Goal: Contribute content

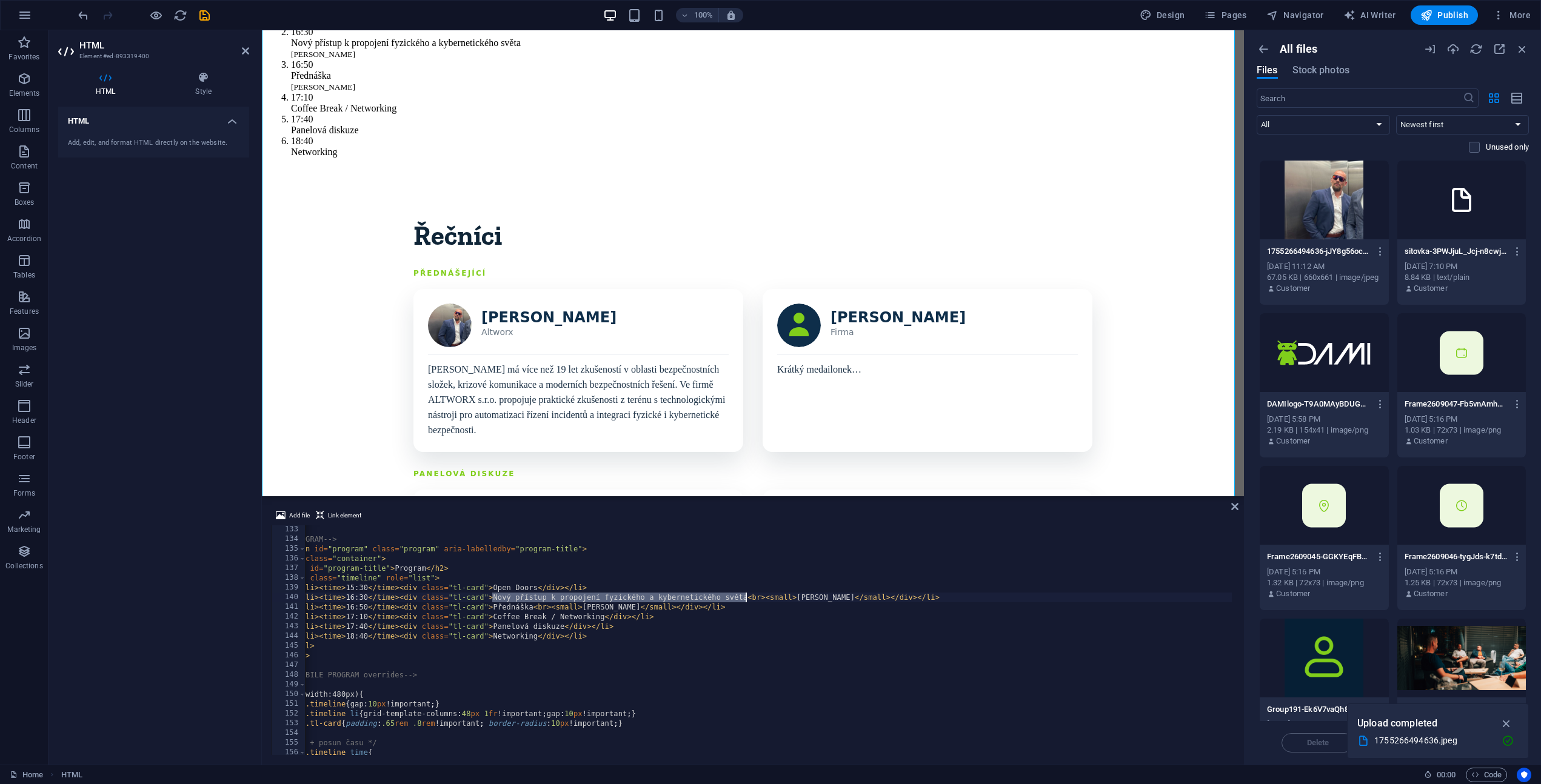
scroll to position [0, 51]
drag, startPoint x: 493, startPoint y: 609, endPoint x: 531, endPoint y: 609, distance: 38.0
click at [531, 609] on div "<!-- PROGRAM --> < section id = "program" class = "program" aria-labelledby = "…" at bounding box center [1113, 648] width 1718 height 247
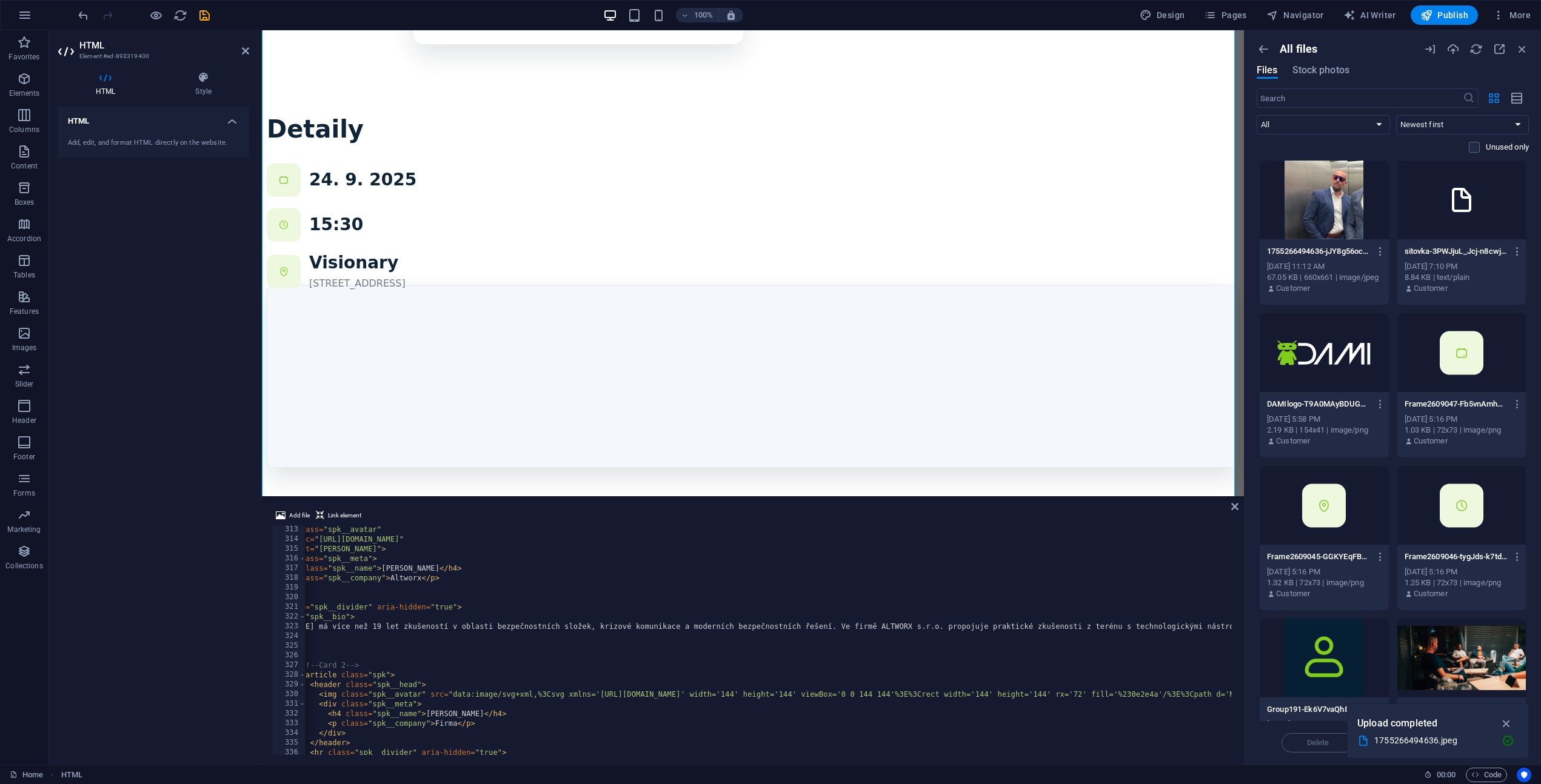
scroll to position [3062, 0]
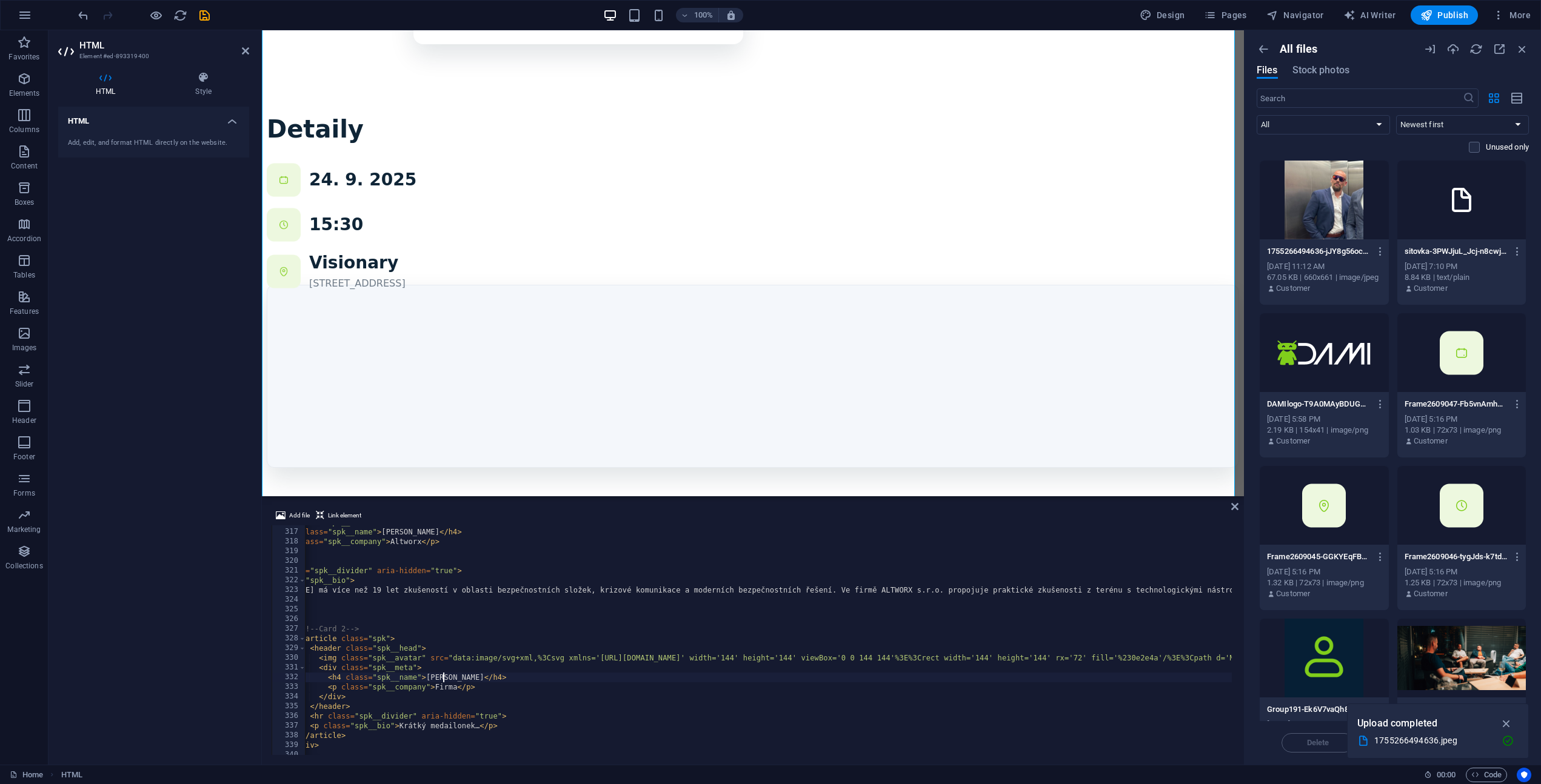
click at [446, 674] on div "< div class = "spk__meta" > < h4 class = "spk__name" > [PERSON_NAME] </ h4 > < …" at bounding box center [1113, 640] width 1718 height 247
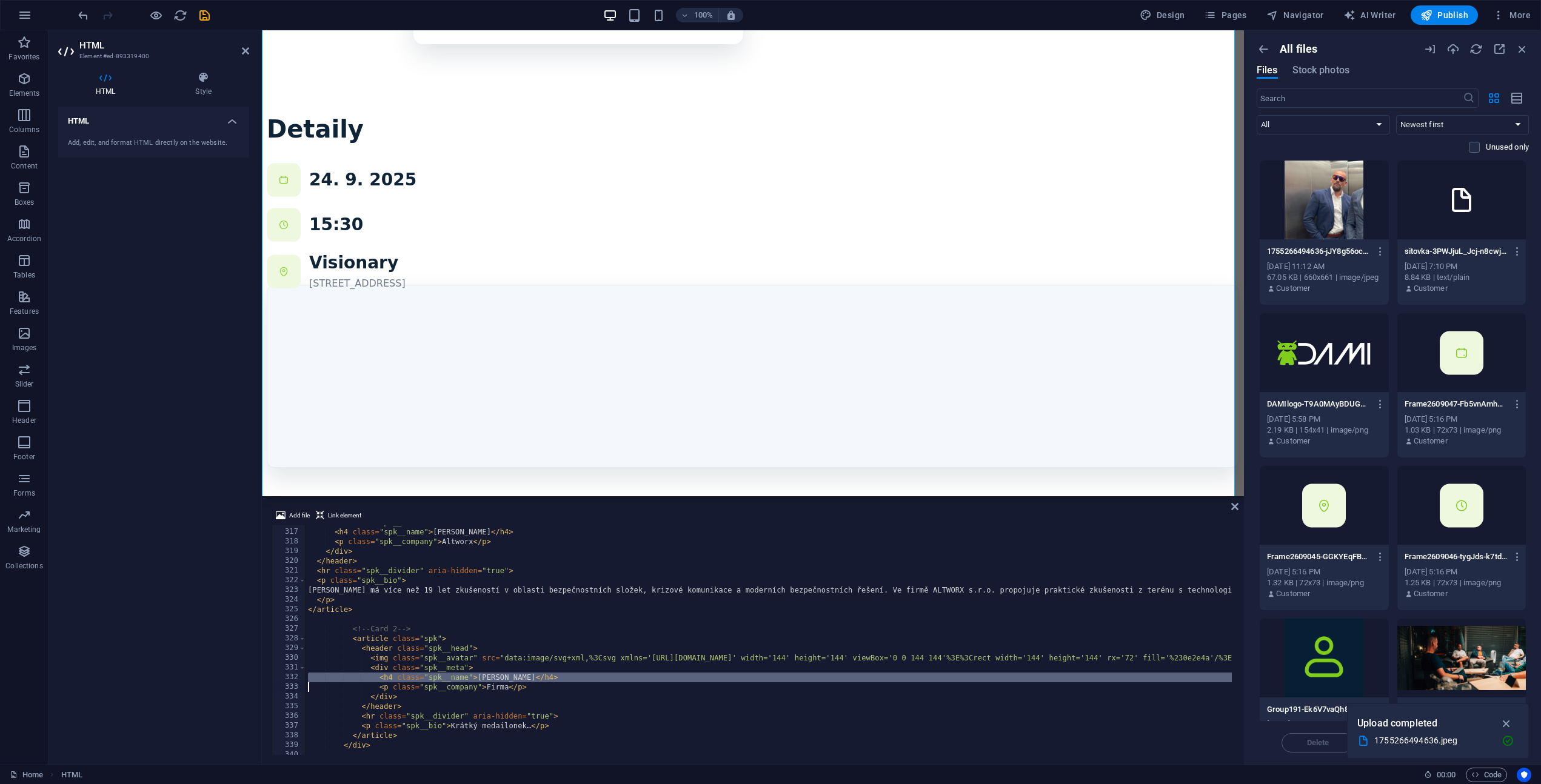
click at [502, 677] on div "< div class = "spk__meta" > < h4 class = "spk__name" > [PERSON_NAME] </ h4 > < …" at bounding box center [1164, 640] width 1718 height 247
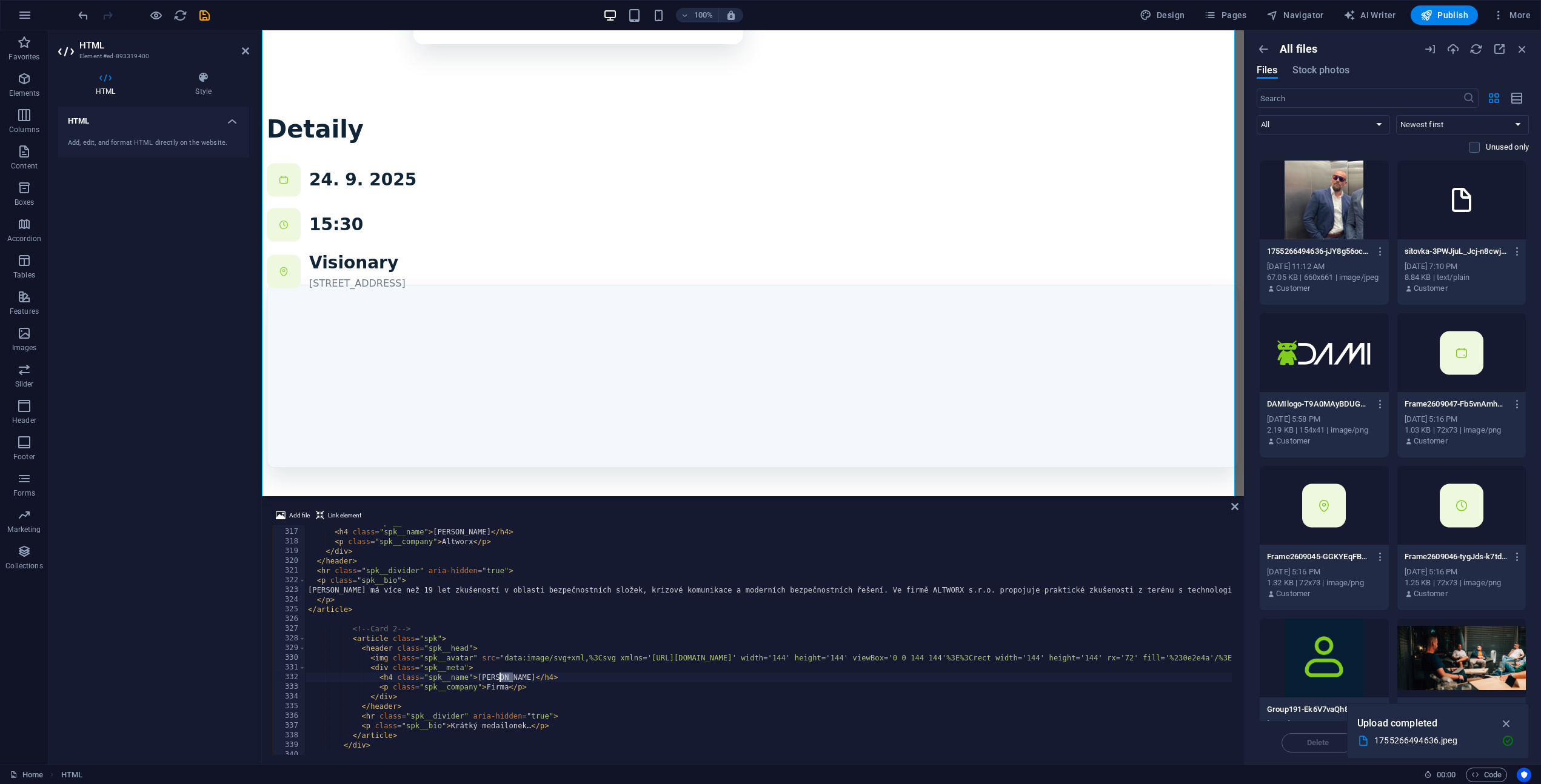
click at [502, 677] on div "< div class = "spk__meta" > < h4 class = "spk__name" > [PERSON_NAME] </ h4 > < …" at bounding box center [1164, 640] width 1718 height 247
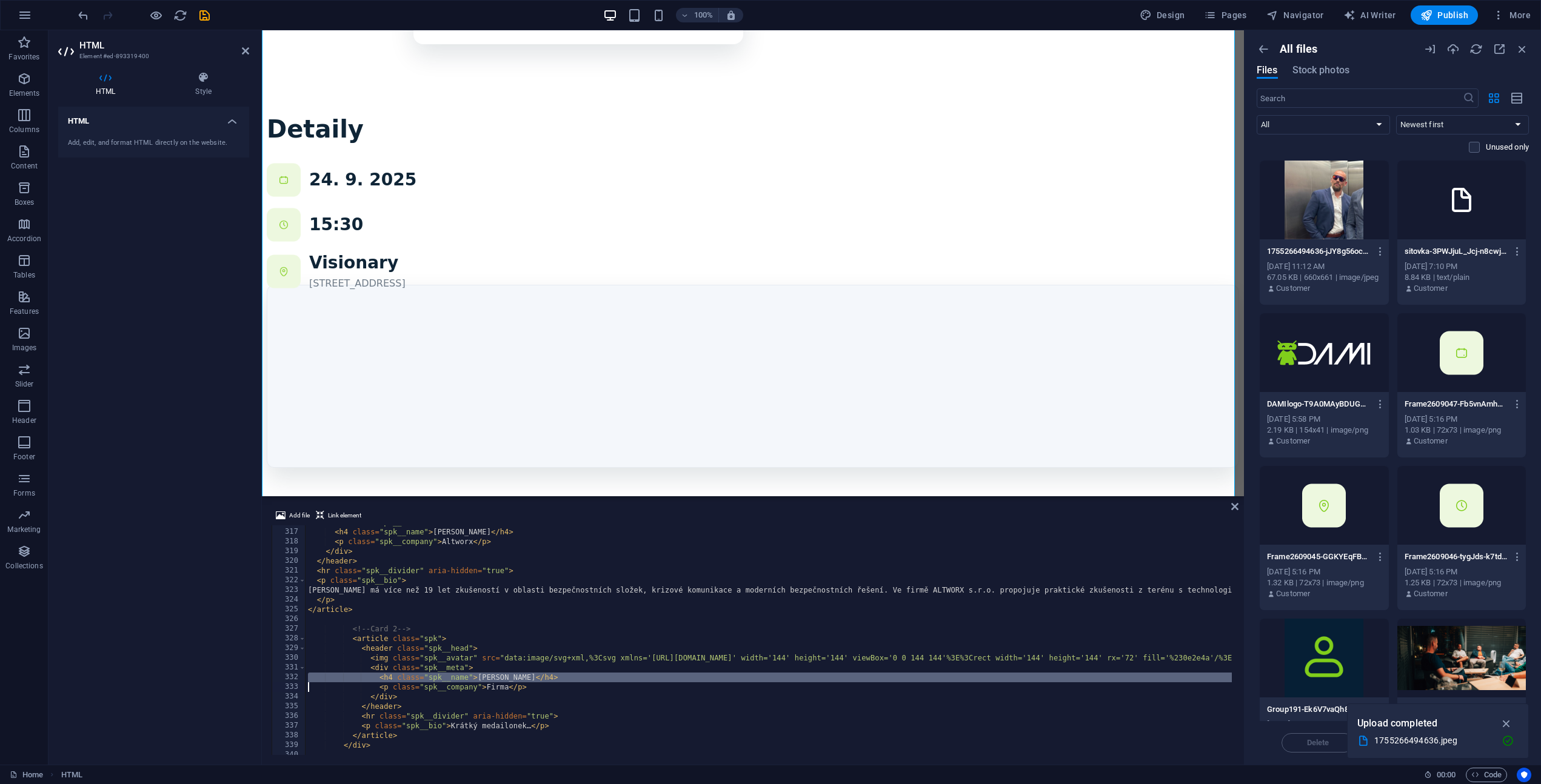
click at [502, 677] on div "< div class = "spk__meta" > < h4 class = "spk__name" > [PERSON_NAME] </ h4 > < …" at bounding box center [1164, 640] width 1718 height 247
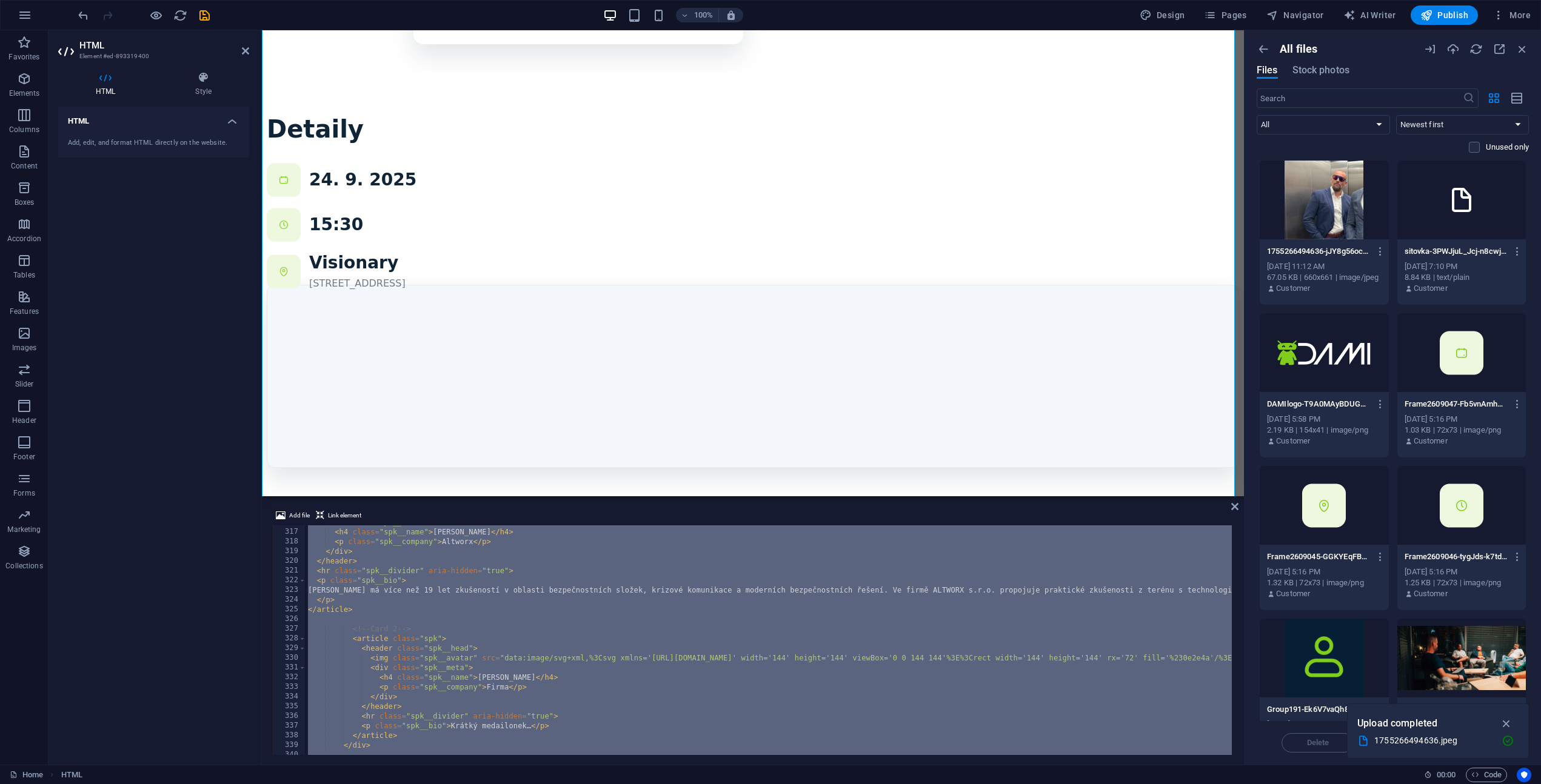
click at [485, 678] on div "< div class = "spk__meta" > < h4 class = "spk__name" > [PERSON_NAME] </ h4 > < …" at bounding box center [1164, 640] width 1718 height 247
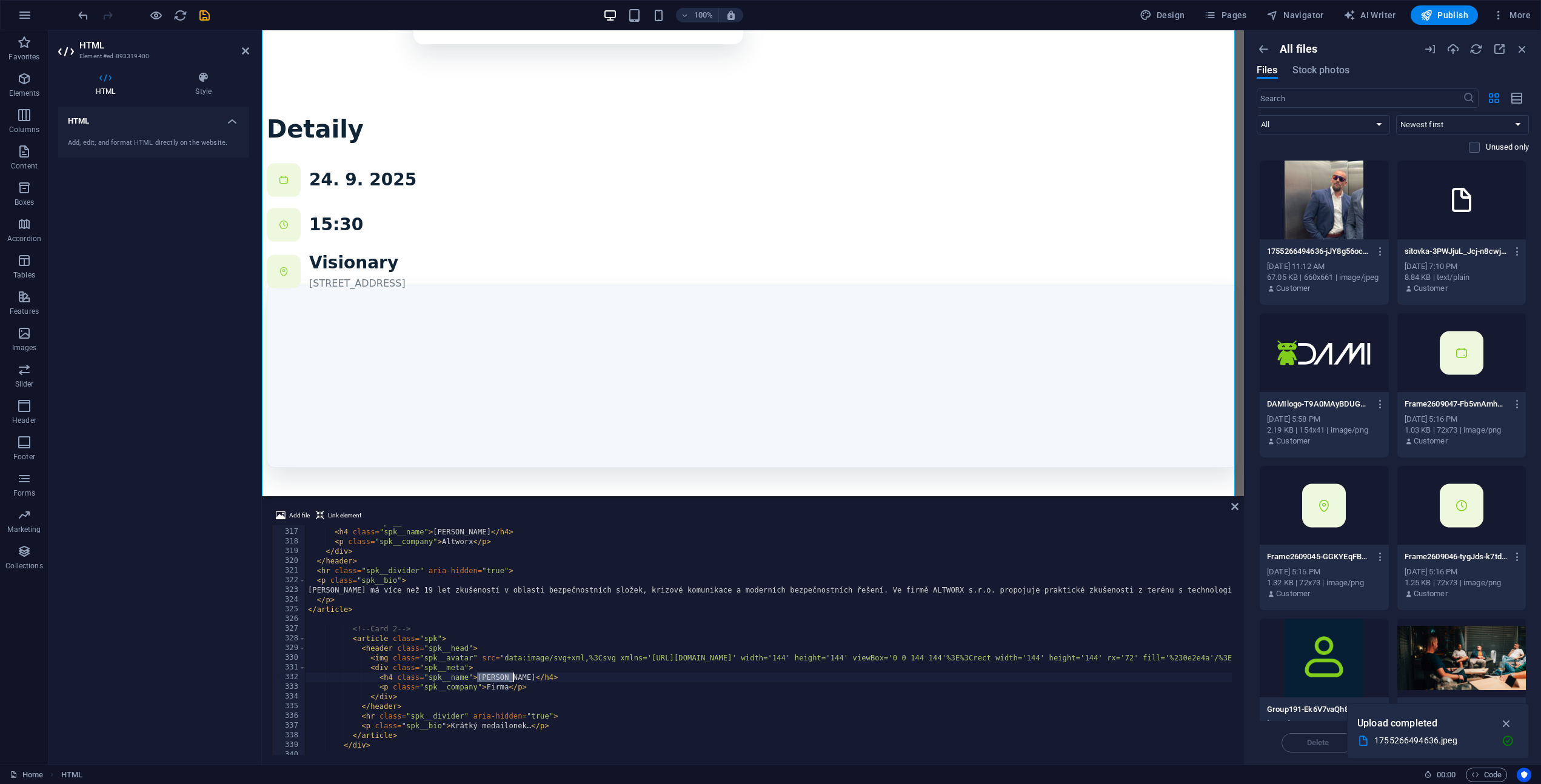
drag, startPoint x: 479, startPoint y: 677, endPoint x: 512, endPoint y: 674, distance: 33.1
click at [512, 674] on div "< div class = "spk__meta" > < h4 class = "spk__name" > [PERSON_NAME] </ h4 > < …" at bounding box center [1164, 640] width 1718 height 247
click at [497, 688] on div "< div class = "spk__meta" > < h4 class = "spk__name" > [PERSON_NAME] </ h4 > < …" at bounding box center [1164, 640] width 1718 height 247
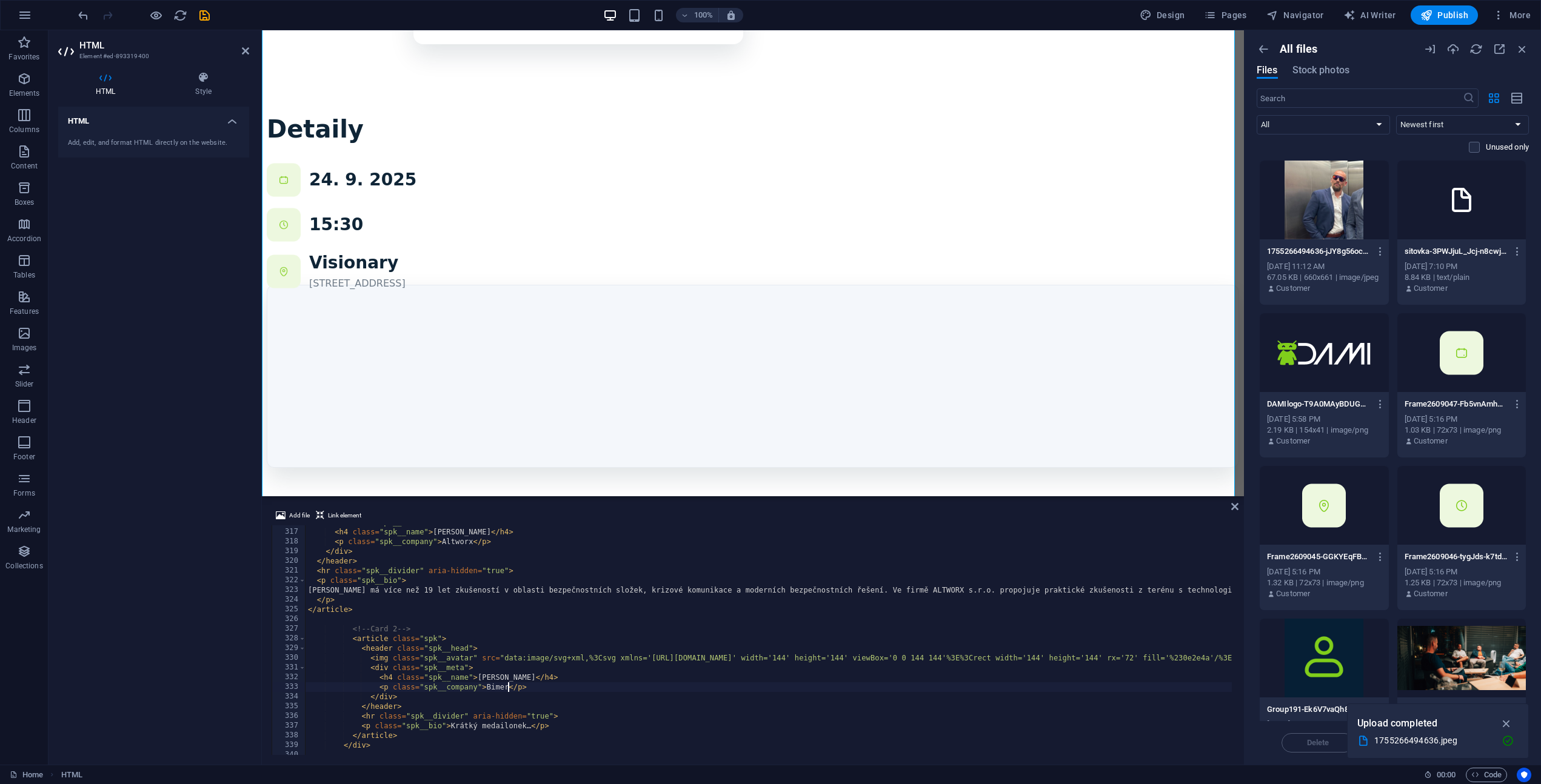
scroll to position [0, 17]
drag, startPoint x: 451, startPoint y: 727, endPoint x: 530, endPoint y: 729, distance: 79.0
click at [530, 729] on div "< div class = "spk__meta" > < h4 class = "spk__name" > [PERSON_NAME] </ h4 > < …" at bounding box center [1164, 640] width 1718 height 247
type textarea "<p class="spk__bio">Krátký medailonek…</p>"
paste textarea
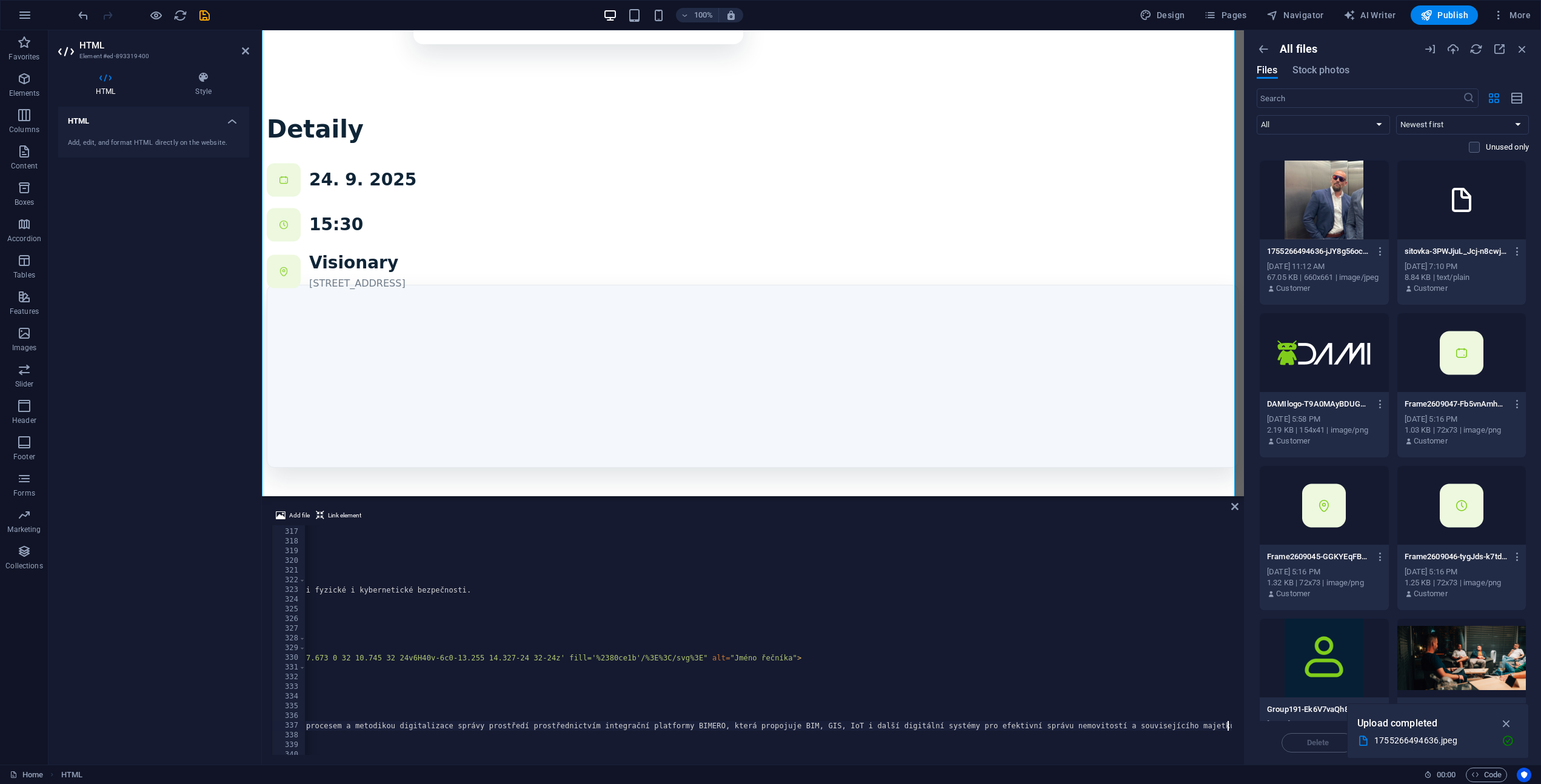
scroll to position [0, 1189]
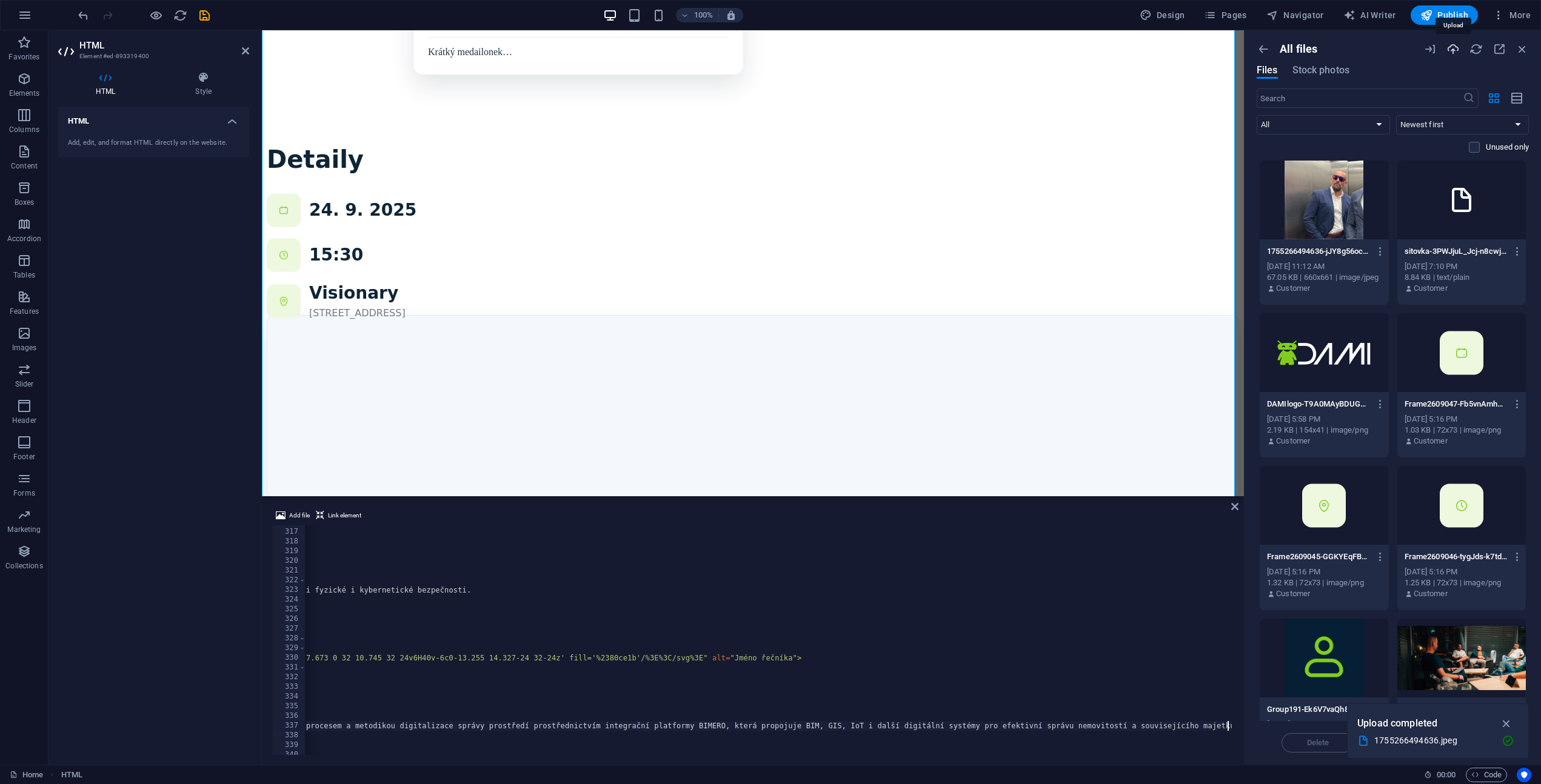
click at [1455, 47] on icon "button" at bounding box center [1453, 49] width 13 height 13
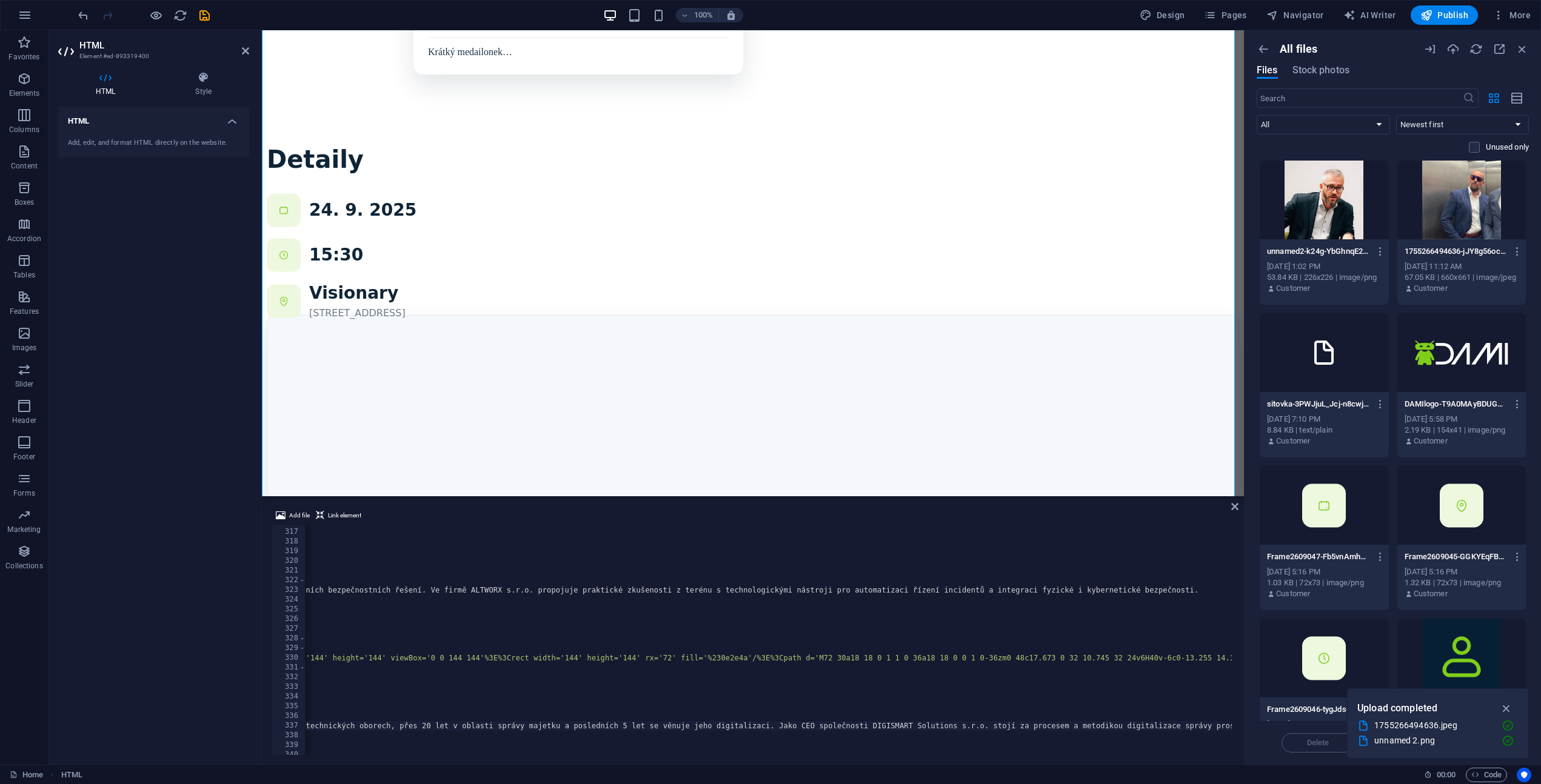
scroll to position [0, 0]
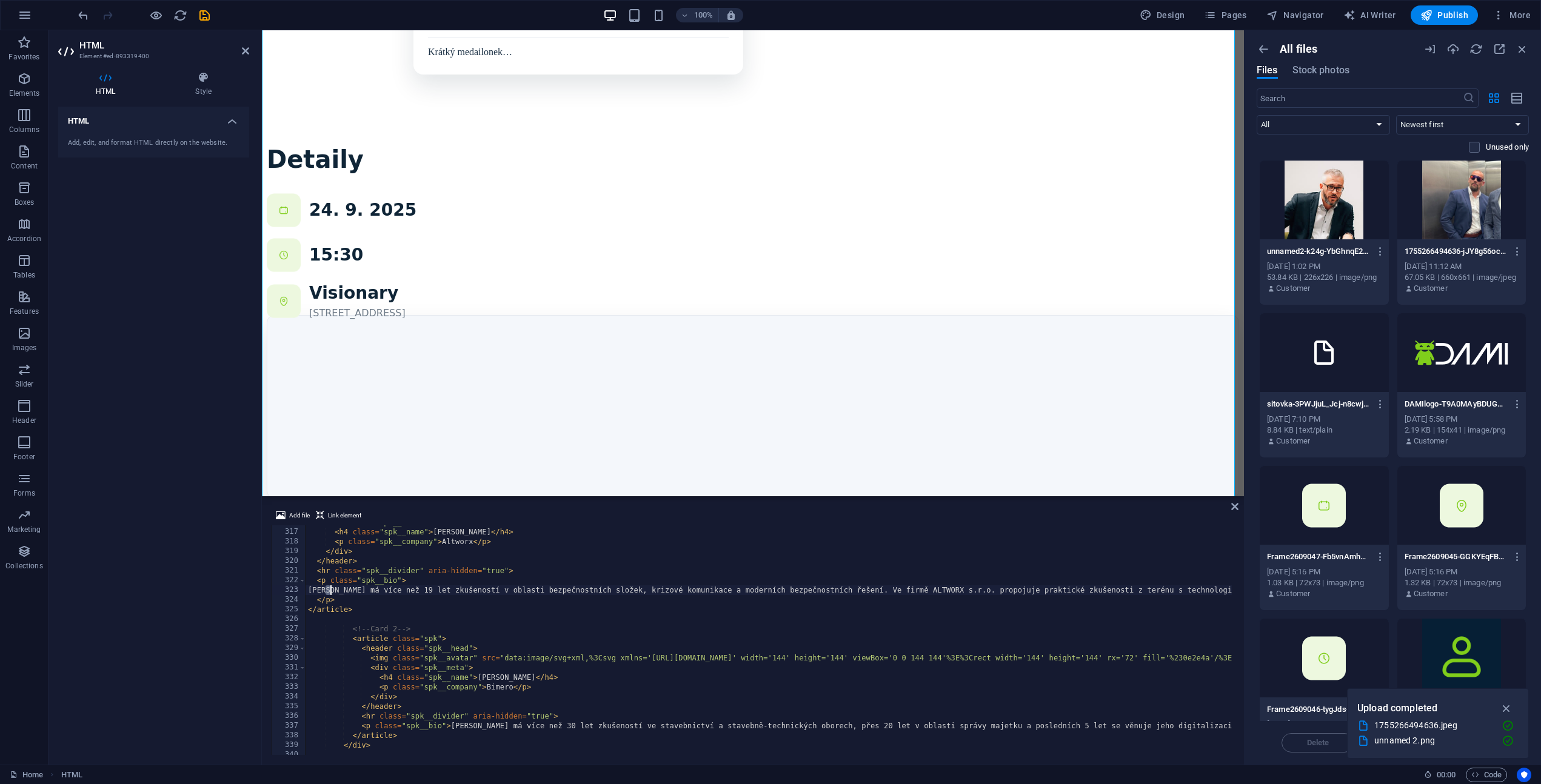
click at [332, 590] on div "< div class = "spk__meta" > < h4 class = "spk__name" > [PERSON_NAME] </ h4 > < …" at bounding box center [1371, 640] width 2132 height 247
click at [332, 590] on div "< div class = "spk__meta" > < h4 class = "spk__name" > [PERSON_NAME] </ h4 > < …" at bounding box center [1371, 640] width 2132 height 247
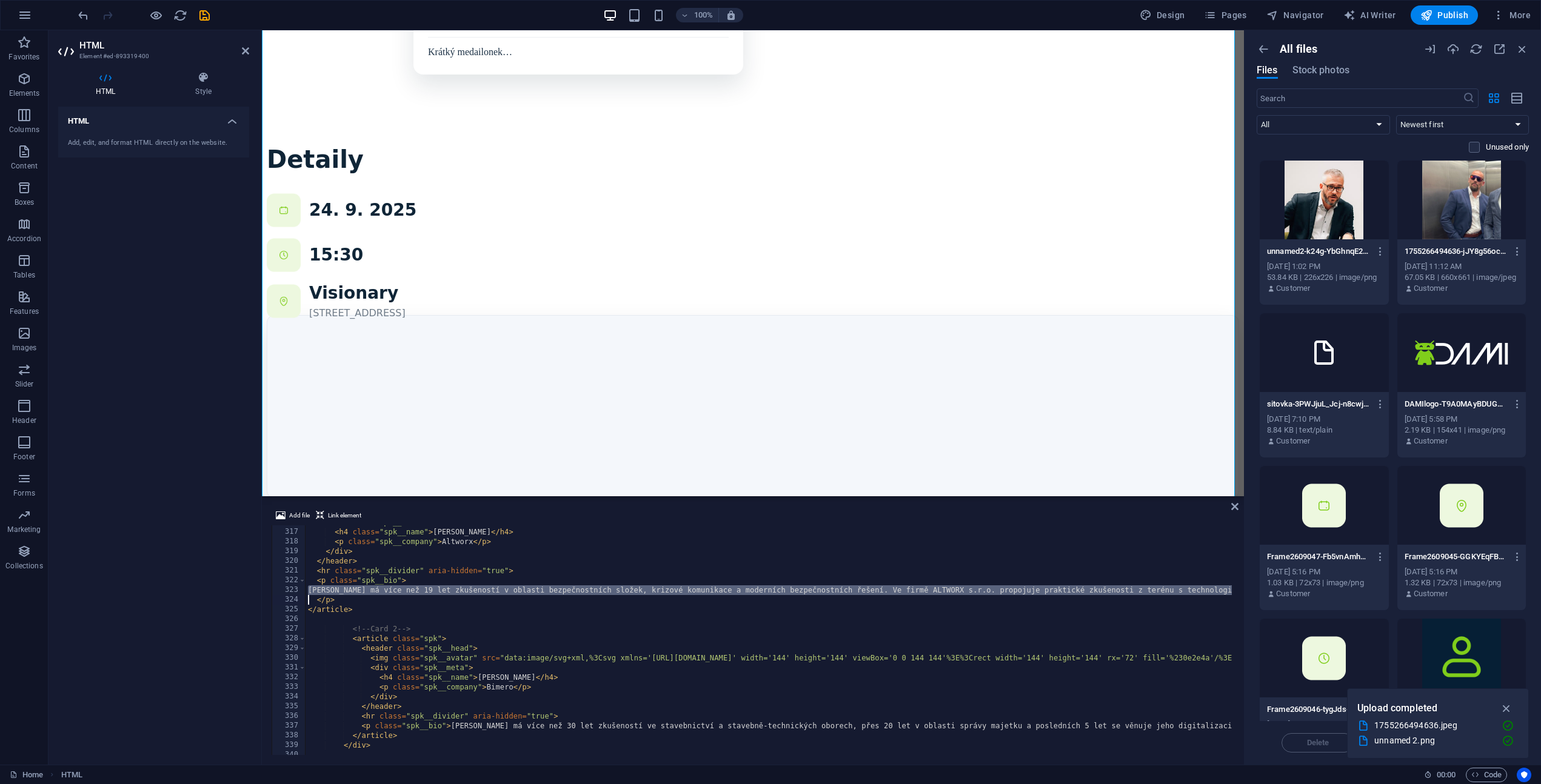
click at [332, 590] on div "< div class = "spk__meta" > < h4 class = "spk__name" > [PERSON_NAME] </ h4 > < …" at bounding box center [1371, 640] width 2132 height 247
type textarea "[PERSON_NAME] má více než 19 let zkušeností v oblasti bezpečnostních složek, kr…"
paste textarea
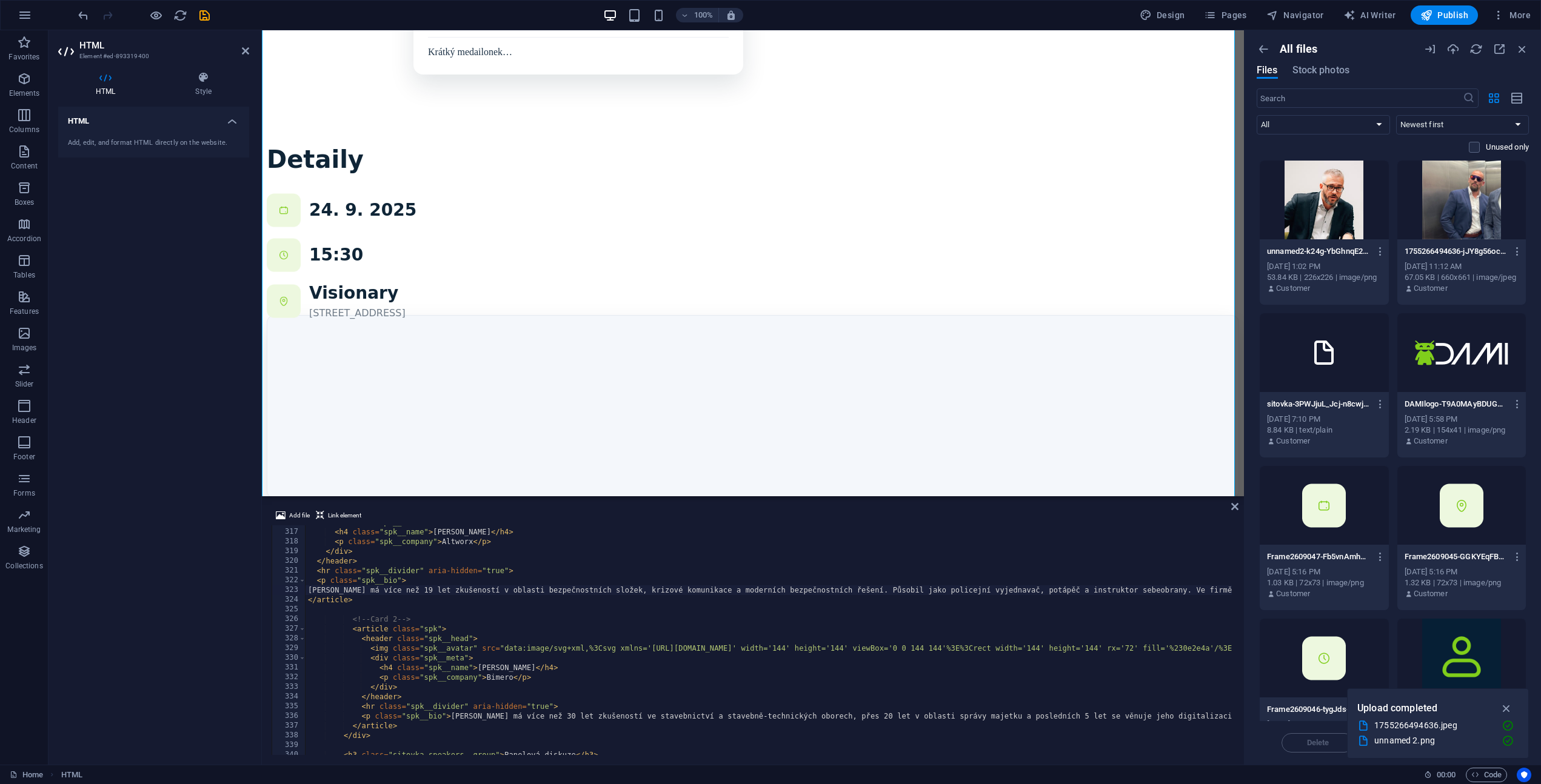
click at [576, 624] on div "< div class = "spk__meta" > < h4 class = "spk__name" > [PERSON_NAME] </ h4 > < …" at bounding box center [1371, 640] width 2132 height 247
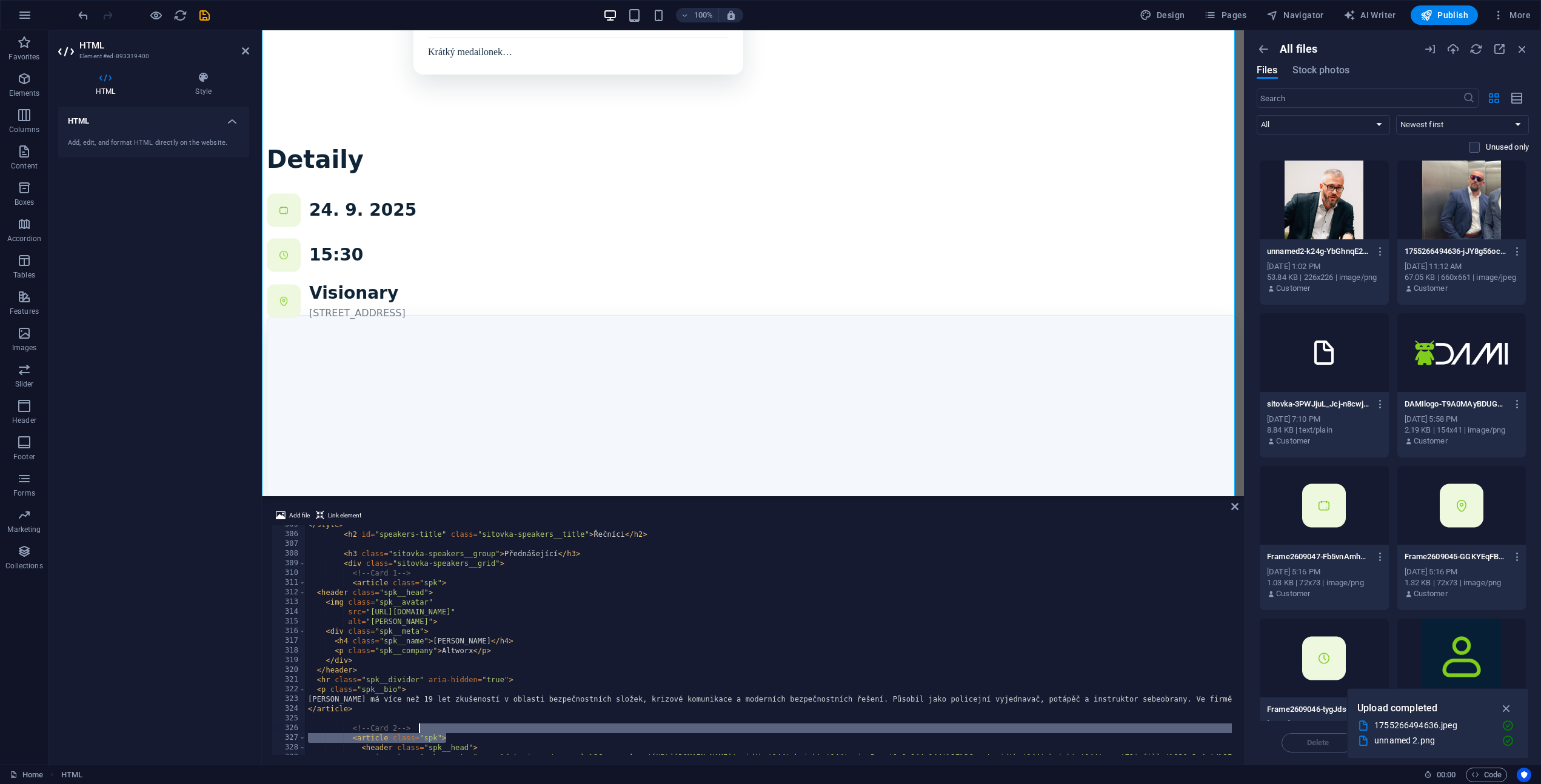
scroll to position [2953, 0]
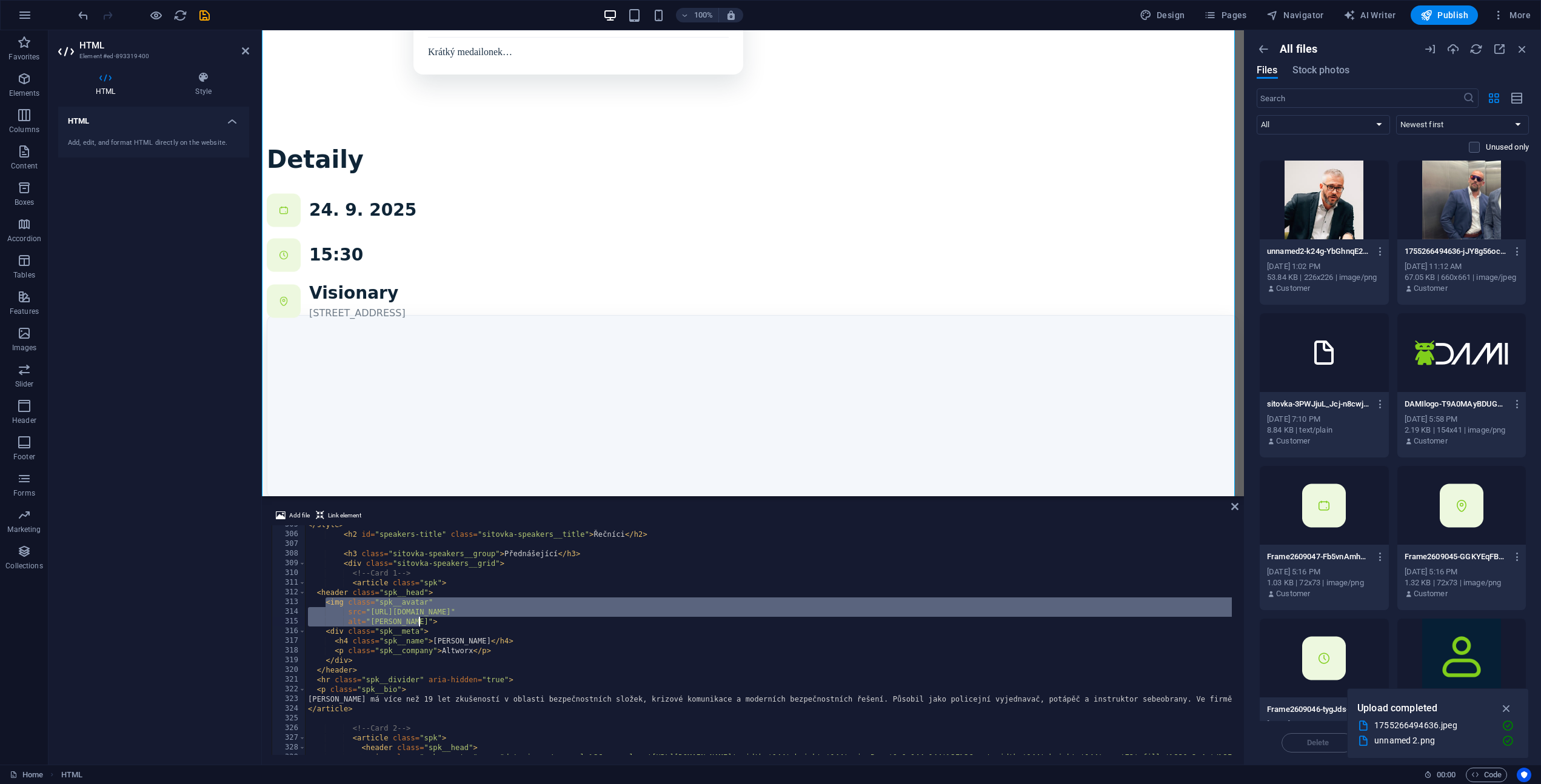
drag, startPoint x: 329, startPoint y: 603, endPoint x: 424, endPoint y: 617, distance: 96.0
click at [424, 617] on div "</ style > < h2 id = "speakers-title" class = "sitovka-speakers__title" > Řeční…" at bounding box center [1371, 643] width 2132 height 247
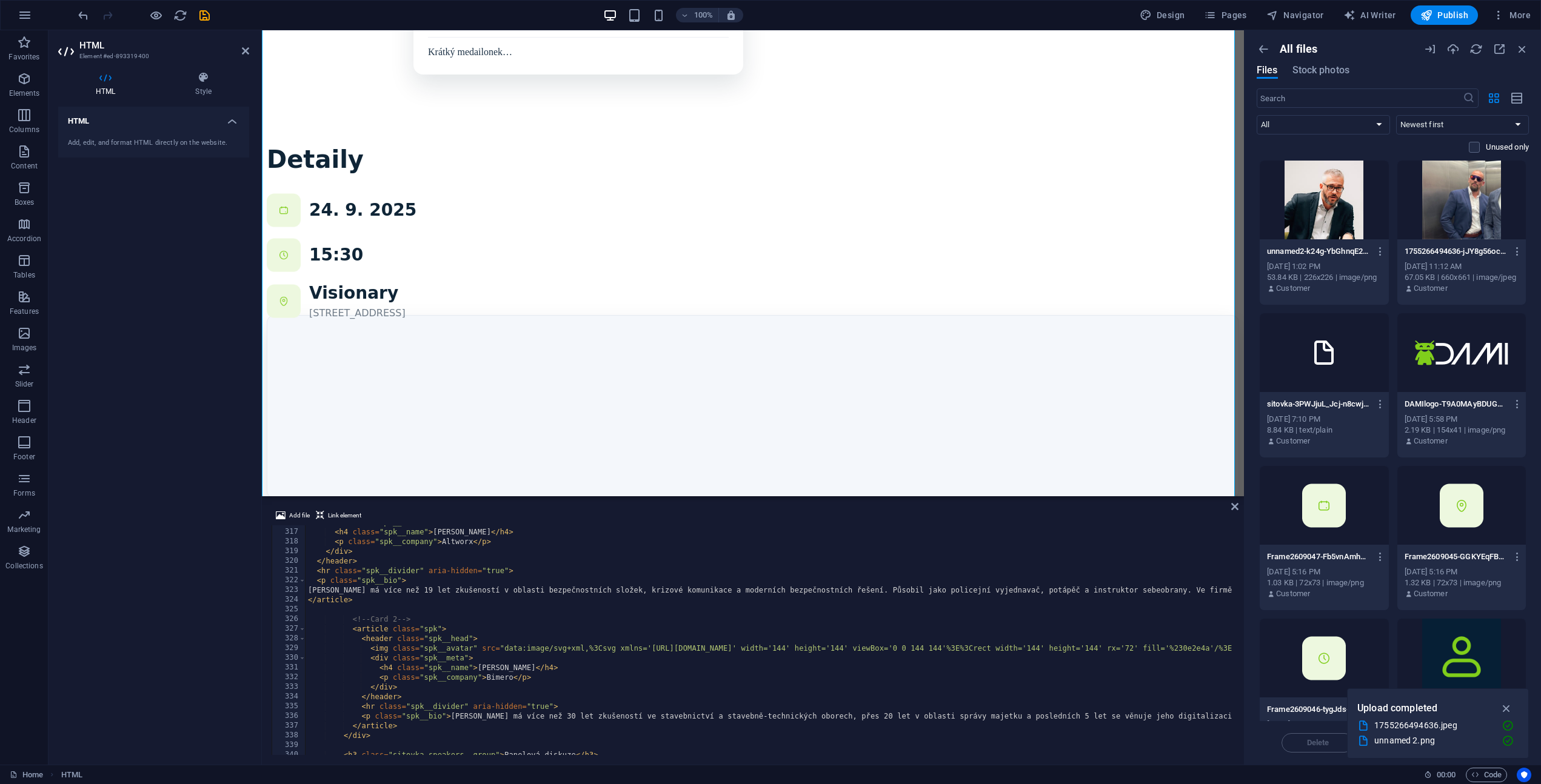
scroll to position [3062, 0]
click at [371, 648] on div "< div class = "spk__meta" > < h4 class = "spk__name" > [PERSON_NAME] </ h4 > < …" at bounding box center [1371, 640] width 2132 height 247
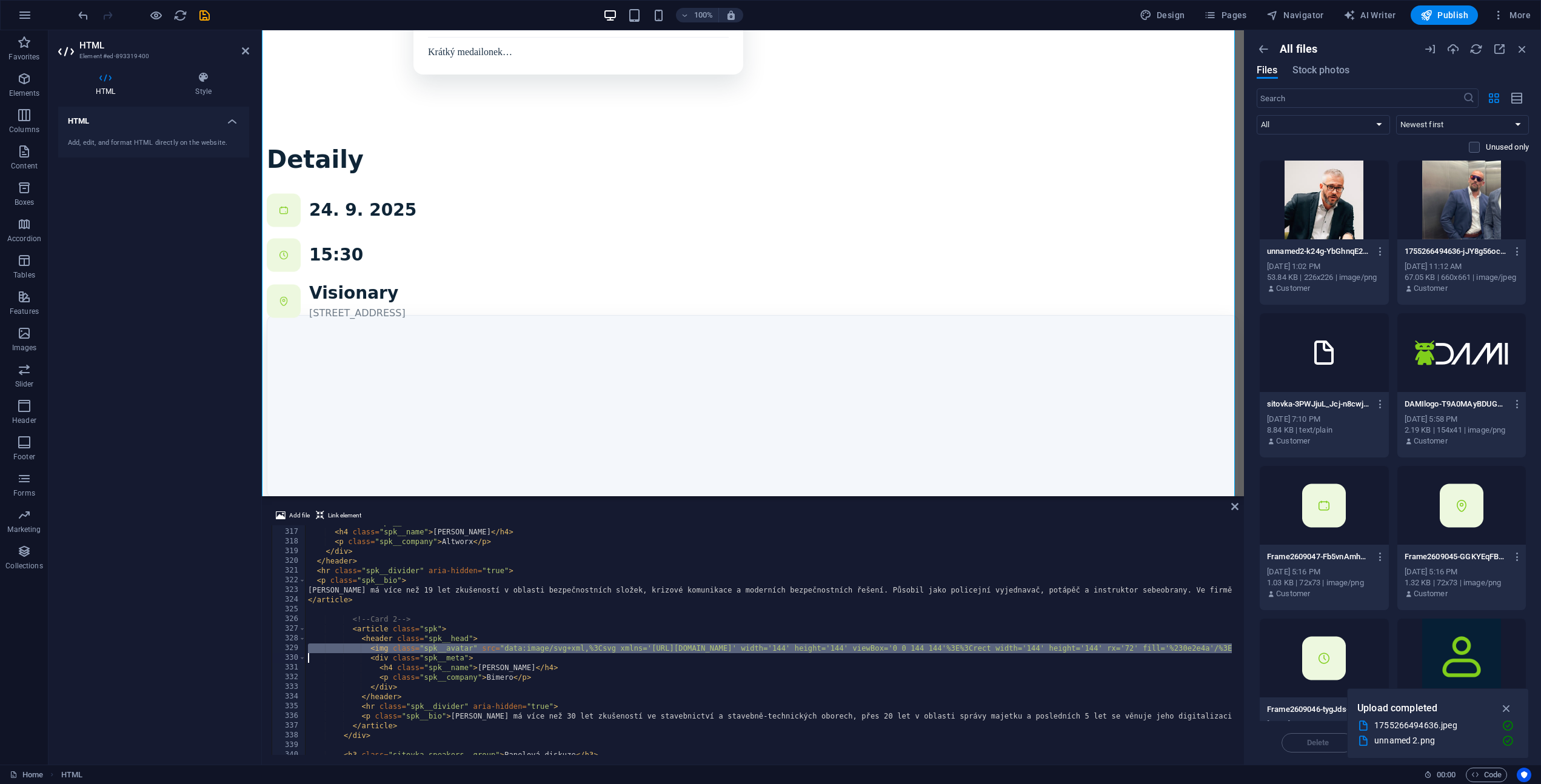
paste textarea "alt="[PERSON_NAME]"> <div class="spk__meta">"
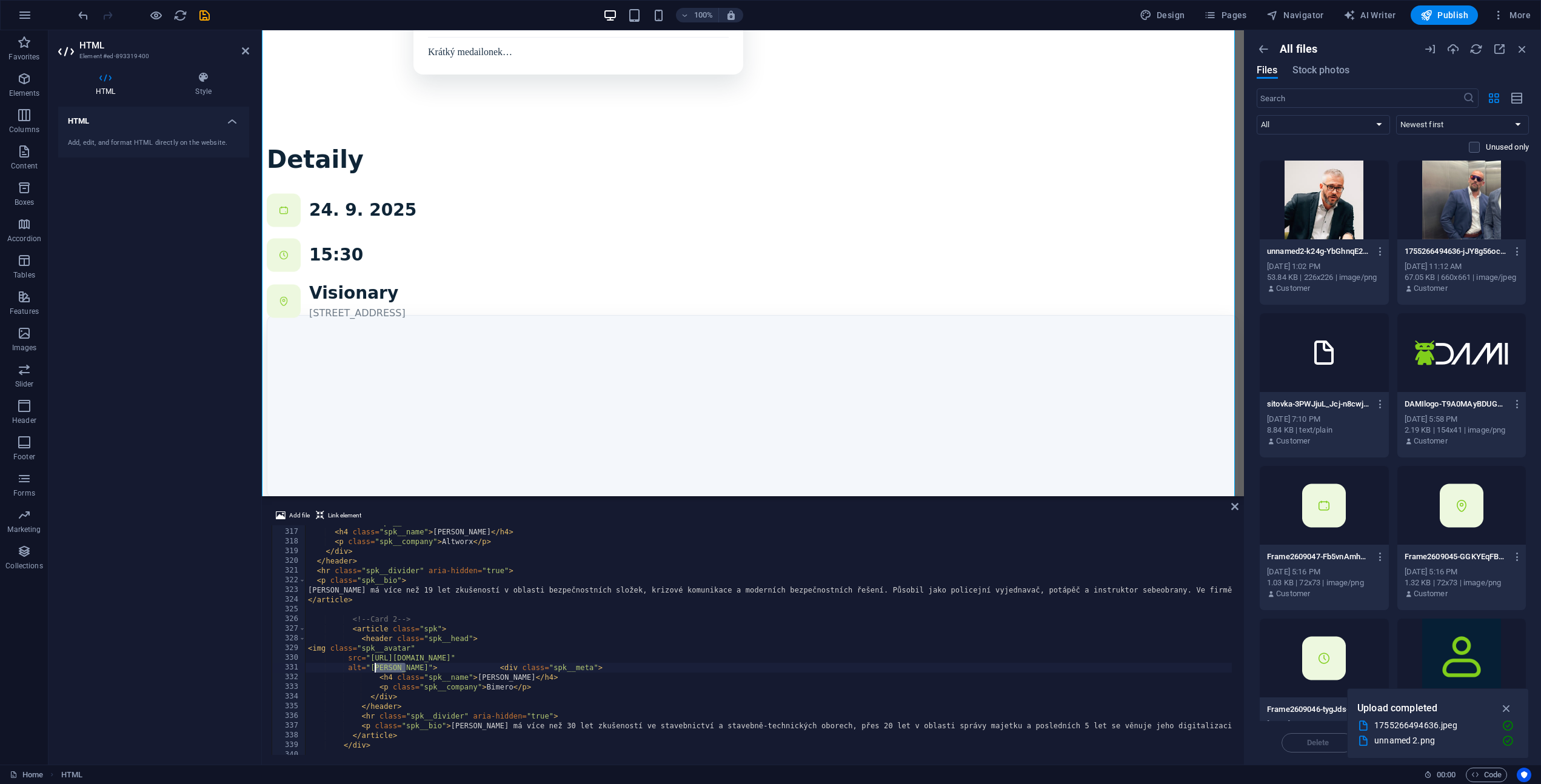
drag, startPoint x: 408, startPoint y: 665, endPoint x: 373, endPoint y: 666, distance: 35.0
click at [373, 666] on div "< div class = "spk__meta" > < h4 class = "spk__name" > [PERSON_NAME] </ h4 > < …" at bounding box center [1371, 640] width 2132 height 247
click at [1377, 251] on icon "button" at bounding box center [1380, 251] width 11 height 11
click at [1373, 309] on h6 "Get link" at bounding box center [1387, 312] width 51 height 15
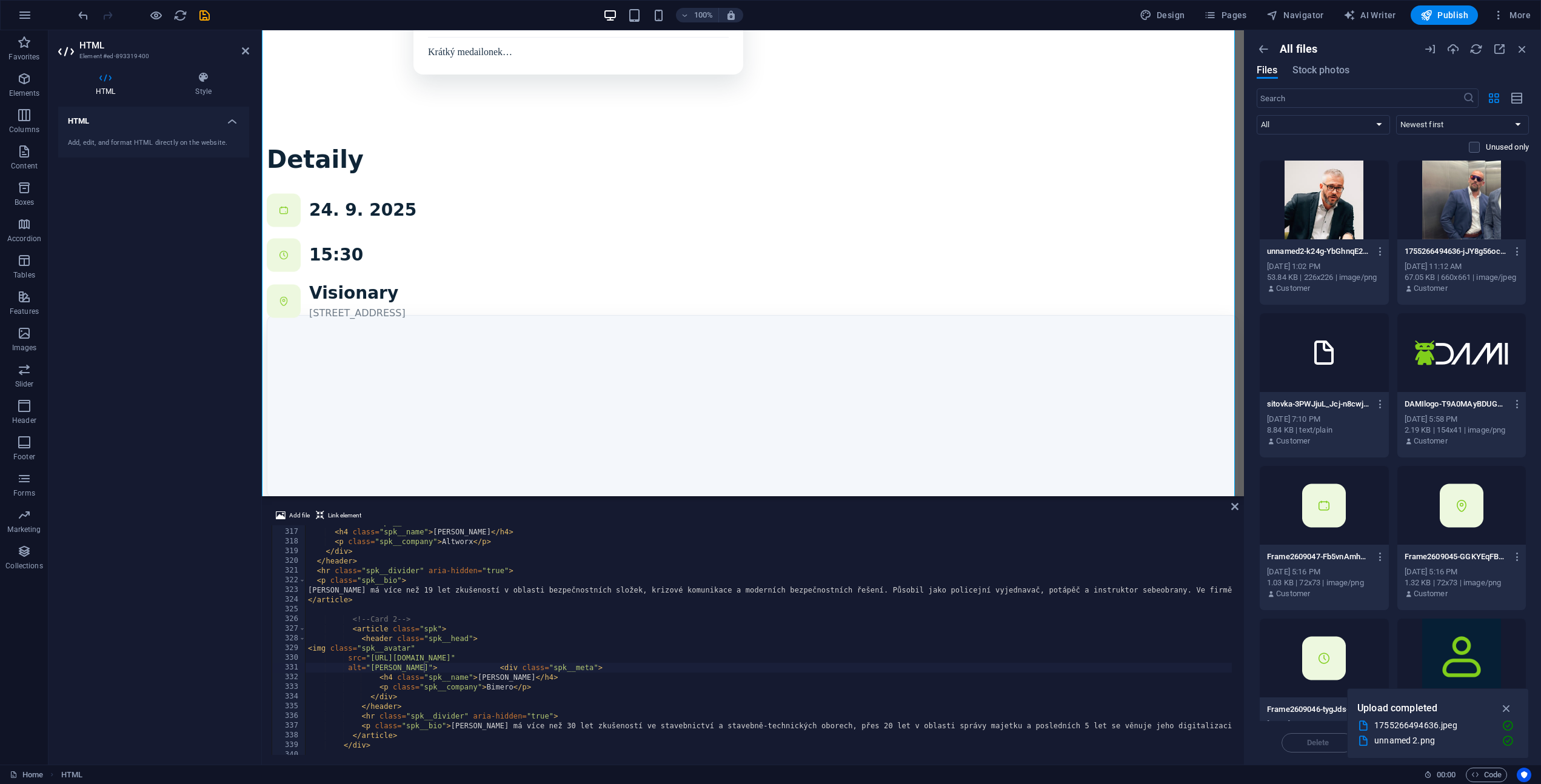
type textarea "src="[URL][DOMAIN_NAME]""
drag, startPoint x: 370, startPoint y: 658, endPoint x: 752, endPoint y: 657, distance: 382.0
click at [752, 657] on div "< div class = "spk__meta" > < h4 class = "spk__name" > [PERSON_NAME] </ h4 > < …" at bounding box center [1371, 640] width 2132 height 247
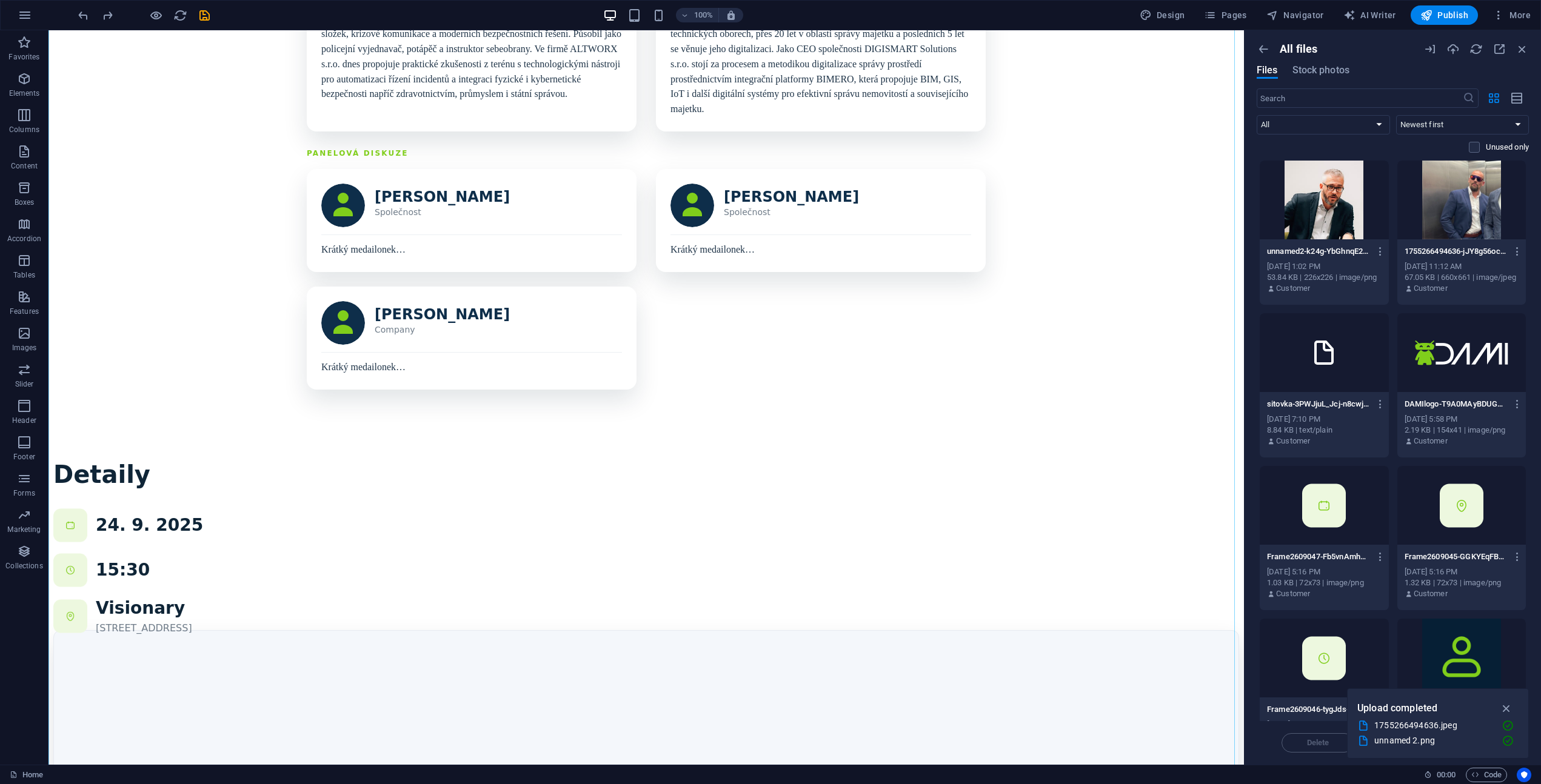
scroll to position [924, 0]
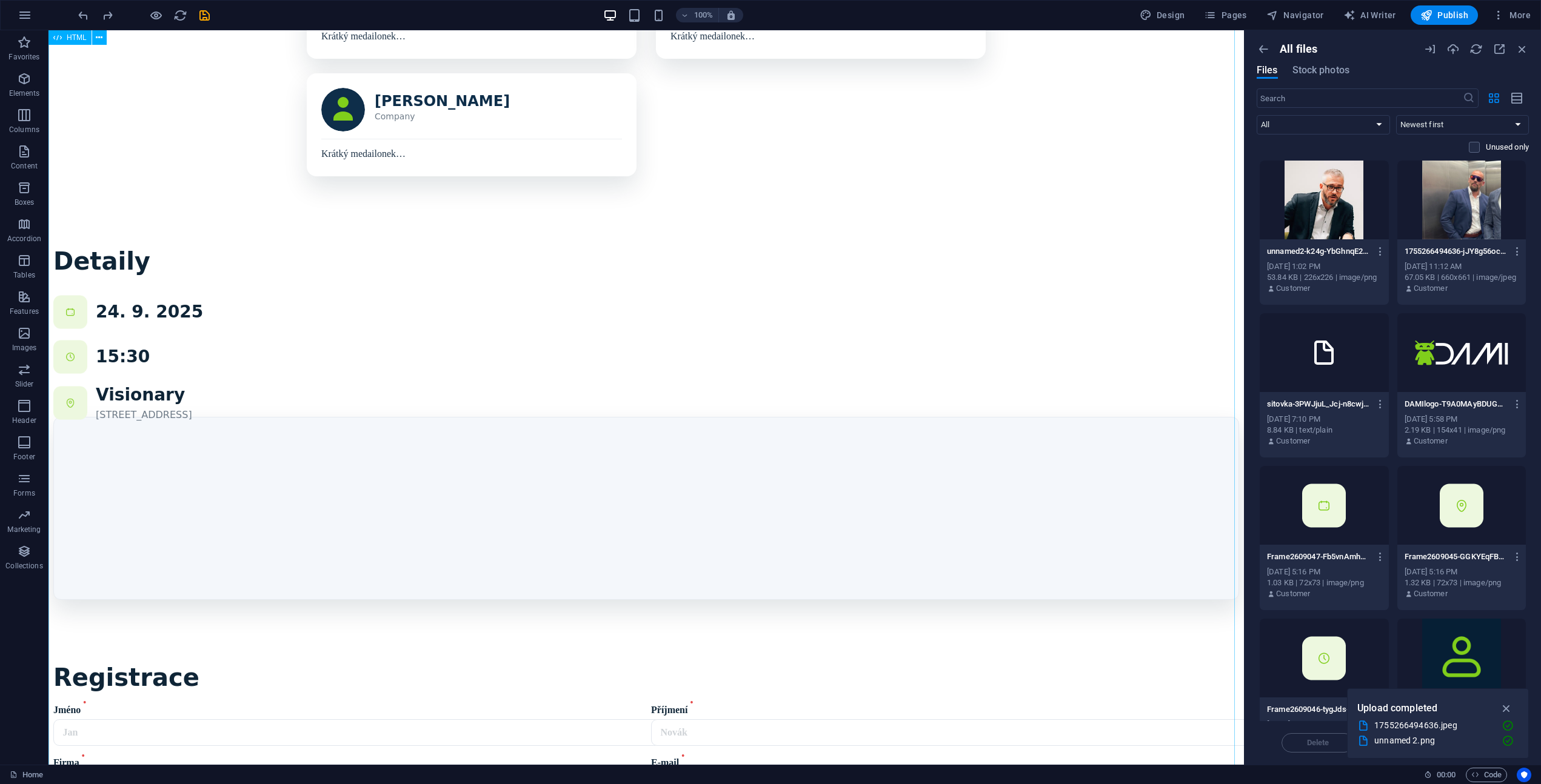
click at [1057, 503] on div "Program Řečníci Detaily Registrovat se [GEOGRAPHIC_DATA]? Cože? Většina network…" at bounding box center [646, 90] width 1186 height 1937
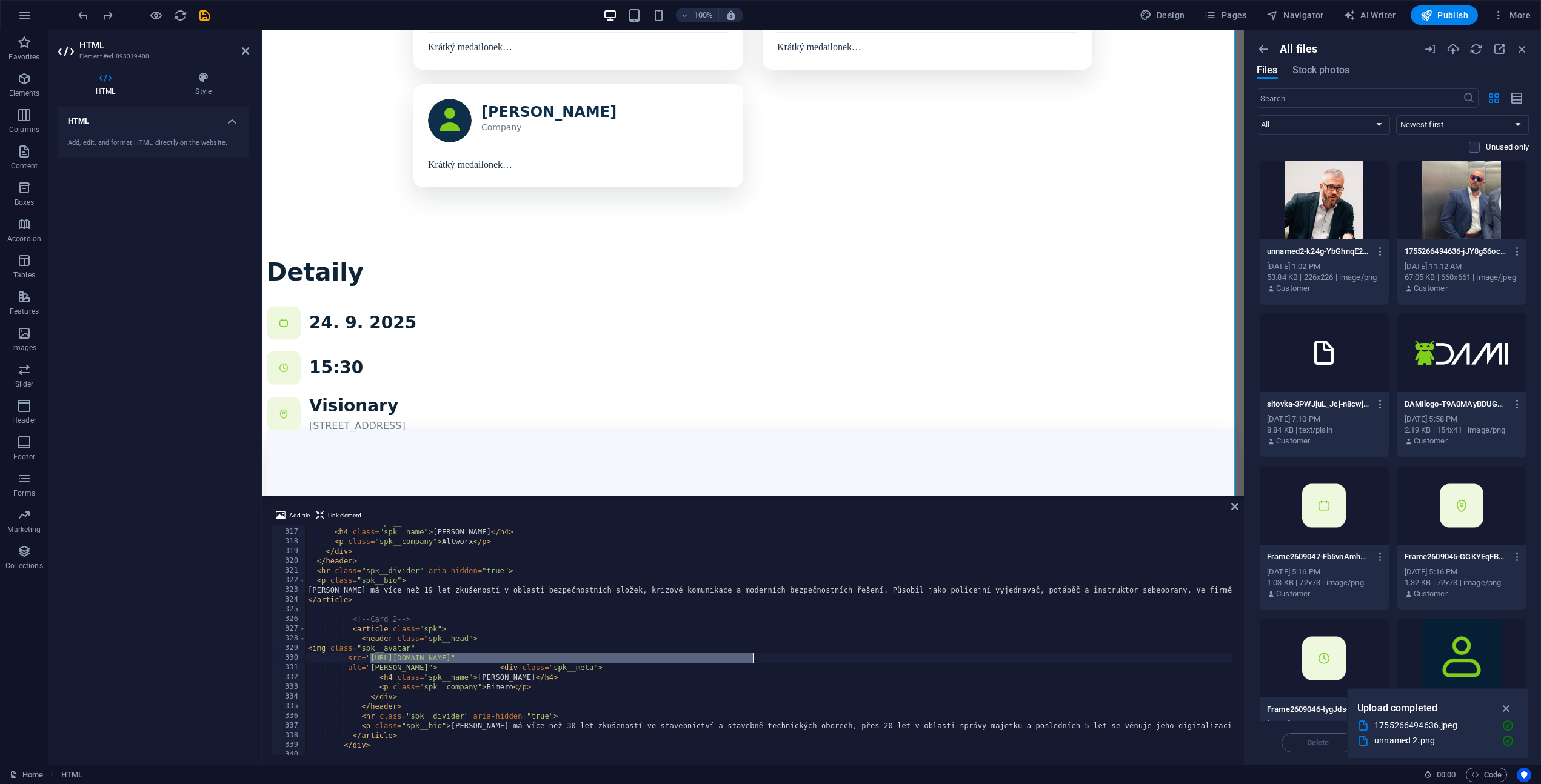
click at [590, 658] on div "< div class = "spk__meta" > < h4 class = "spk__name" > [PERSON_NAME] </ h4 > < …" at bounding box center [1371, 640] width 2132 height 247
click at [1381, 251] on icon "button" at bounding box center [1380, 251] width 11 height 11
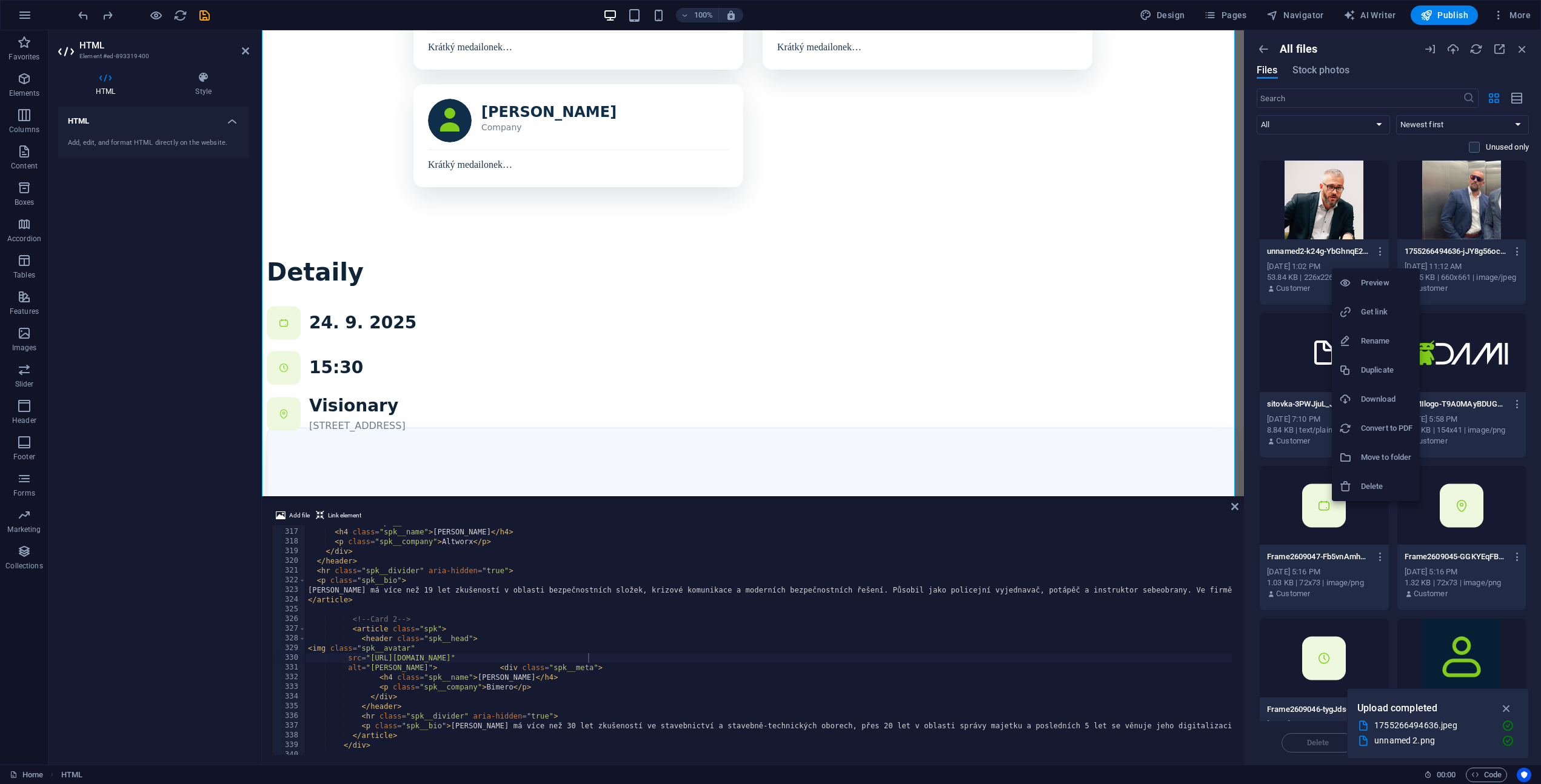
click at [1376, 306] on h6 "Get link" at bounding box center [1387, 312] width 51 height 15
click at [592, 641] on div "< div class = "spk__meta" > < h4 class = "spk__name" > [PERSON_NAME] </ h4 > < …" at bounding box center [1371, 640] width 2132 height 247
click at [423, 656] on div "< div class = "spk__meta" > < h4 class = "spk__name" > [PERSON_NAME] </ h4 > < …" at bounding box center [1371, 640] width 2132 height 247
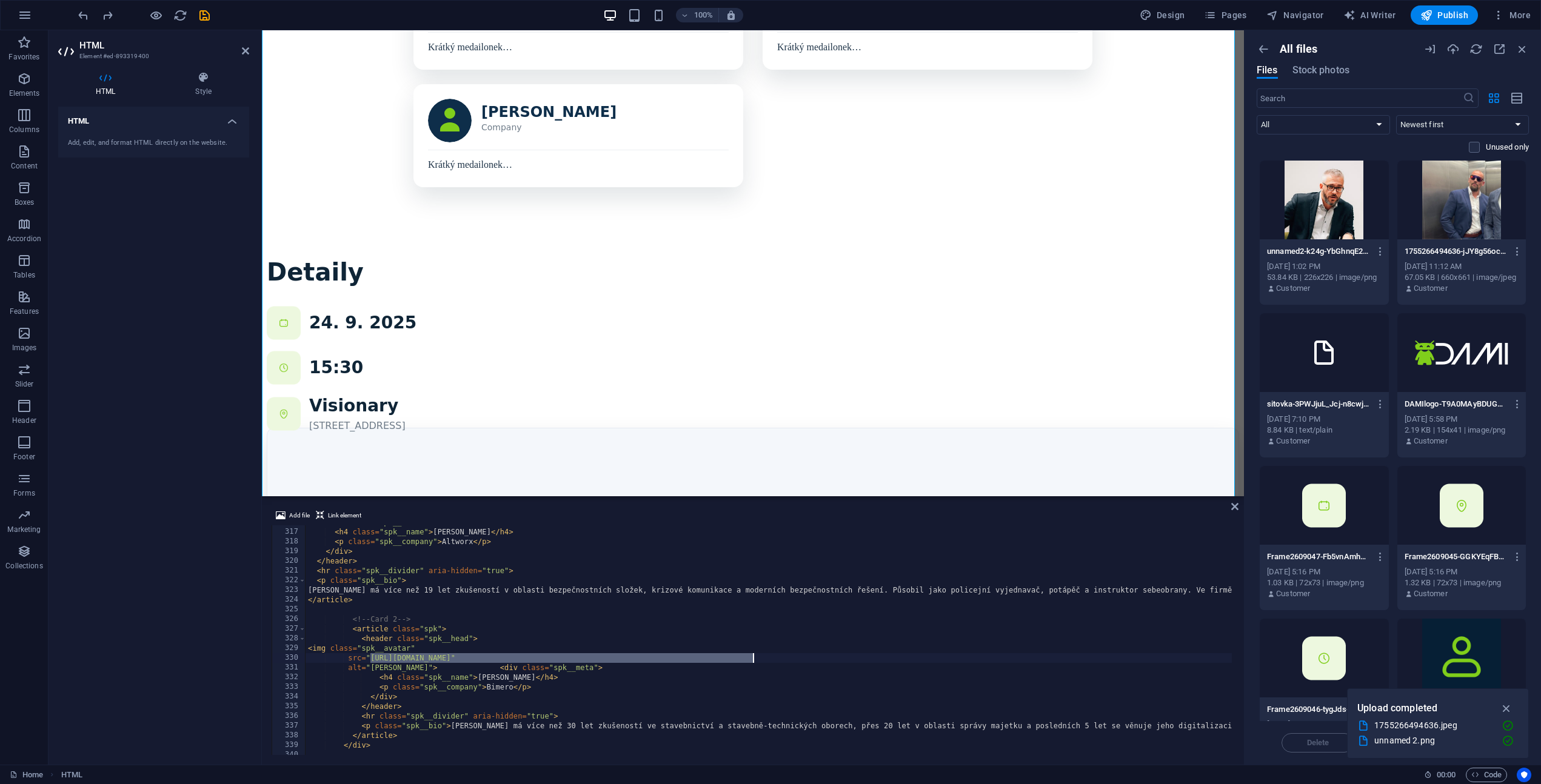
drag, startPoint x: 373, startPoint y: 658, endPoint x: 752, endPoint y: 659, distance: 379.0
click at [752, 659] on div "< div class = "spk__meta" > < h4 class = "spk__name" > [PERSON_NAME] </ h4 > < …" at bounding box center [1371, 640] width 2132 height 247
paste textarea "3407/[DOMAIN_NAME]"
click at [495, 666] on div "< div class = "spk__meta" > < h4 class = "spk__name" > [PERSON_NAME] </ h4 > < …" at bounding box center [1371, 640] width 2132 height 247
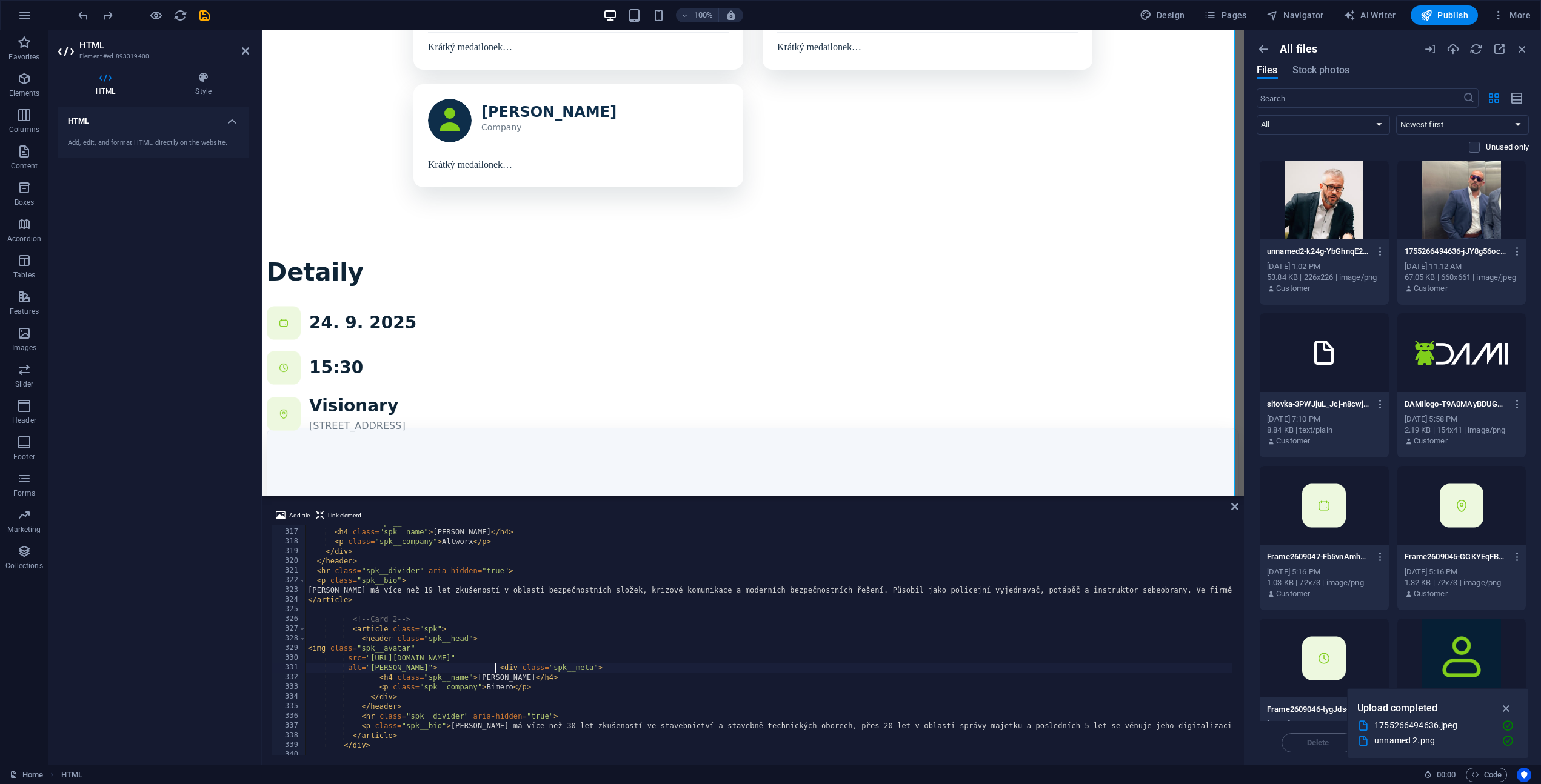
scroll to position [0, 3]
type textarea "<div class="spk__meta">"
click at [1120, 380] on div "Program Řečníci Detaily Registrovat se [GEOGRAPHIC_DATA]? Cože? Většina network…" at bounding box center [753, 95] width 973 height 1947
click at [206, 14] on icon "save" at bounding box center [205, 16] width 14 height 14
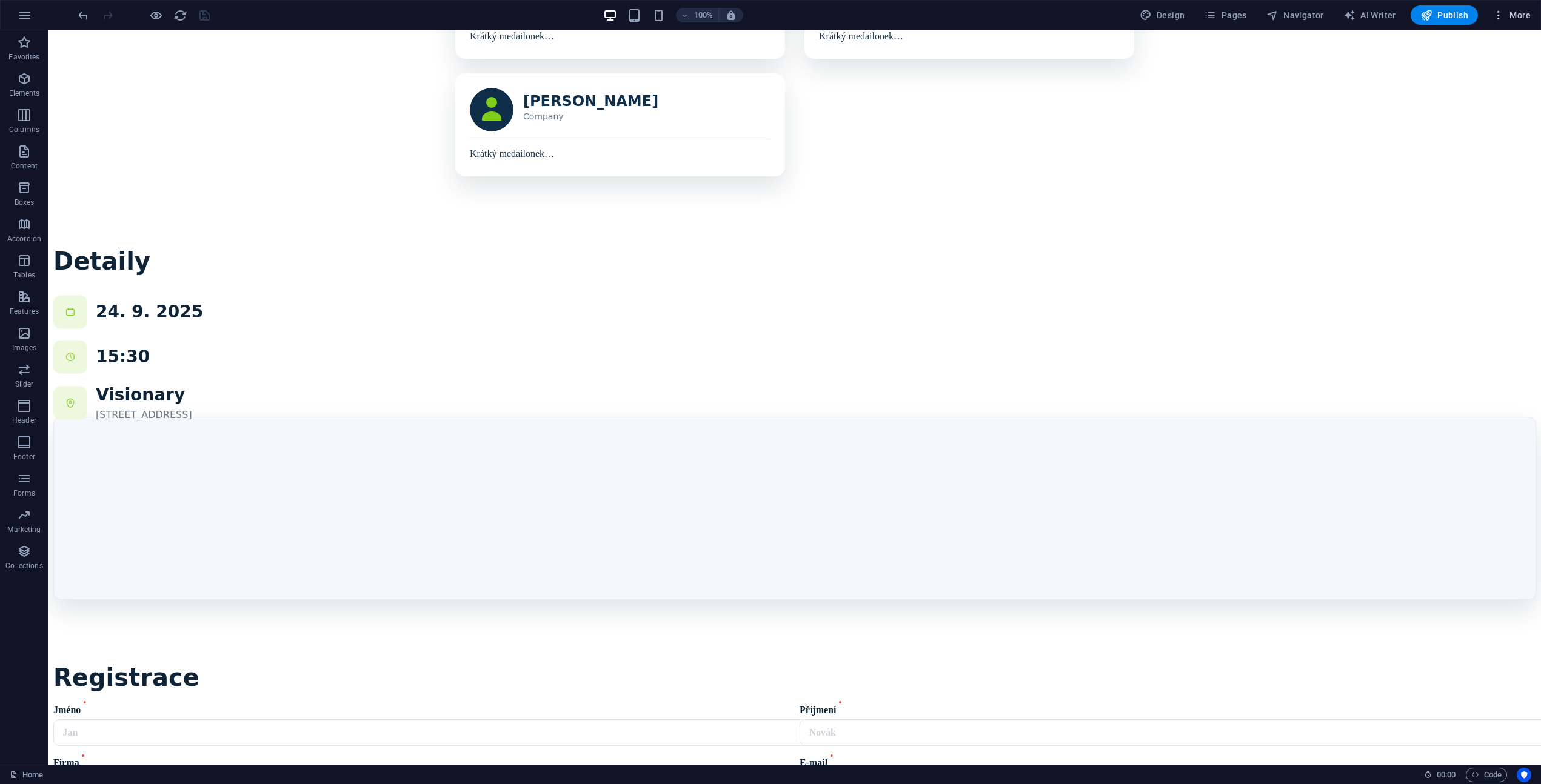
click at [1502, 13] on icon "button" at bounding box center [1499, 15] width 12 height 12
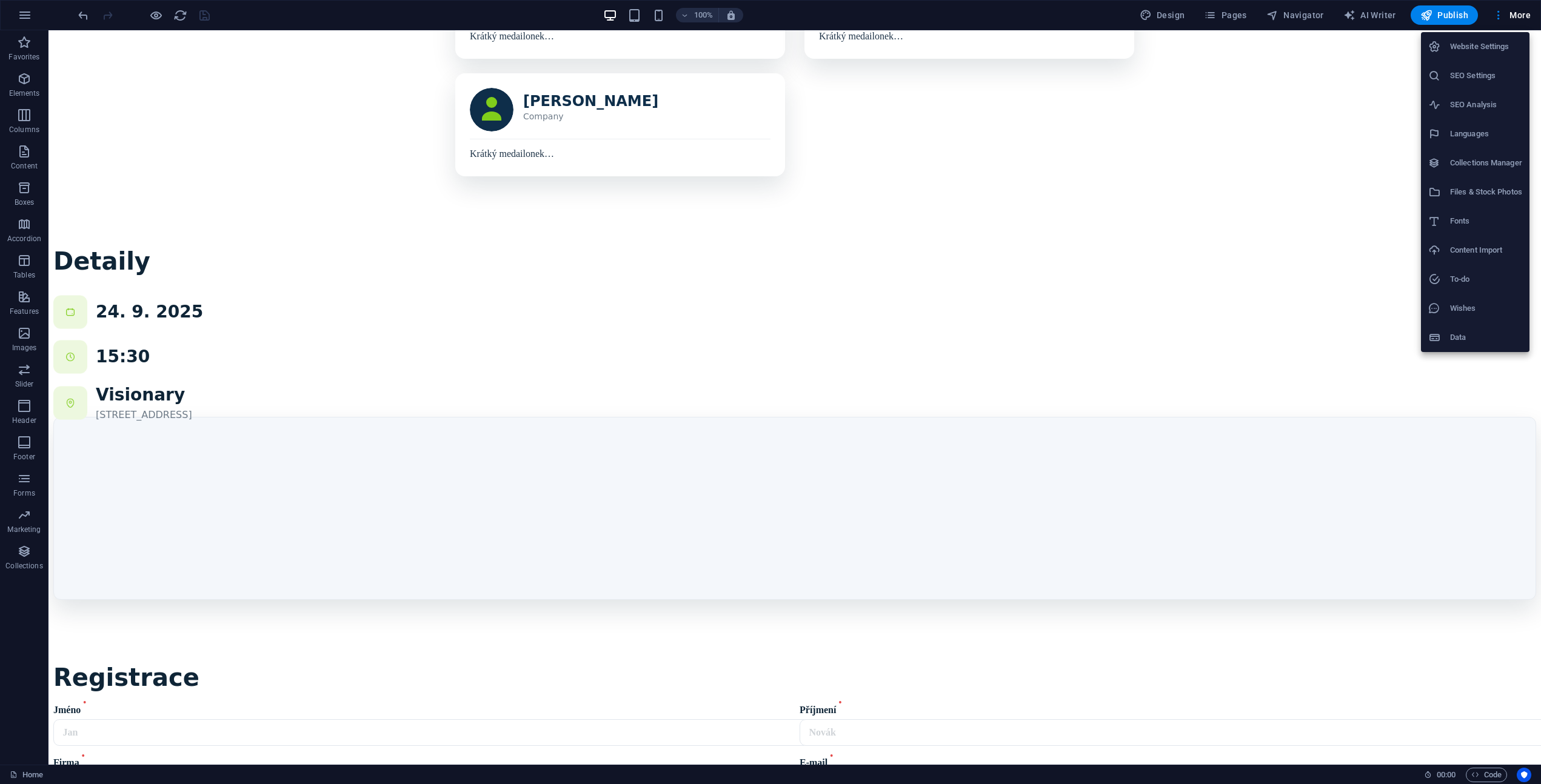
click at [1485, 51] on h6 "Website Settings" at bounding box center [1486, 46] width 72 height 15
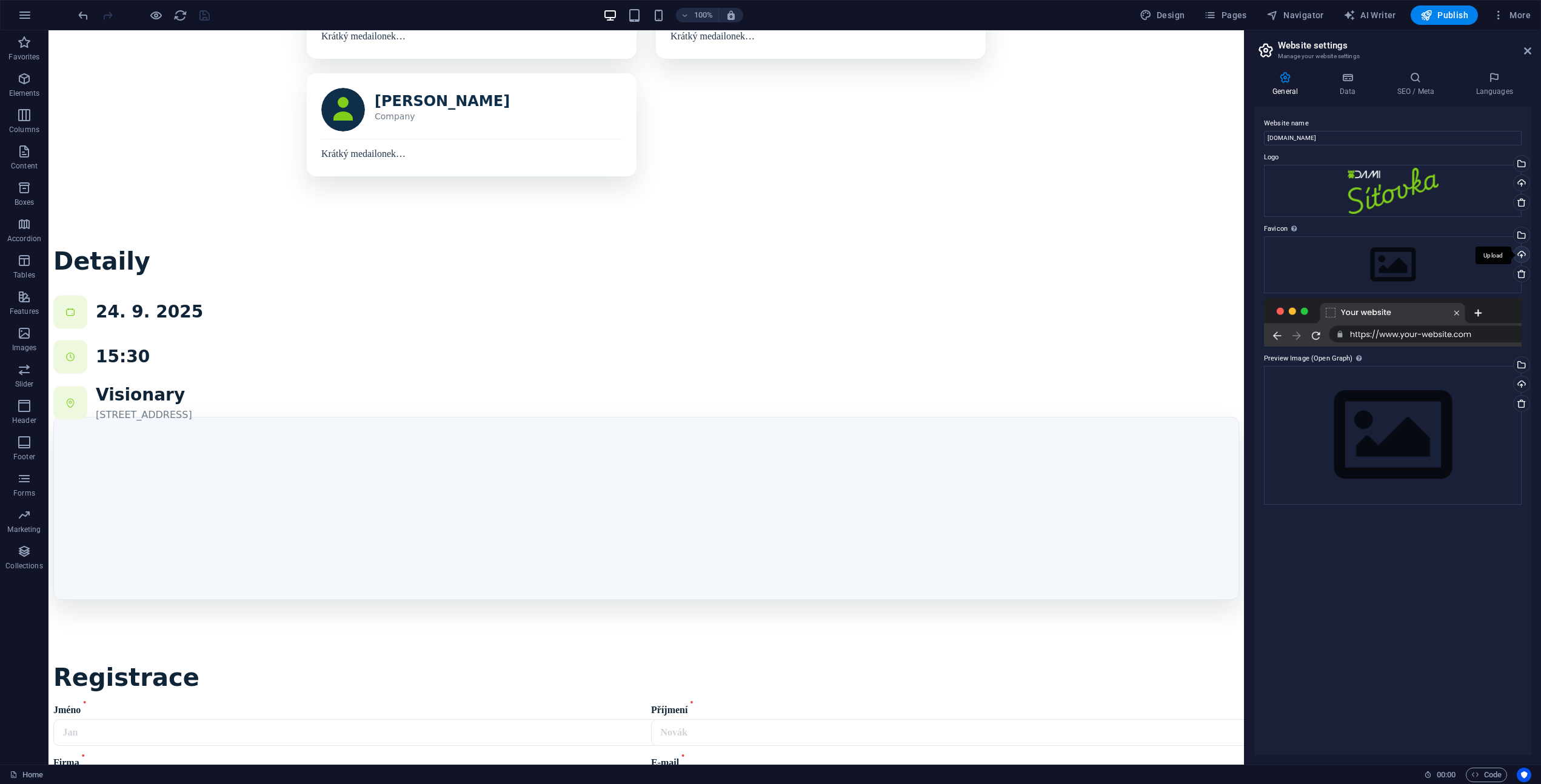
click at [1521, 253] on div "Upload" at bounding box center [1520, 256] width 18 height 18
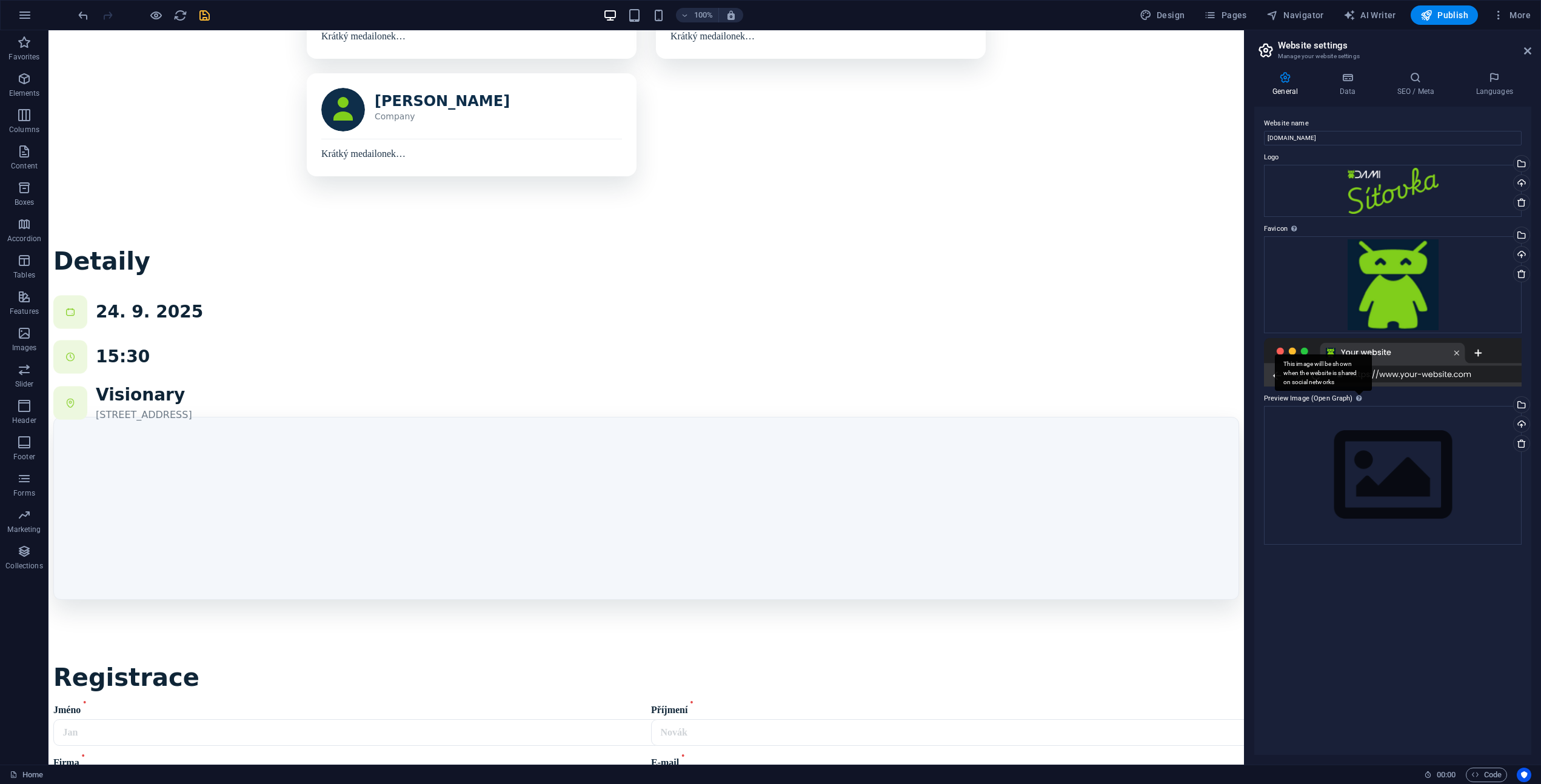
click at [1354, 391] on div "This image will be shown when the website is shared on social networks" at bounding box center [1323, 373] width 97 height 37
click at [1356, 391] on div "This image will be shown when the website is shared on social networks" at bounding box center [1323, 373] width 97 height 37
click at [1524, 426] on div "Upload" at bounding box center [1520, 425] width 18 height 18
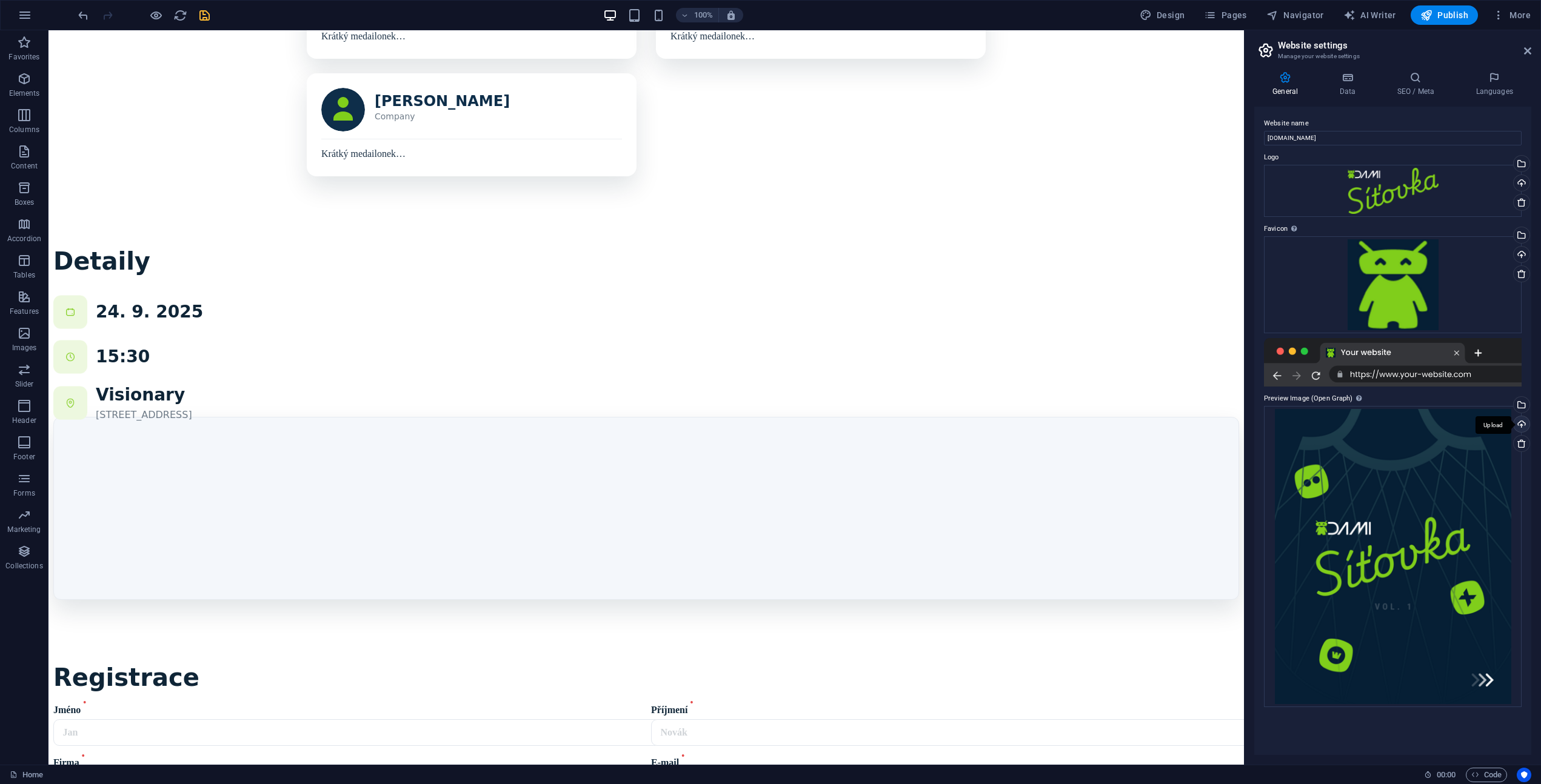
click at [1524, 426] on div "Upload" at bounding box center [1520, 425] width 18 height 18
drag, startPoint x: 1452, startPoint y: 167, endPoint x: 1243, endPoint y: 124, distance: 213.4
type input "Síťovka - Síť kontaktů co něco unese"
click at [1357, 738] on div "Website name Síťovka - Síť kontaktů co něco unese Logo Drag files here, click t…" at bounding box center [1394, 431] width 277 height 649
click at [1351, 83] on icon at bounding box center [1347, 78] width 52 height 12
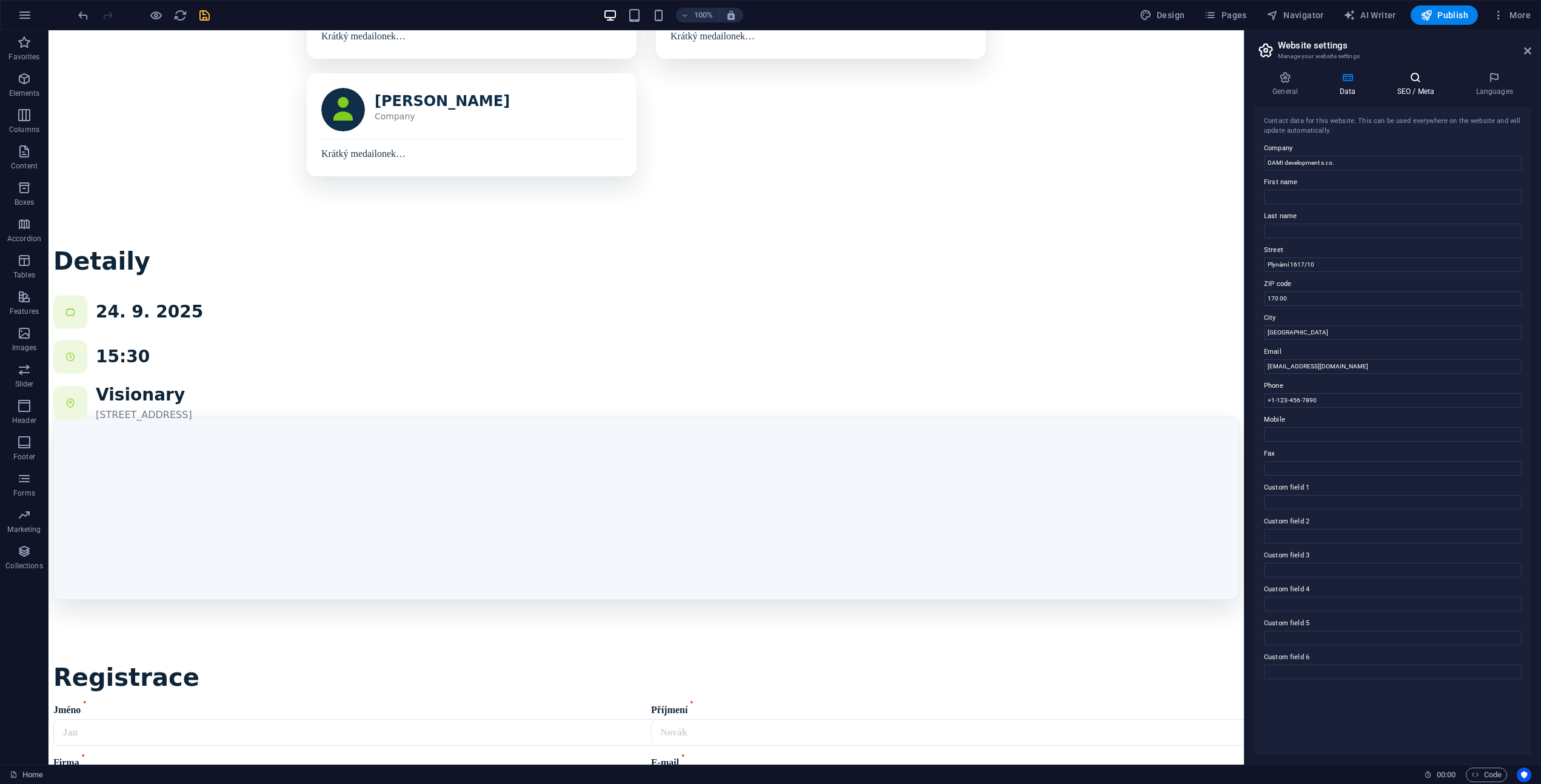
click at [1412, 75] on icon at bounding box center [1415, 78] width 74 height 12
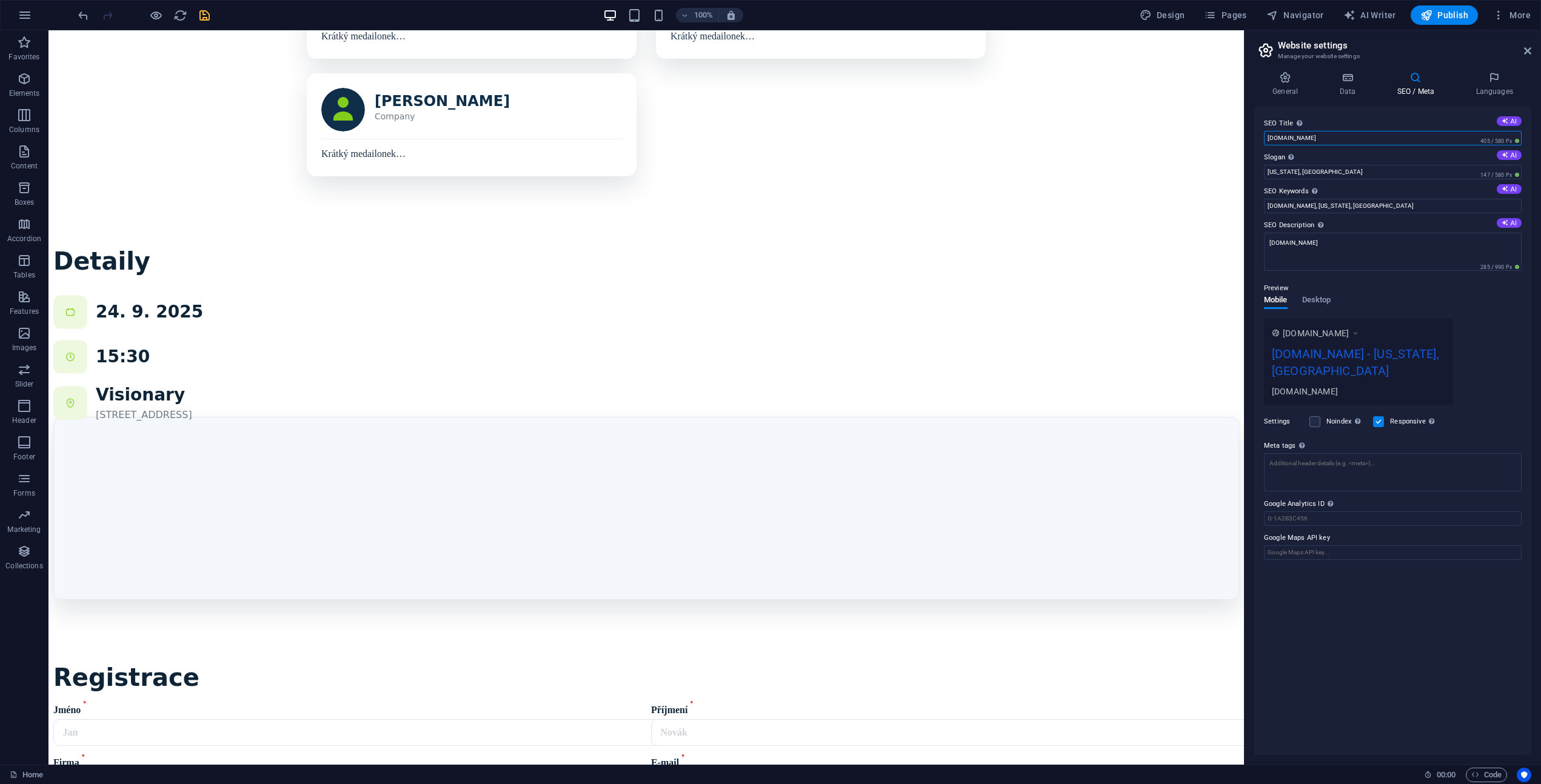
drag, startPoint x: 1397, startPoint y: 136, endPoint x: 1275, endPoint y: 124, distance: 122.6
click at [1275, 124] on div "SEO Title The title of your website - make it something that stands out in sear…" at bounding box center [1393, 130] width 257 height 29
click at [1277, 81] on icon at bounding box center [1285, 78] width 62 height 12
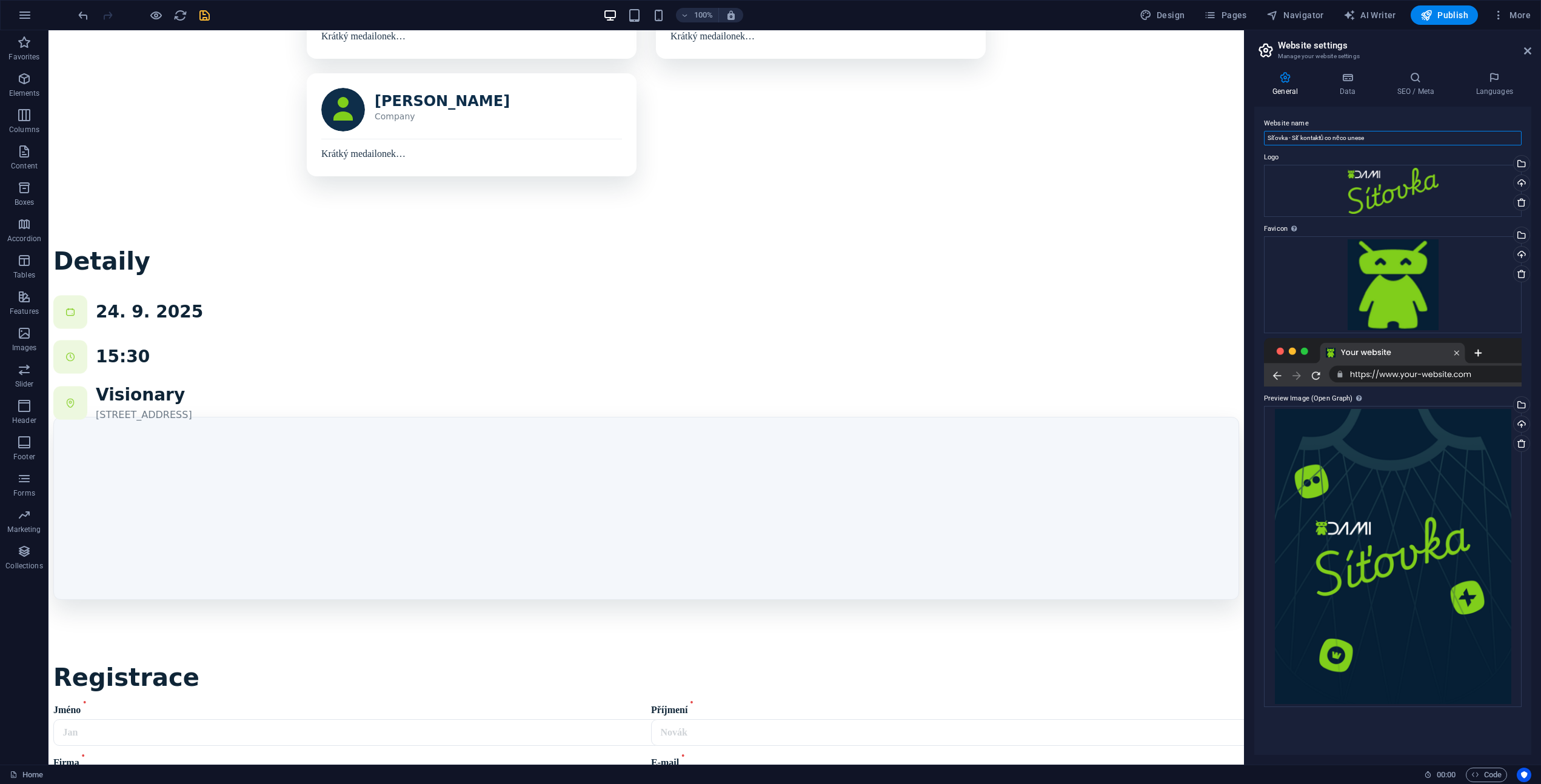
drag, startPoint x: 1444, startPoint y: 166, endPoint x: 1243, endPoint y: 131, distance: 204.0
click at [1425, 81] on icon at bounding box center [1415, 78] width 74 height 12
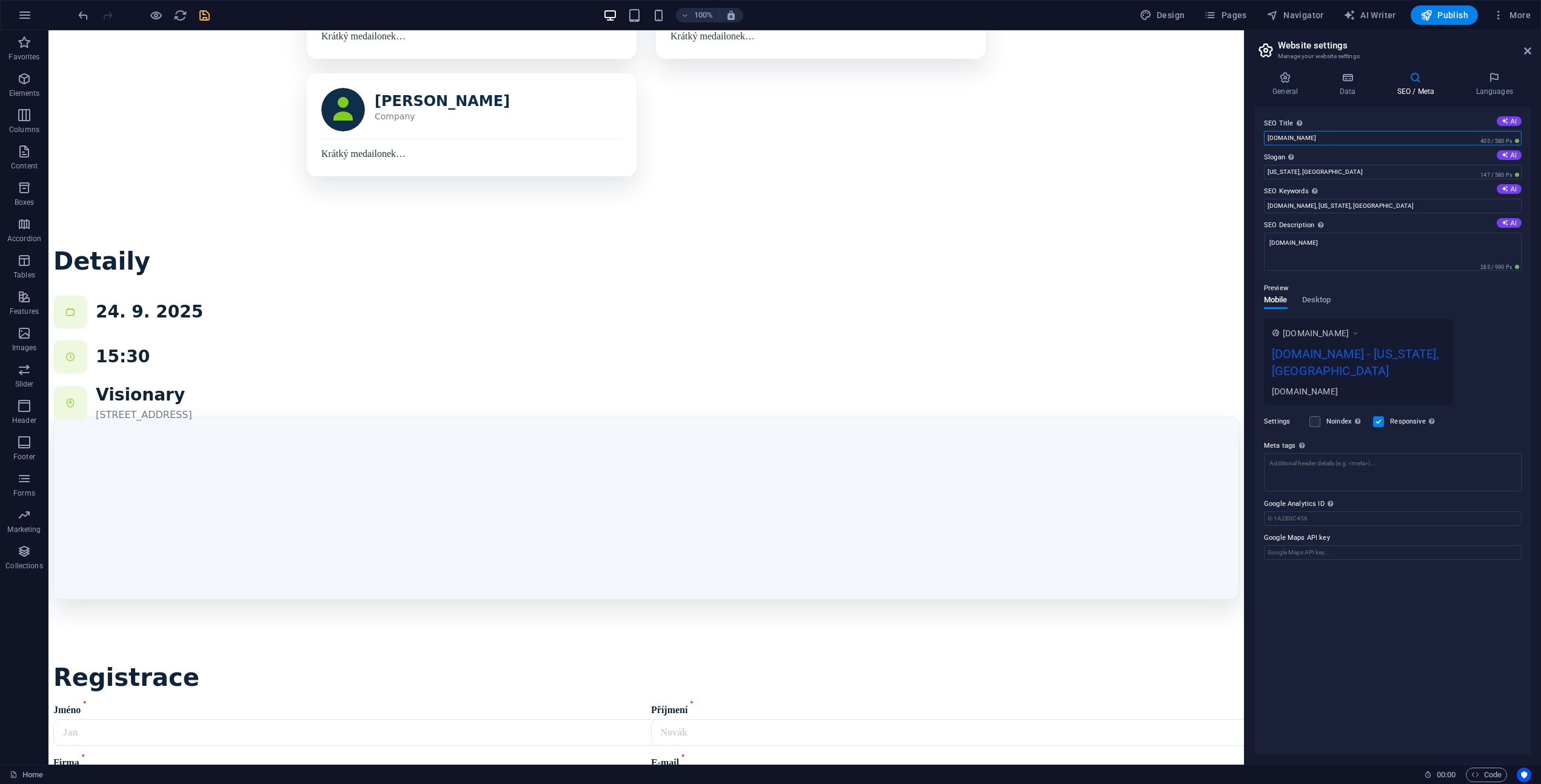
click at [1312, 139] on input "[DOMAIN_NAME]" at bounding box center [1393, 138] width 257 height 15
paste input "Síťovka - Síť kontaktů co něco unes"
drag, startPoint x: 1371, startPoint y: 138, endPoint x: 1291, endPoint y: 139, distance: 80.0
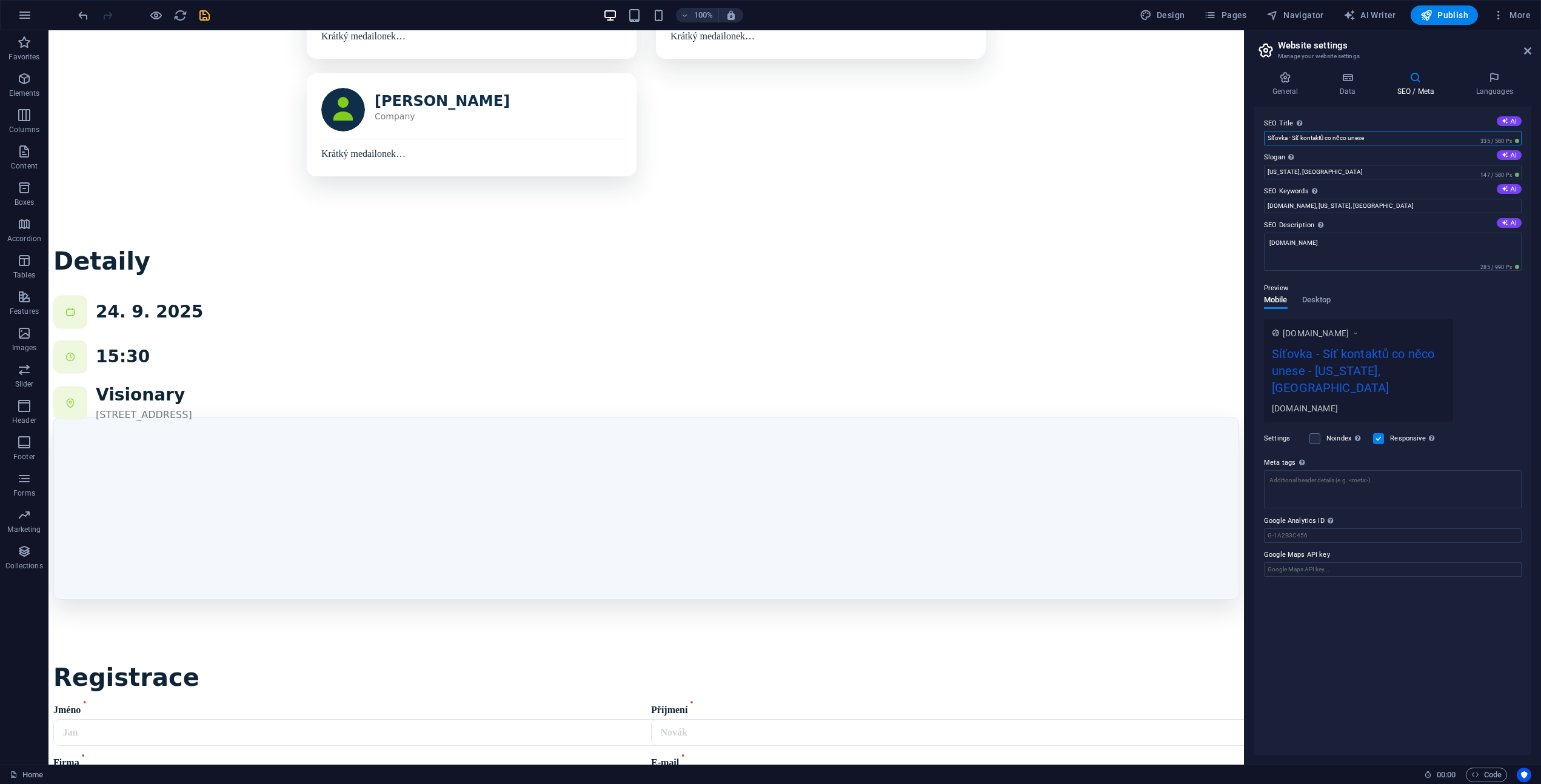
click at [1291, 139] on input "Síťovka - Síť kontaktů co něco unese" at bounding box center [1393, 138] width 257 height 15
type input "Síťovka -"
drag, startPoint x: 1355, startPoint y: 201, endPoint x: 1217, endPoint y: 164, distance: 142.9
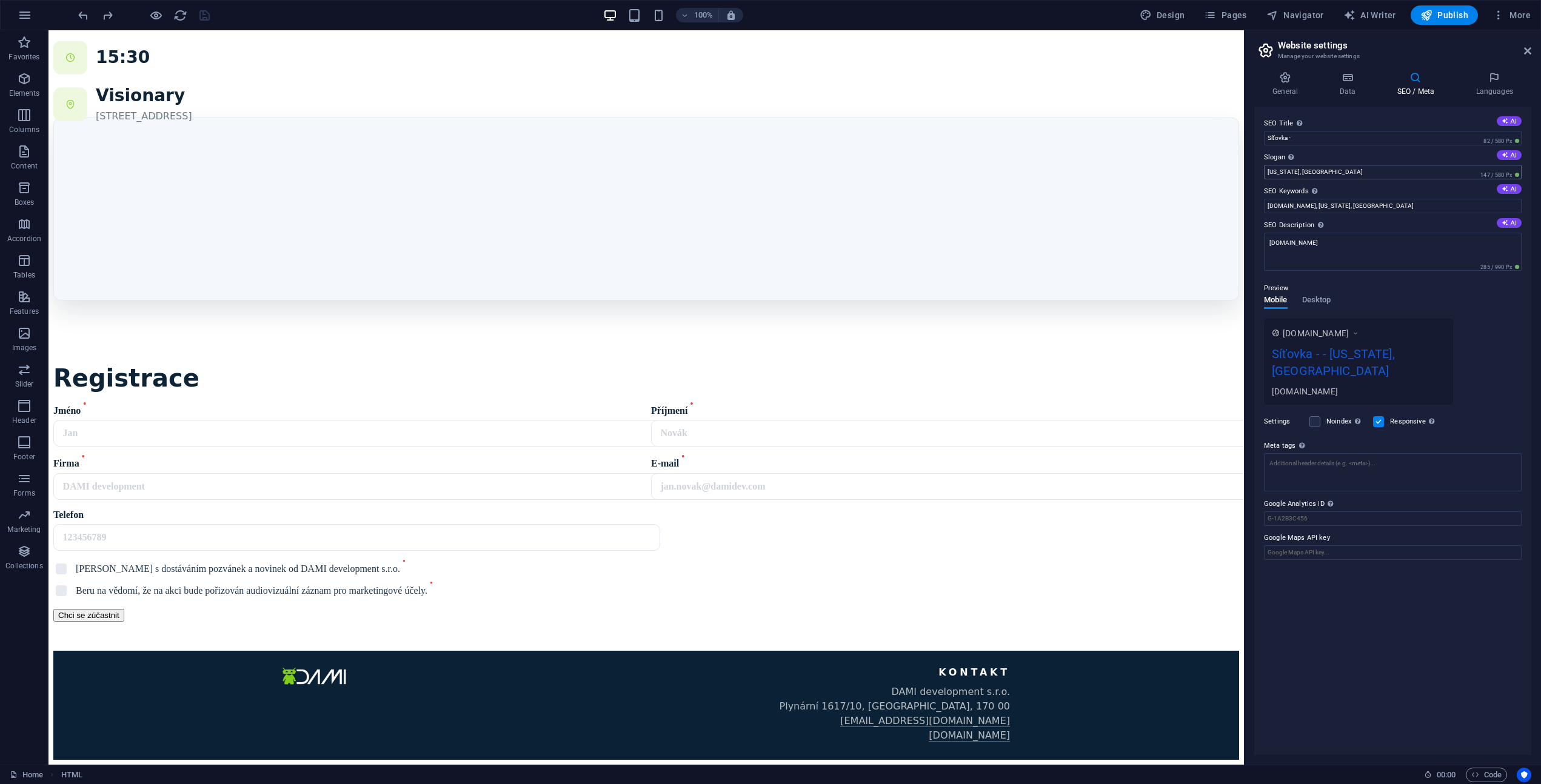
scroll to position [1695, 0]
click at [1313, 169] on input "[US_STATE], [GEOGRAPHIC_DATA]" at bounding box center [1393, 172] width 257 height 15
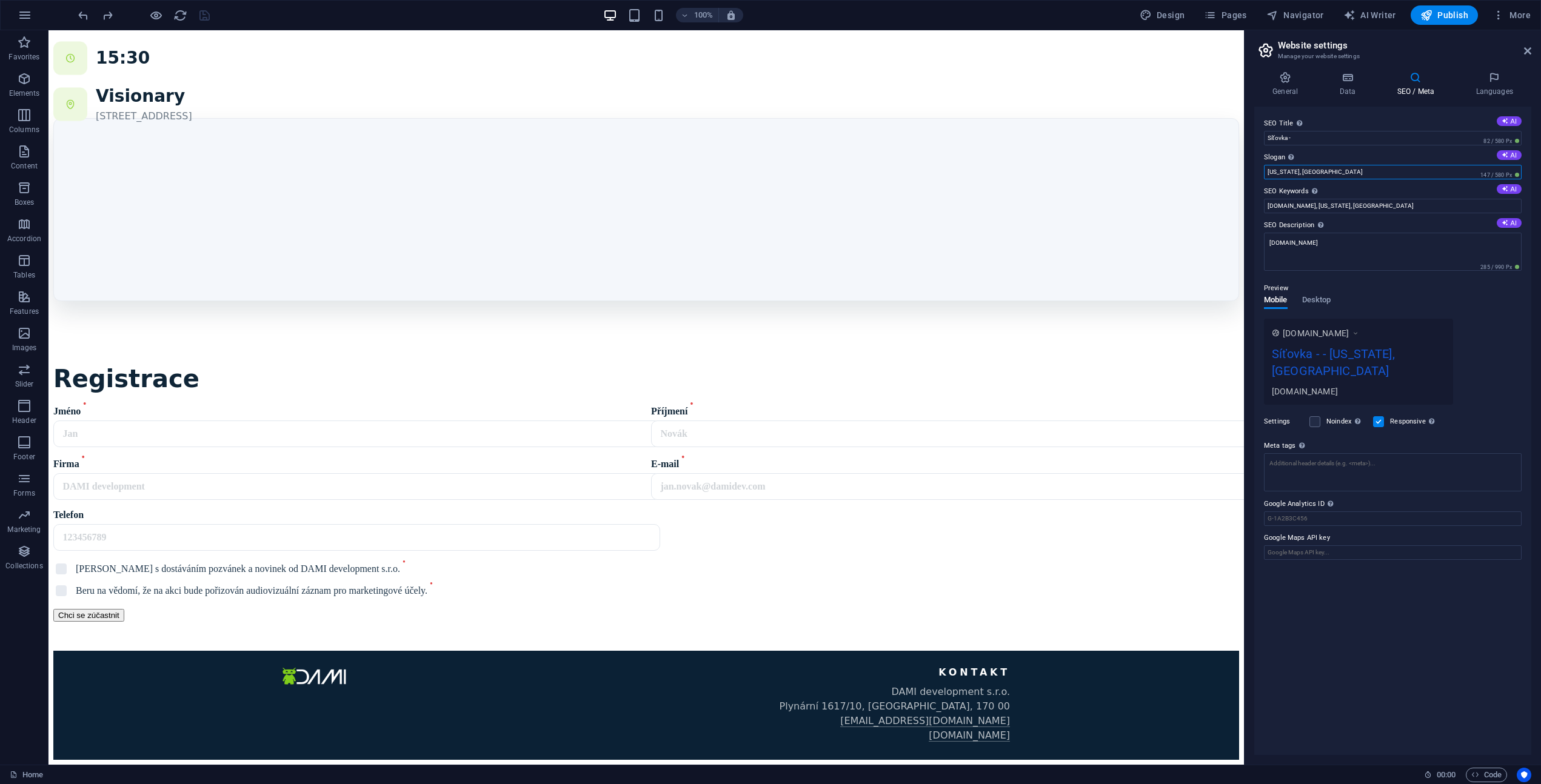
paste input "Síť kontaktů co něco unese"
type input "Síť kontaktů co něco unese"
click at [1316, 136] on input "Síťovka -" at bounding box center [1393, 138] width 257 height 15
type input "Síťovka"
click at [1440, 208] on input "[DOMAIN_NAME], [US_STATE], [GEOGRAPHIC_DATA]" at bounding box center [1393, 206] width 257 height 15
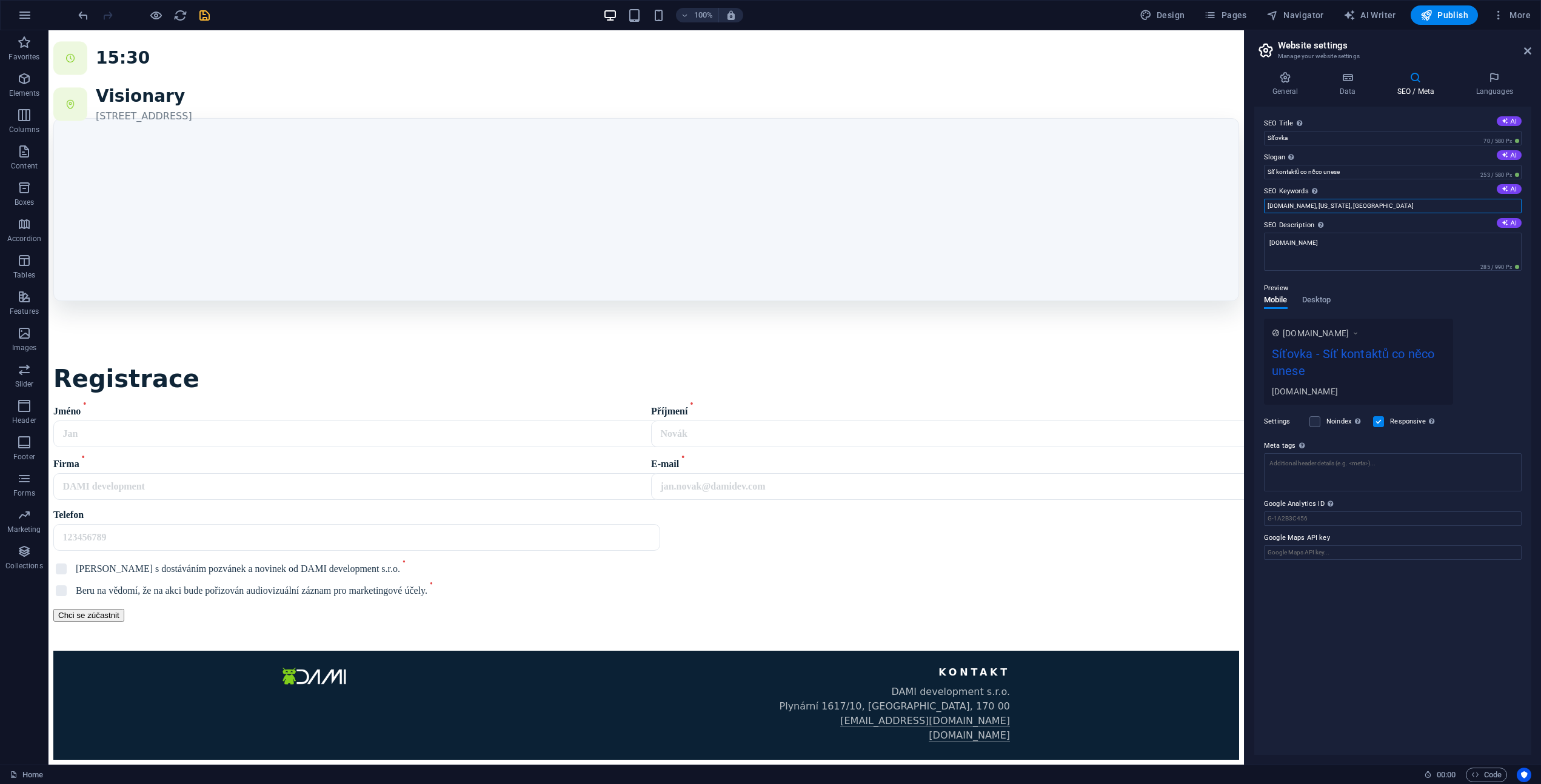
click at [1440, 208] on input "[DOMAIN_NAME], [US_STATE], [GEOGRAPHIC_DATA]" at bounding box center [1393, 206] width 257 height 15
type input "Networking, digitalizace, event, servis, mobilní aplikace, webové aplikace"
click at [1320, 217] on div "Describe the contents of your website - this is crucial for search engines and …" at bounding box center [1356, 200] width 97 height 37
click at [1320, 233] on textarea "[DOMAIN_NAME]" at bounding box center [1393, 252] width 257 height 38
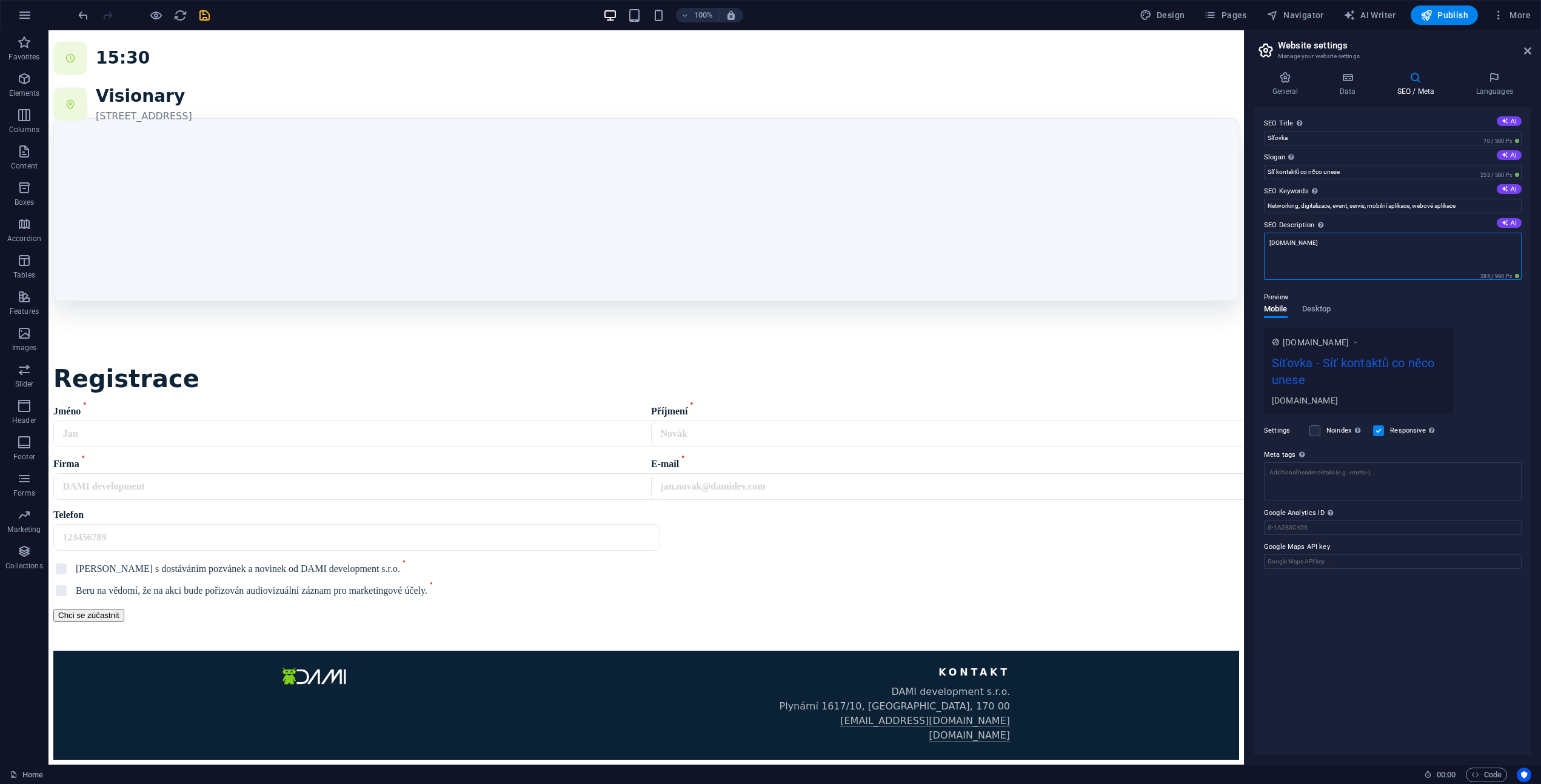
click at [1335, 258] on textarea "[DOMAIN_NAME]" at bounding box center [1393, 256] width 257 height 47
click at [1323, 302] on div "Preview Mobile Desktop [DOMAIN_NAME] Síťovka - Síť kontaktů co něco unese [DOMA…" at bounding box center [1393, 337] width 257 height 133
click at [1321, 304] on span "Desktop" at bounding box center [1317, 301] width 29 height 17
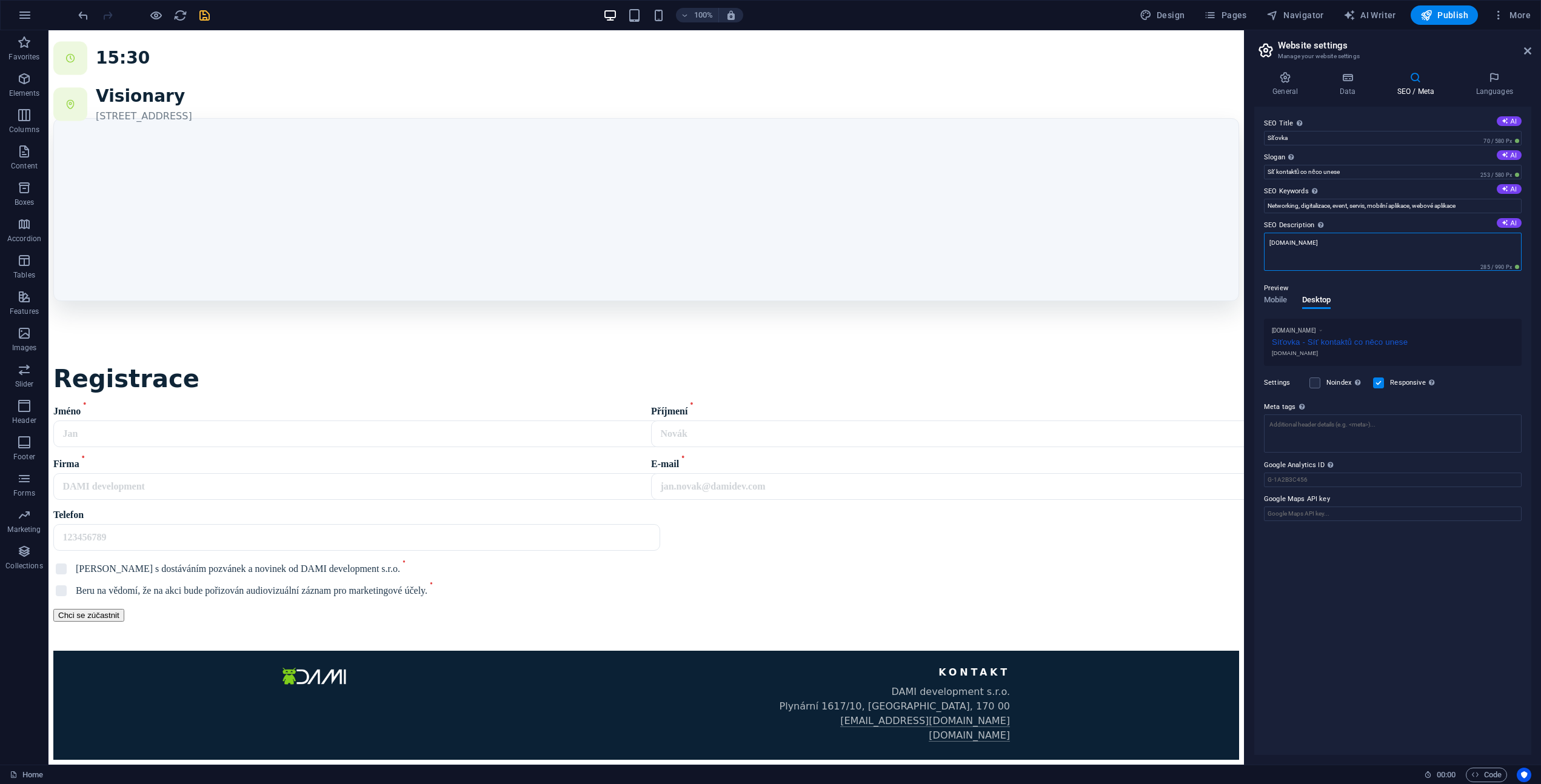
click at [1331, 249] on textarea "[DOMAIN_NAME]" at bounding box center [1393, 252] width 257 height 38
click at [1331, 249] on textarea "[DOMAIN_NAME]" at bounding box center [1393, 256] width 257 height 47
paste textarea "Síťovka od DAMI Development je networkingová akce, kde se potkává byznys a tech…"
type textarea "Síťovka od DAMI Development je networkingová akce, kde se potkává byznys a tech…"
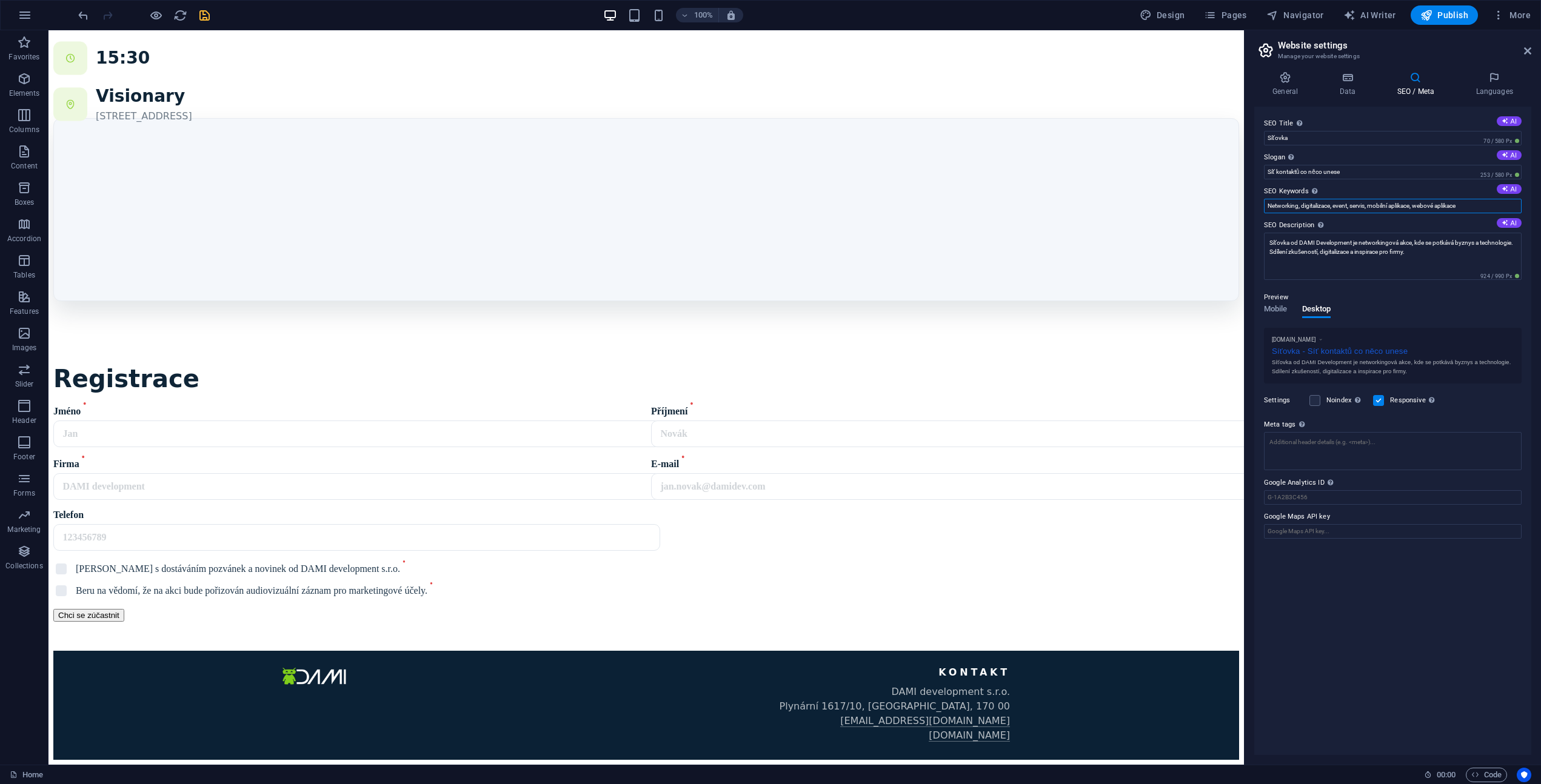
click at [1339, 209] on input "Networking, digitalizace, event, servis, mobilní aplikace, webové aplikace" at bounding box center [1393, 206] width 257 height 15
paste input "síťovka DAMI, byznys networking akce, networking Zlín, networking Praha, digita…"
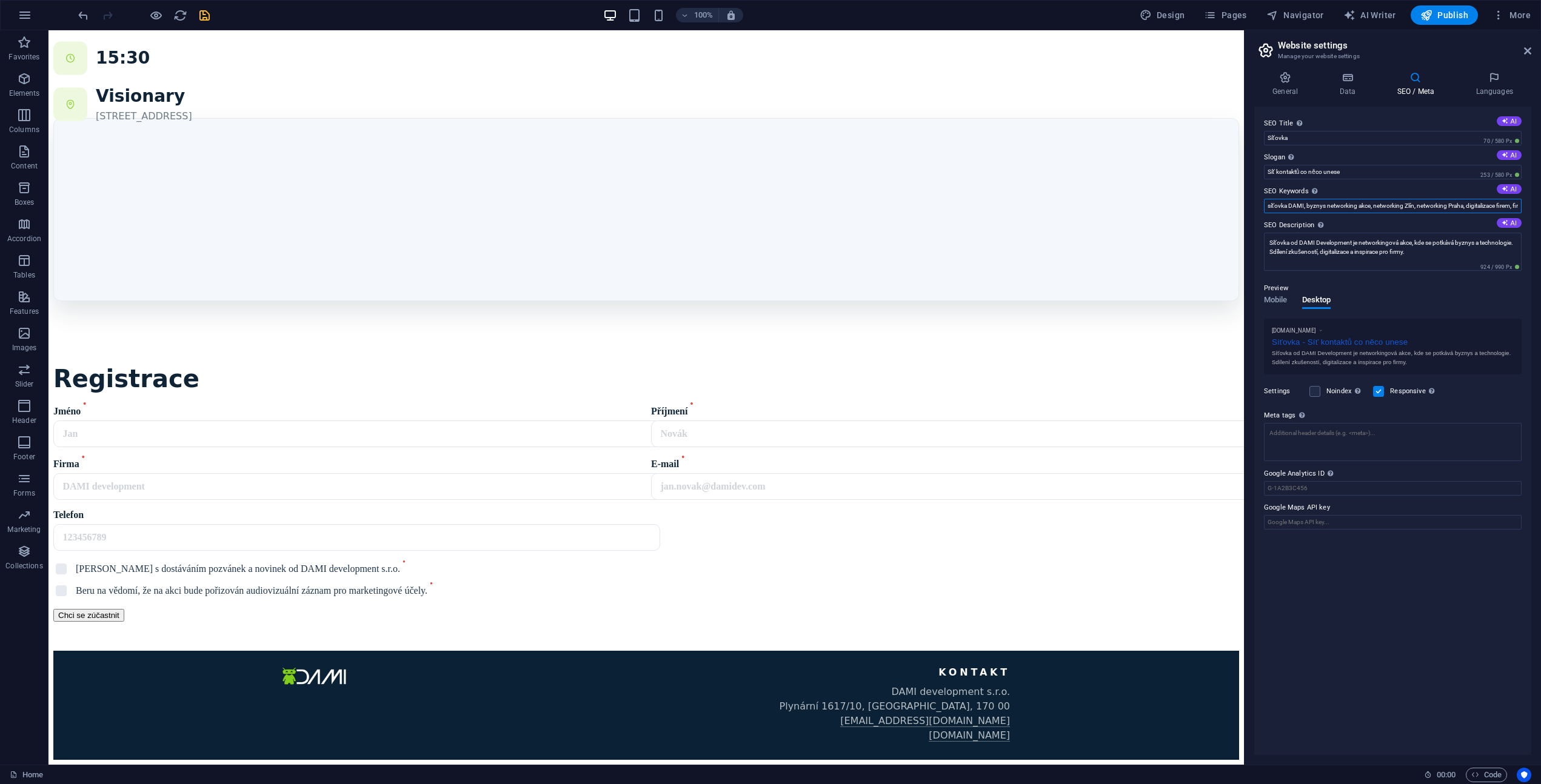
click at [1414, 203] on input "síťovka DAMI, byznys networking akce, networking Zlín, networking Praha, digita…" at bounding box center [1393, 206] width 257 height 15
type input "síťovka DAMI, byznys networking akce, networking, networking Praha, digitalizac…"
click at [1372, 651] on div "SEO Title The title of your website - make it something that stands out in sear…" at bounding box center [1394, 431] width 277 height 649
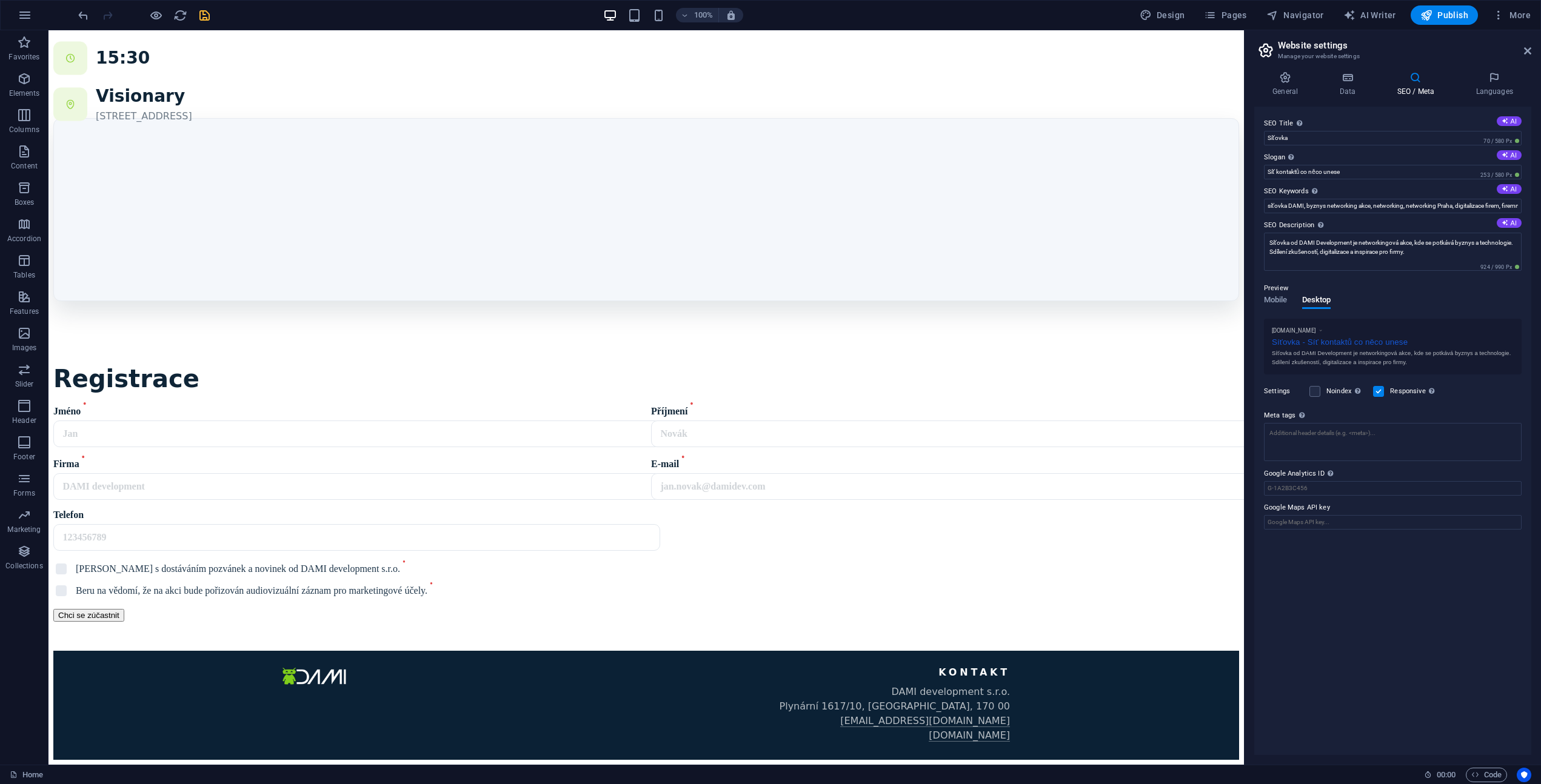
click at [1351, 591] on div "SEO Title The title of your website - make it something that stands out in sear…" at bounding box center [1394, 431] width 277 height 649
click at [1500, 85] on h4 "Languages" at bounding box center [1495, 84] width 74 height 25
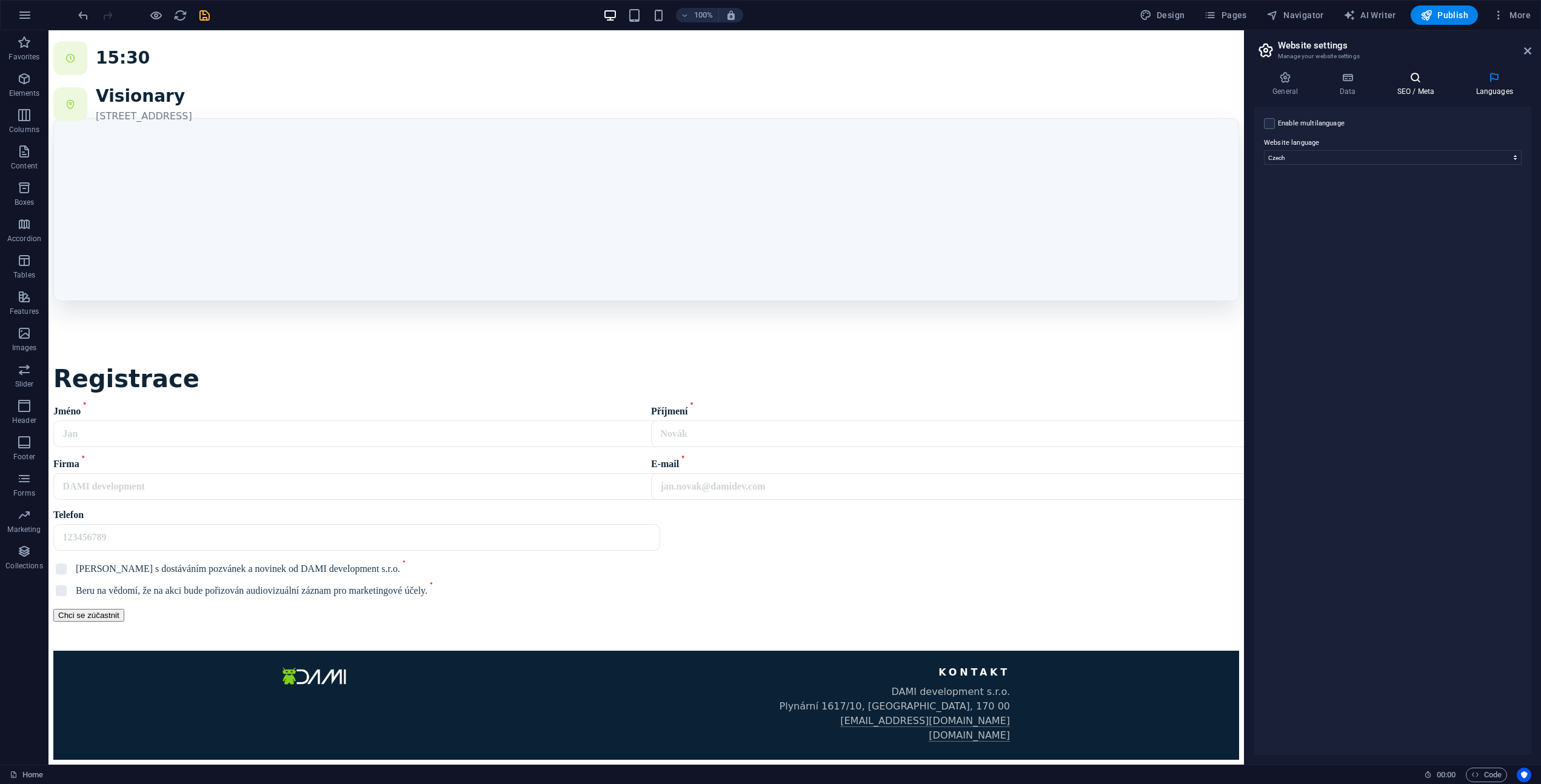
click at [1426, 86] on h4 "SEO / Meta" at bounding box center [1418, 84] width 79 height 25
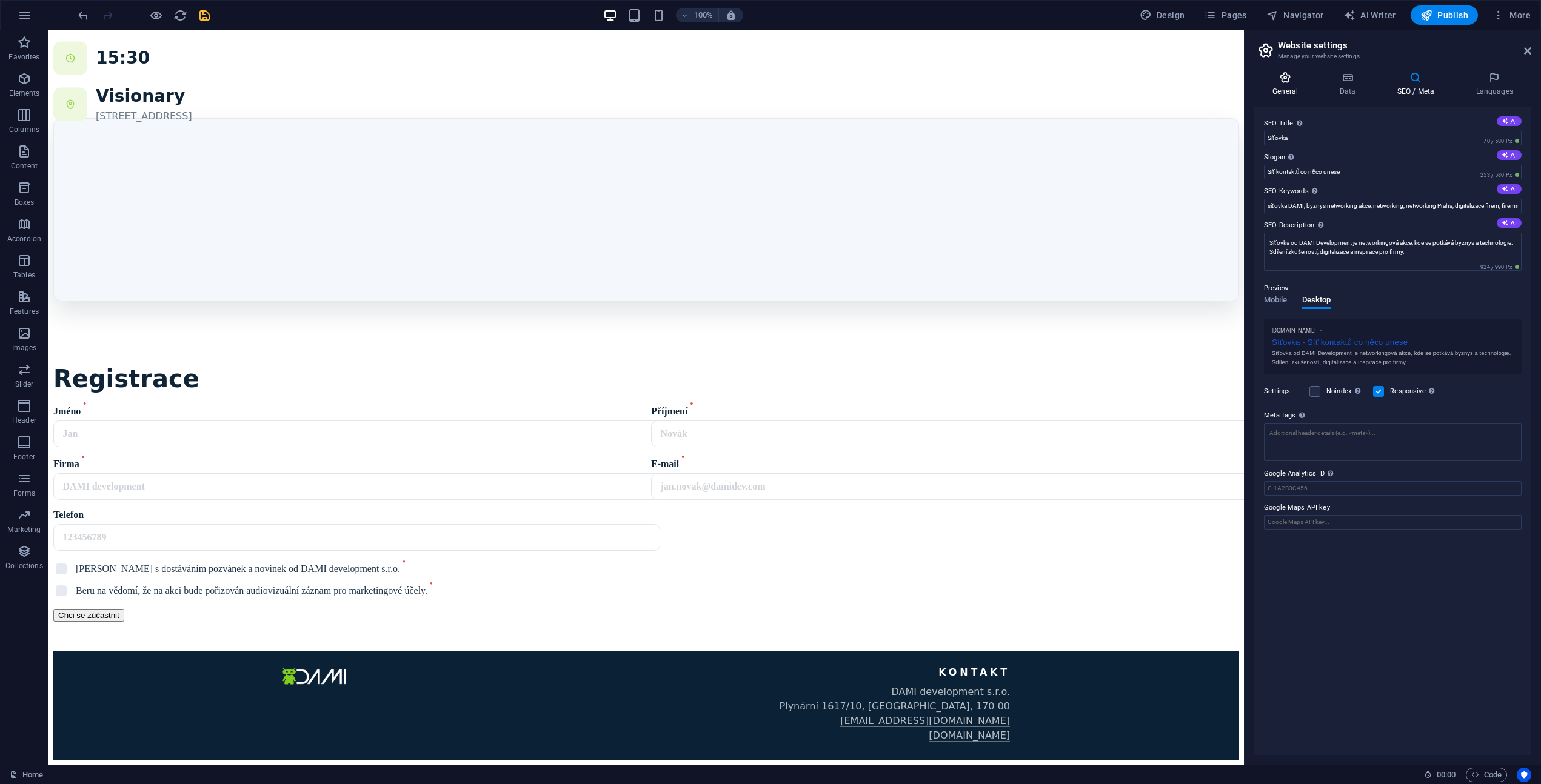
click at [1285, 86] on h4 "General" at bounding box center [1288, 84] width 66 height 25
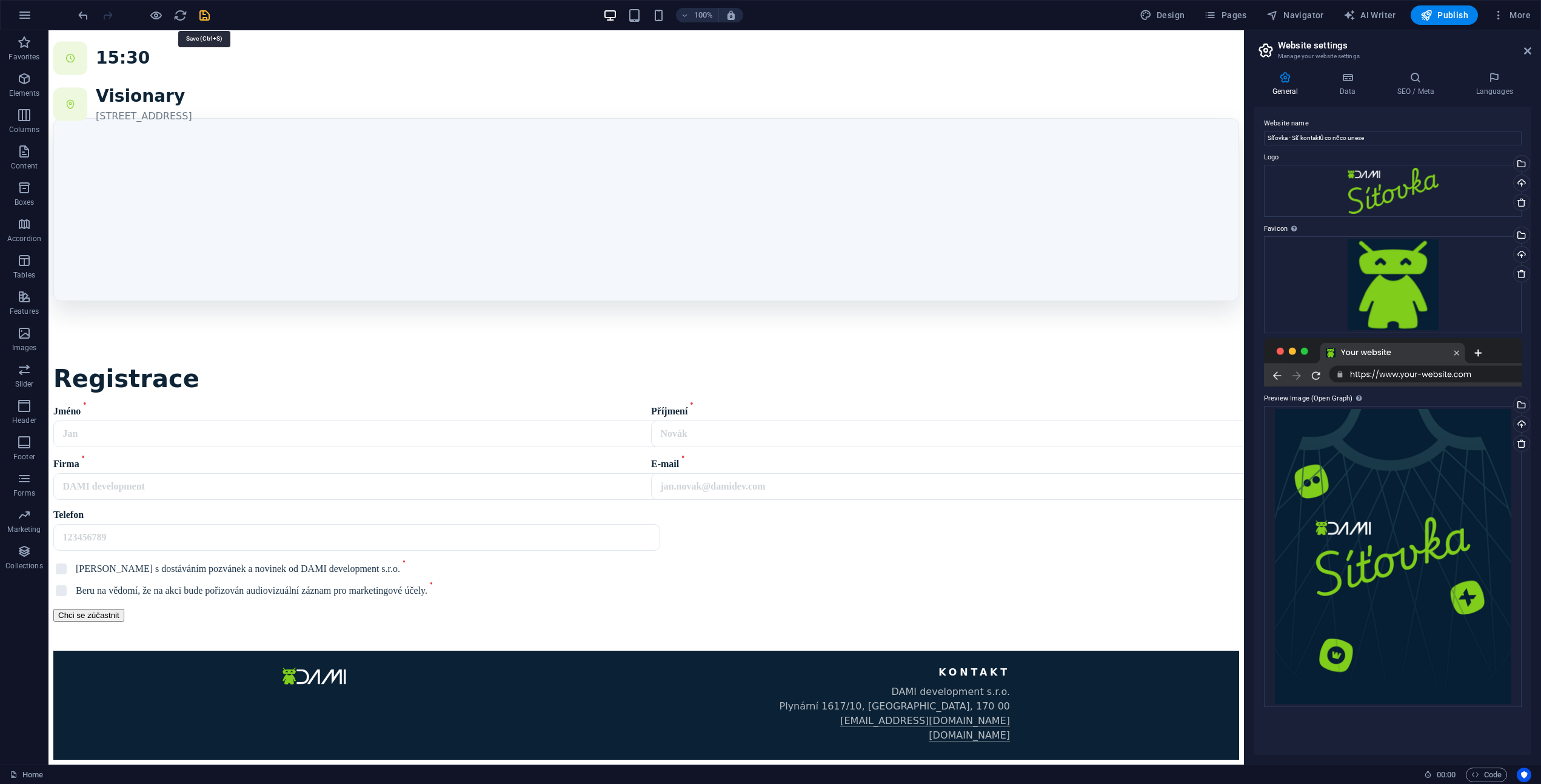
click at [202, 16] on icon "save" at bounding box center [205, 16] width 14 height 14
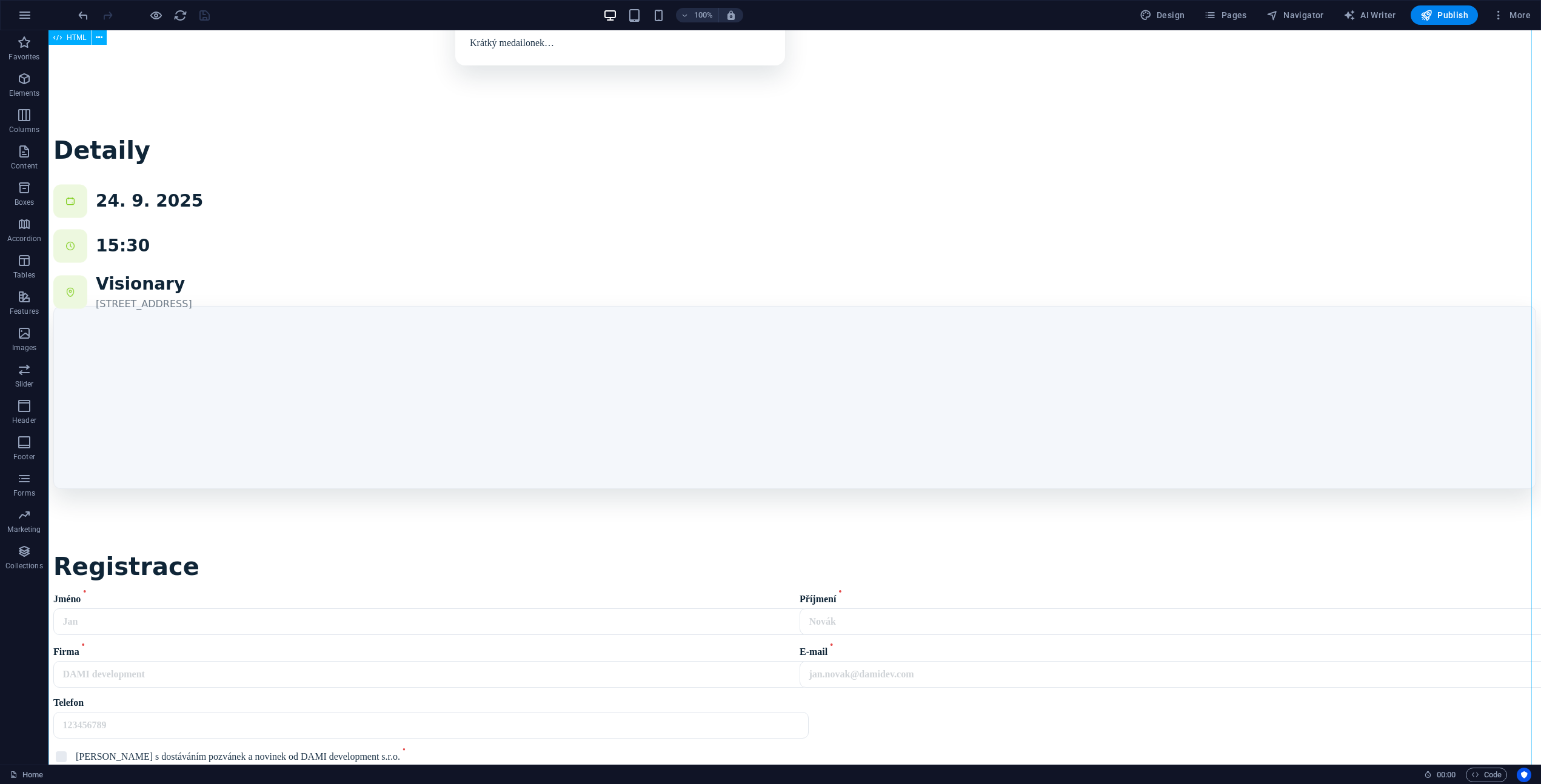
scroll to position [1036, 0]
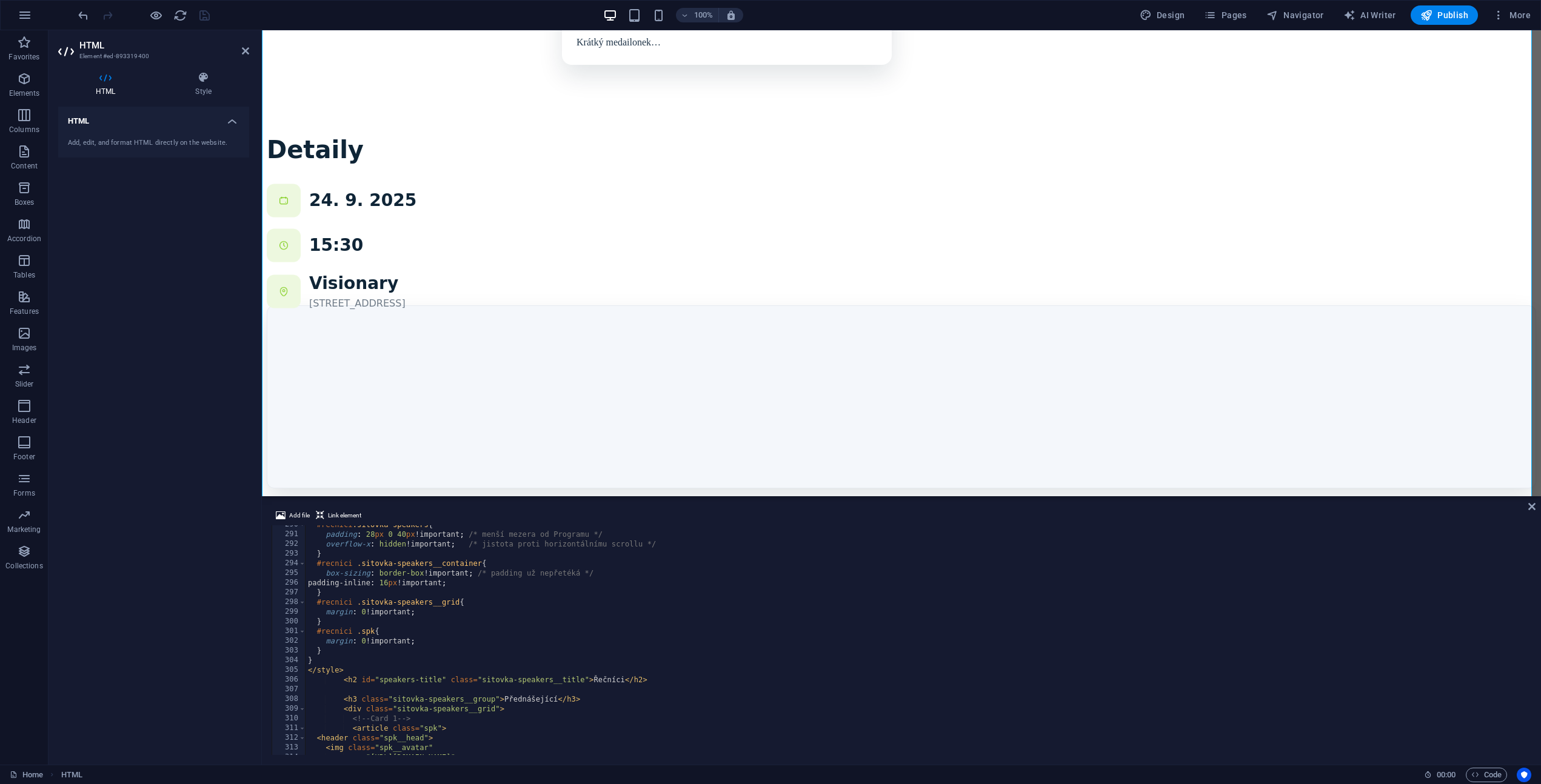
scroll to position [2771, 0]
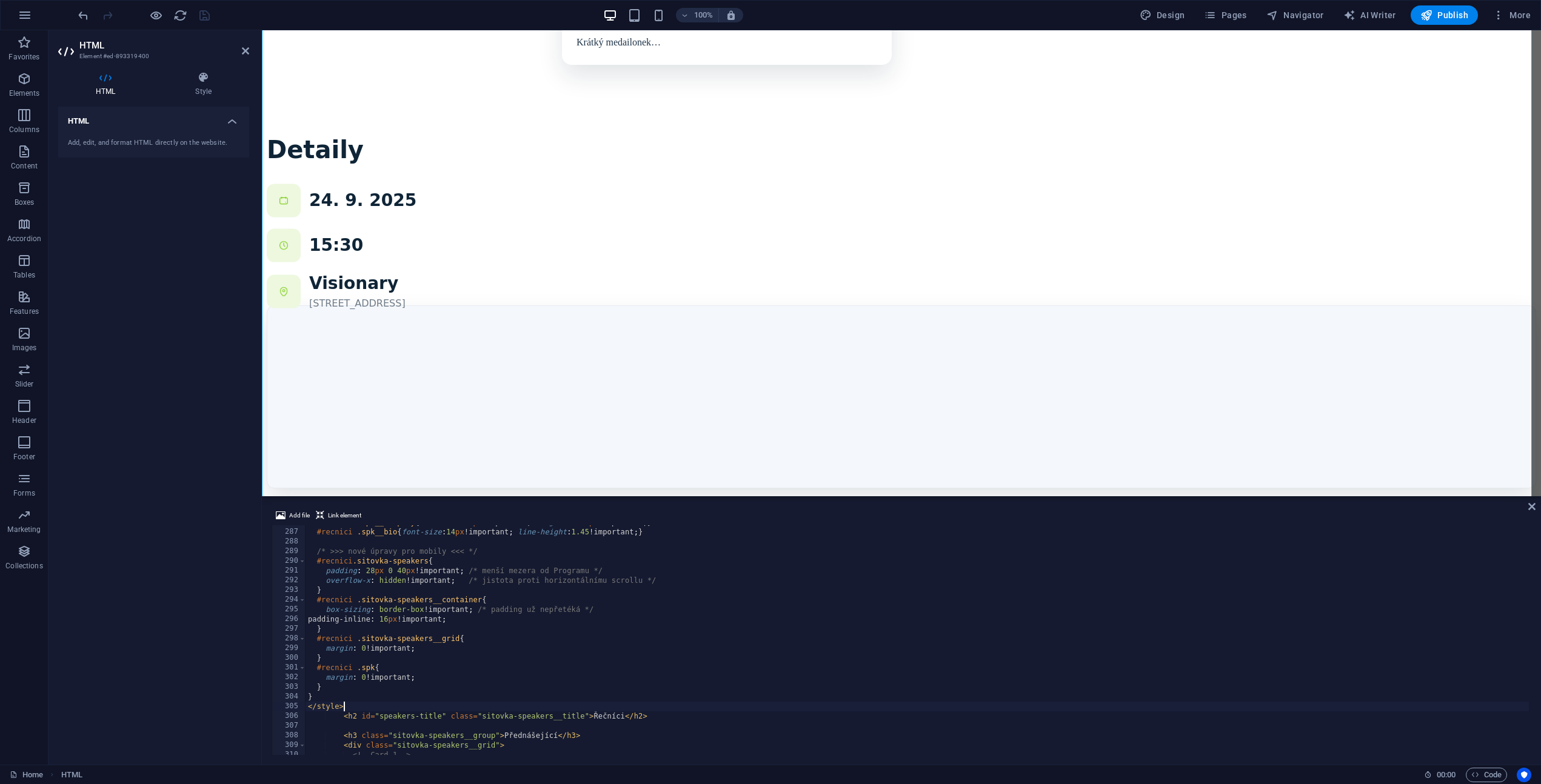
click at [349, 704] on div "#recnici .spk__company { font-size : 13 px !important ; margin : 0 0 6 px !impo…" at bounding box center [1371, 640] width 2132 height 247
type textarea "</style>"
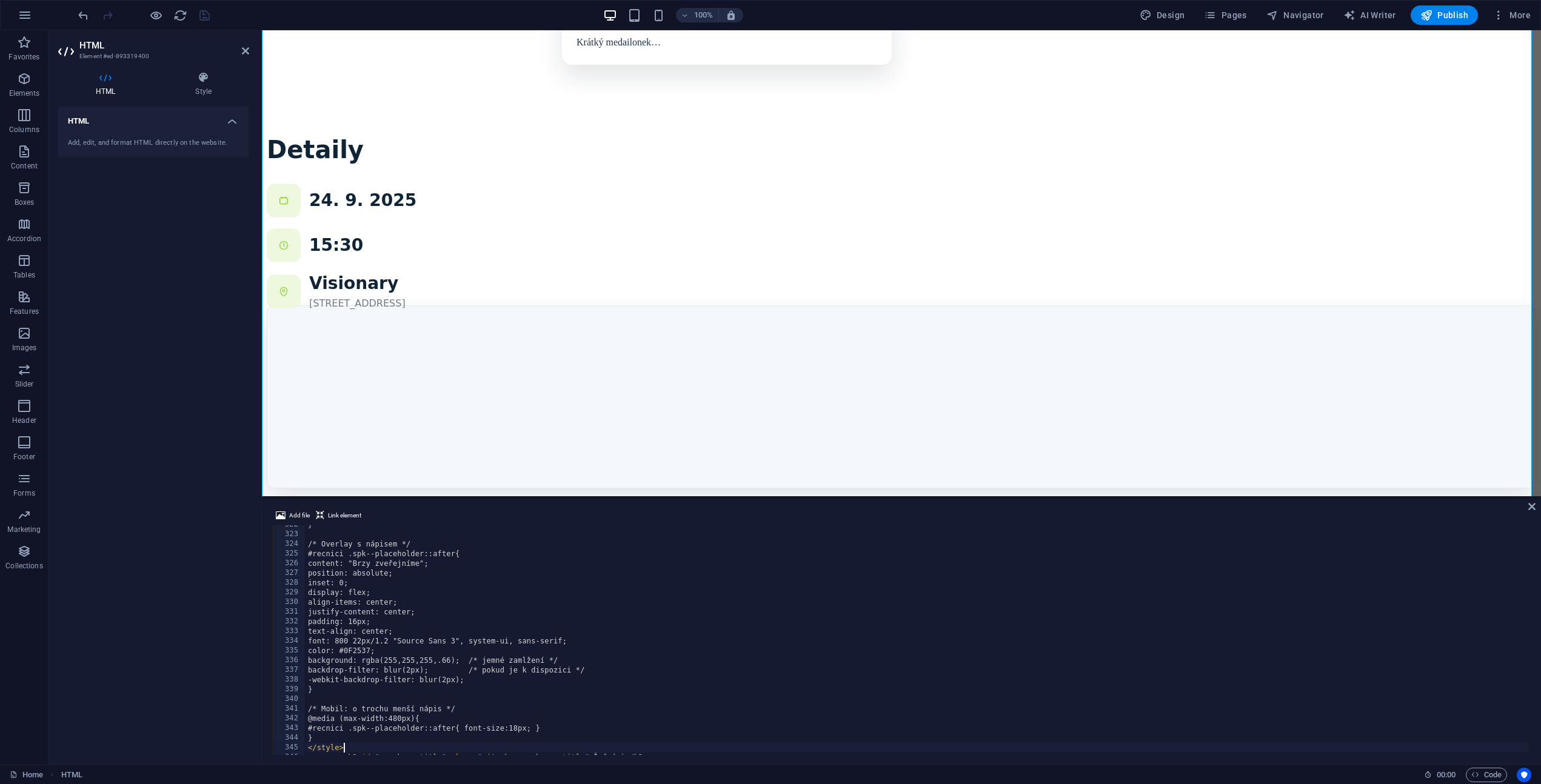
scroll to position [3118, 0]
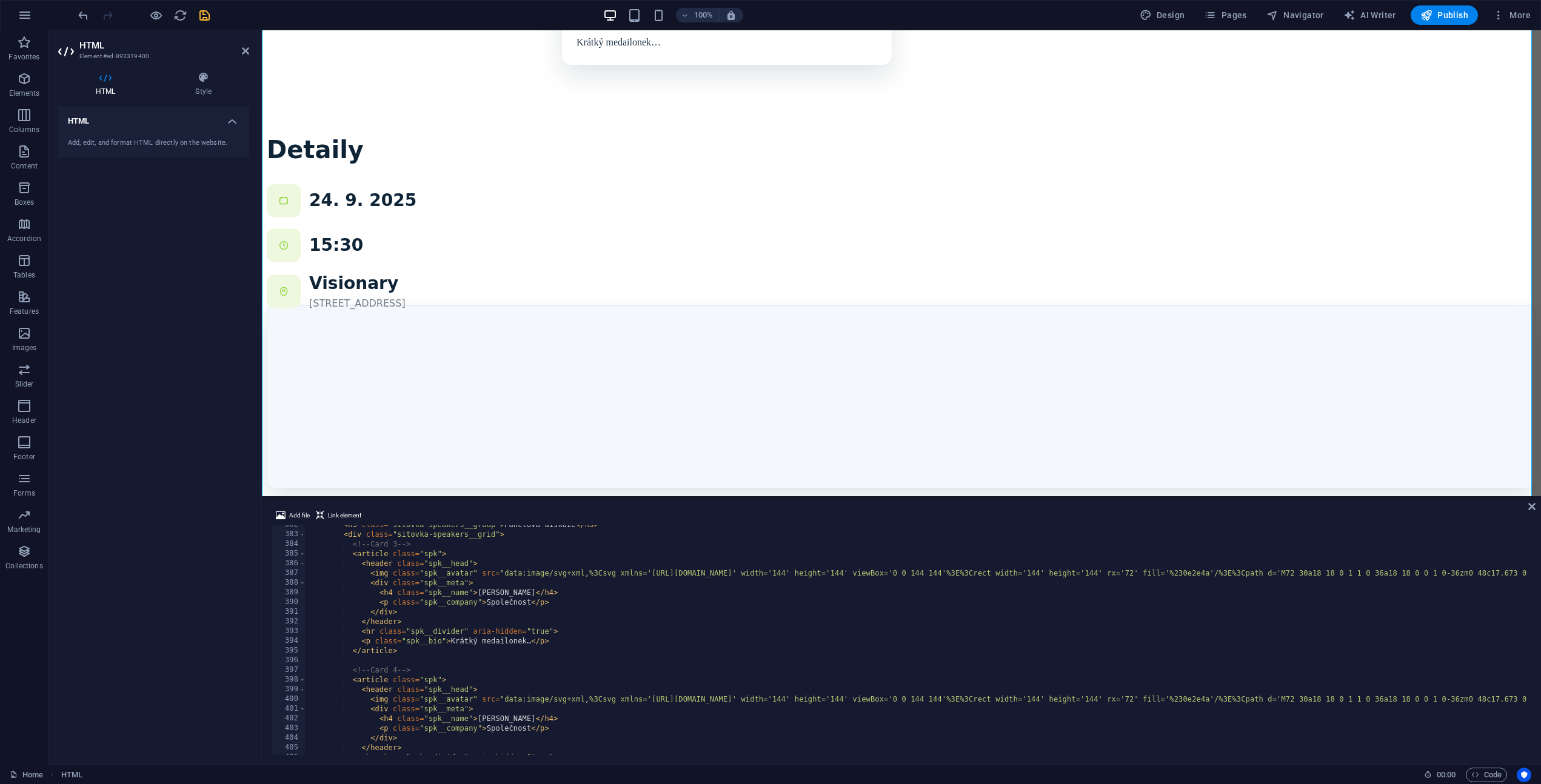
scroll to position [3627, 0]
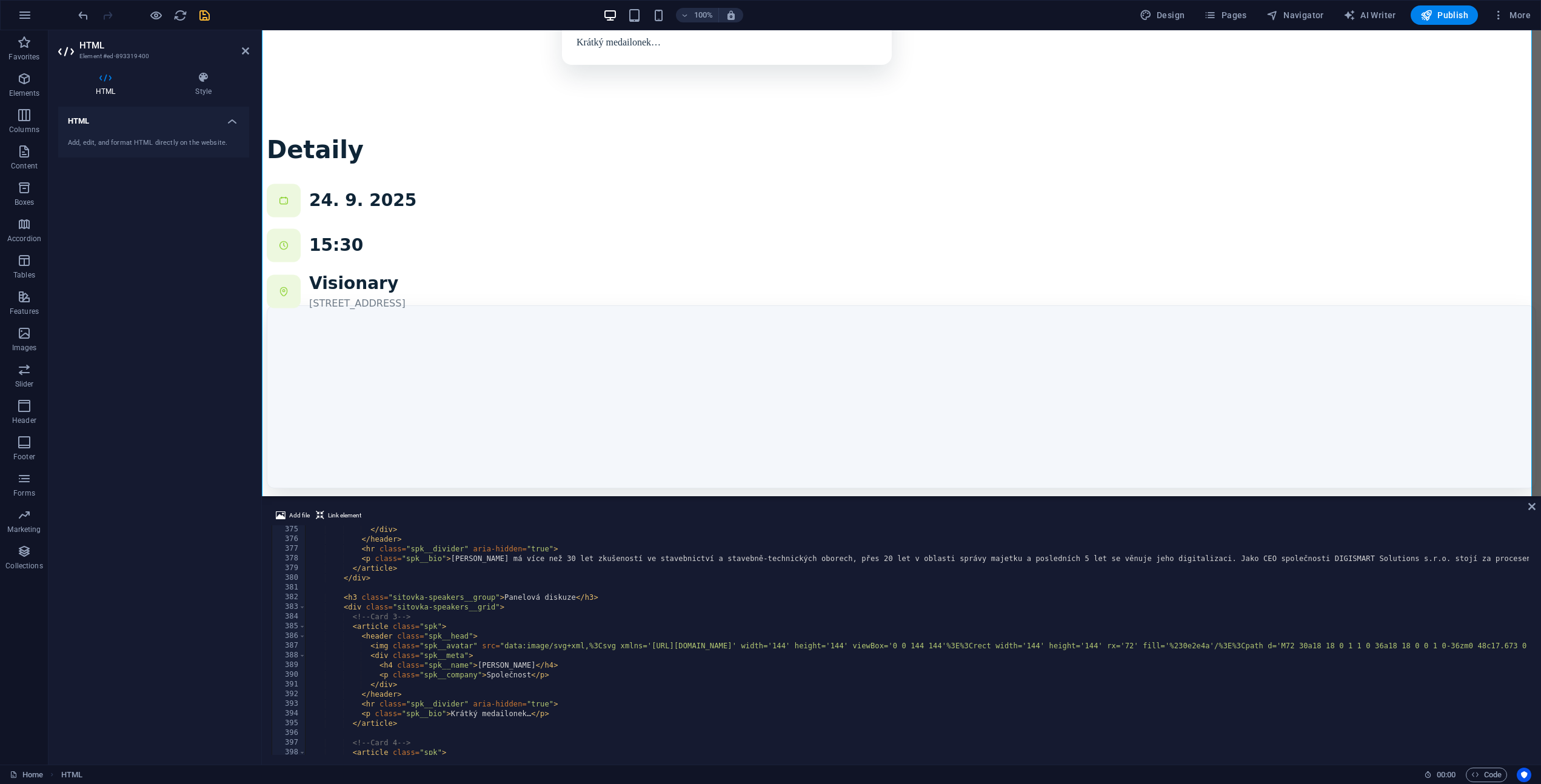
click at [451, 626] on div "</ div > </ header > < hr class = "spk__divider" aria-hidden = "true" > < p cla…" at bounding box center [1371, 648] width 2132 height 247
drag, startPoint x: 353, startPoint y: 628, endPoint x: 444, endPoint y: 627, distance: 91.0
click at [444, 627] on div "</ div > </ header > < hr class = "spk__divider" aria-hidden = "true" > < p cla…" at bounding box center [1371, 648] width 2132 height 247
paste textarea "article class="spk spk--placeholder" aria-label="Panelista bude brzy zveřejněn"
click at [344, 630] on div "</ div > </ header > < hr class = "spk__divider" aria-hidden = "true" > < p cla…" at bounding box center [1371, 648] width 2132 height 247
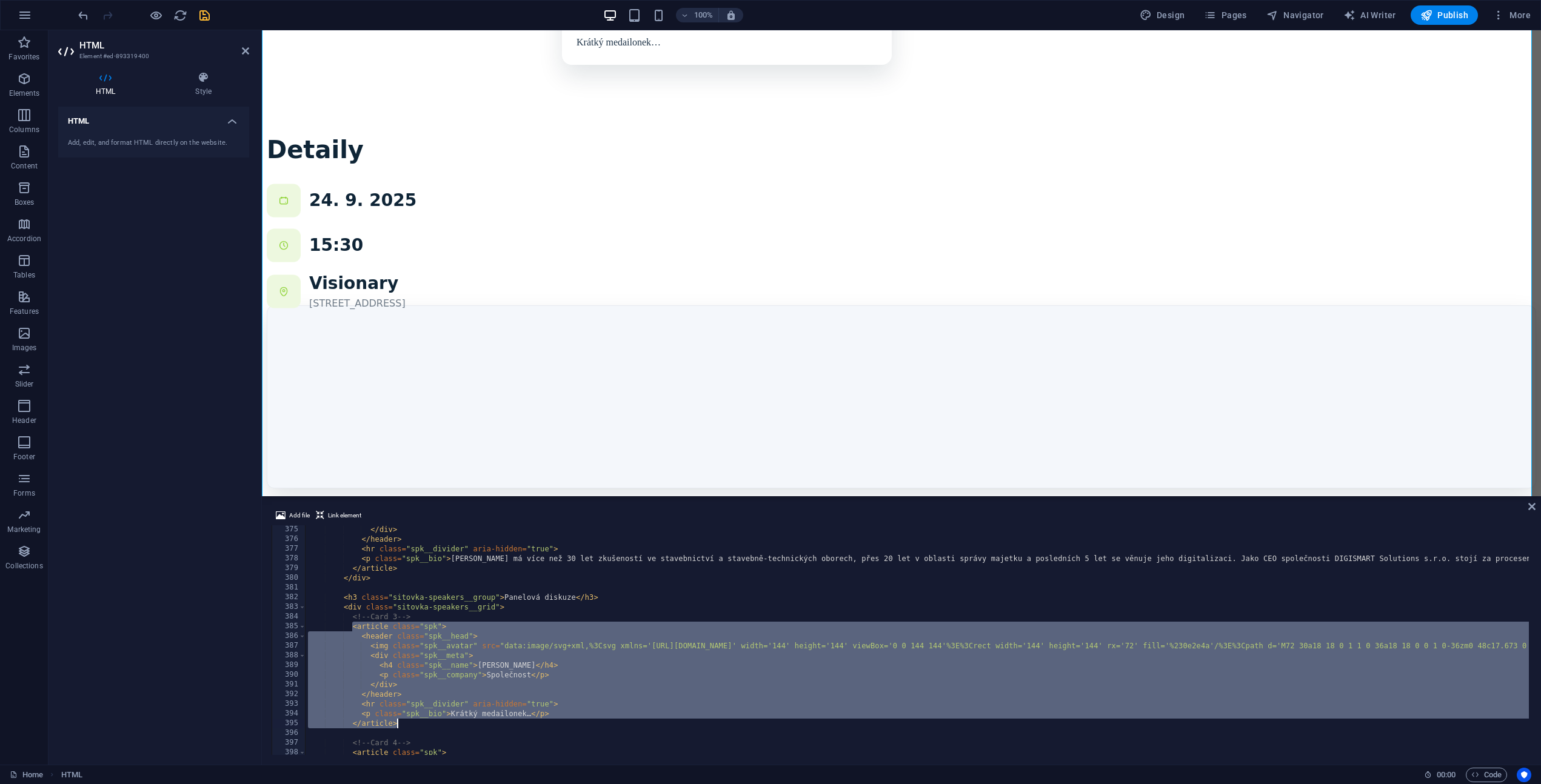
drag, startPoint x: 353, startPoint y: 627, endPoint x: 404, endPoint y: 721, distance: 106.9
click at [404, 721] on div "</ div > </ header > < hr class = "spk__divider" aria-hidden = "true" > < p cla…" at bounding box center [1371, 648] width 2132 height 247
paste textarea
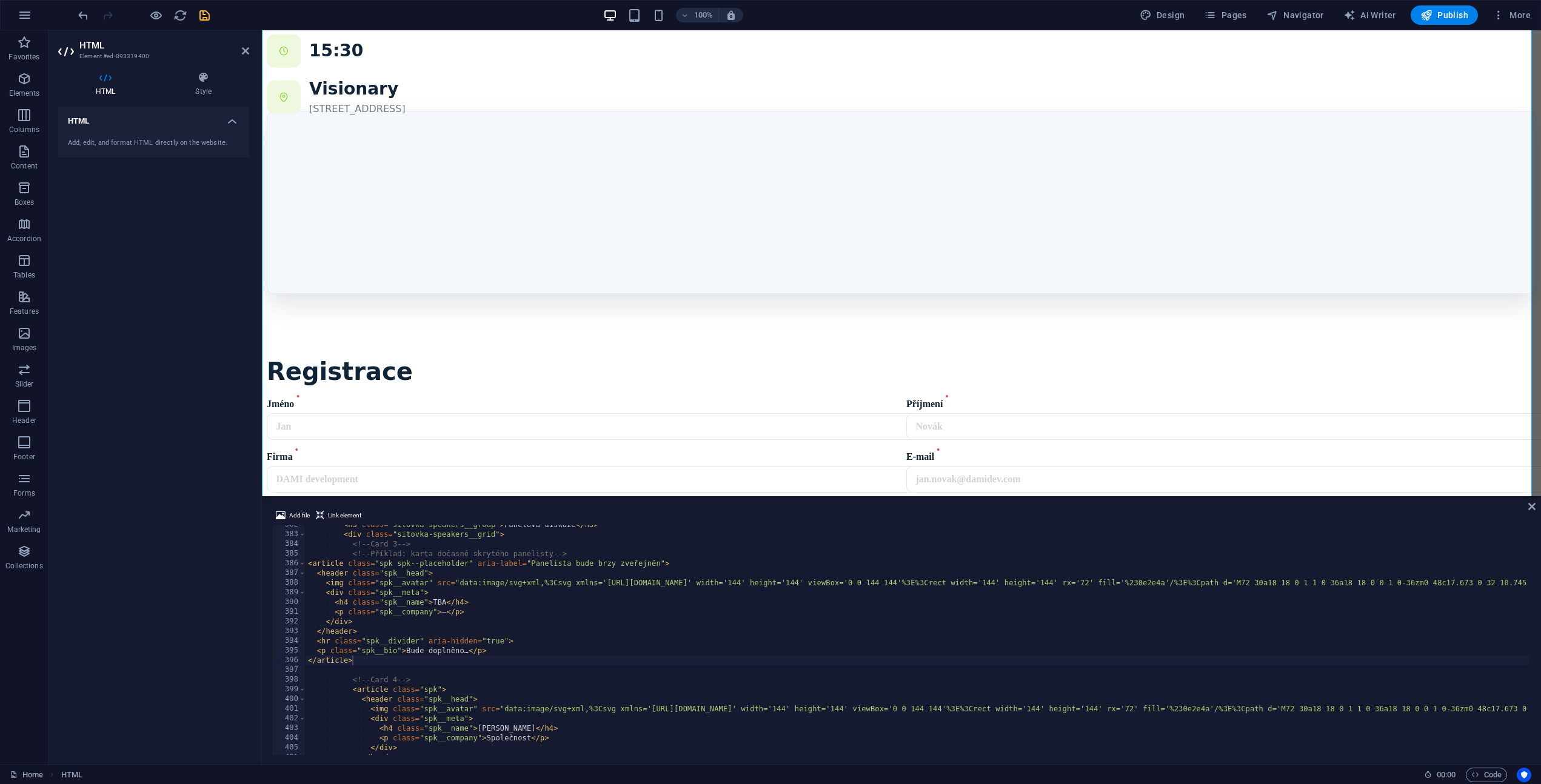
scroll to position [3664, 0]
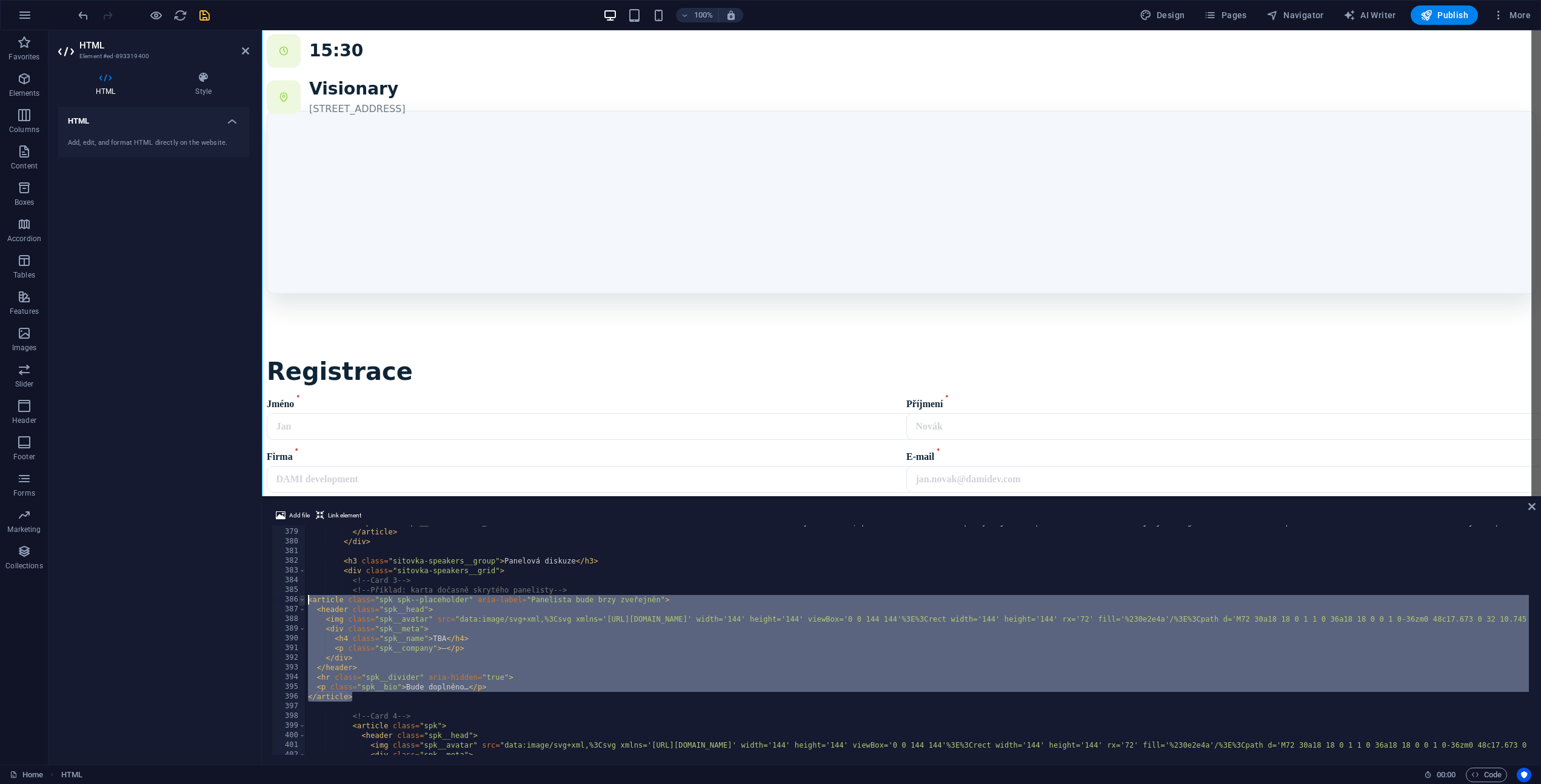
drag, startPoint x: 359, startPoint y: 697, endPoint x: 304, endPoint y: 603, distance: 108.9
click at [304, 603] on div "</article> 378 379 380 381 382 383 384 385 386 387 388 389 390 391 392 393 394 …" at bounding box center [901, 639] width 1260 height 229
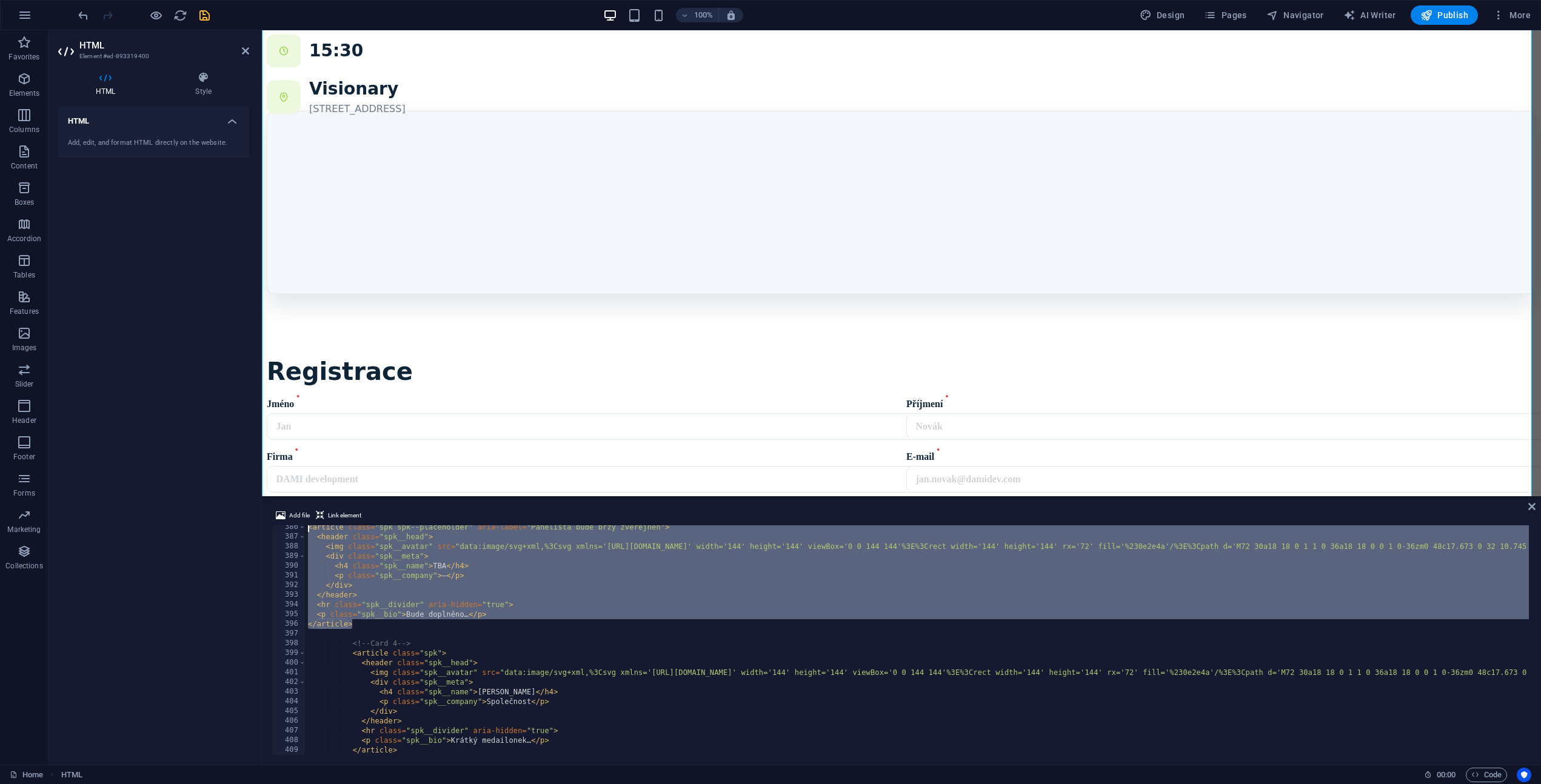
scroll to position [3773, 0]
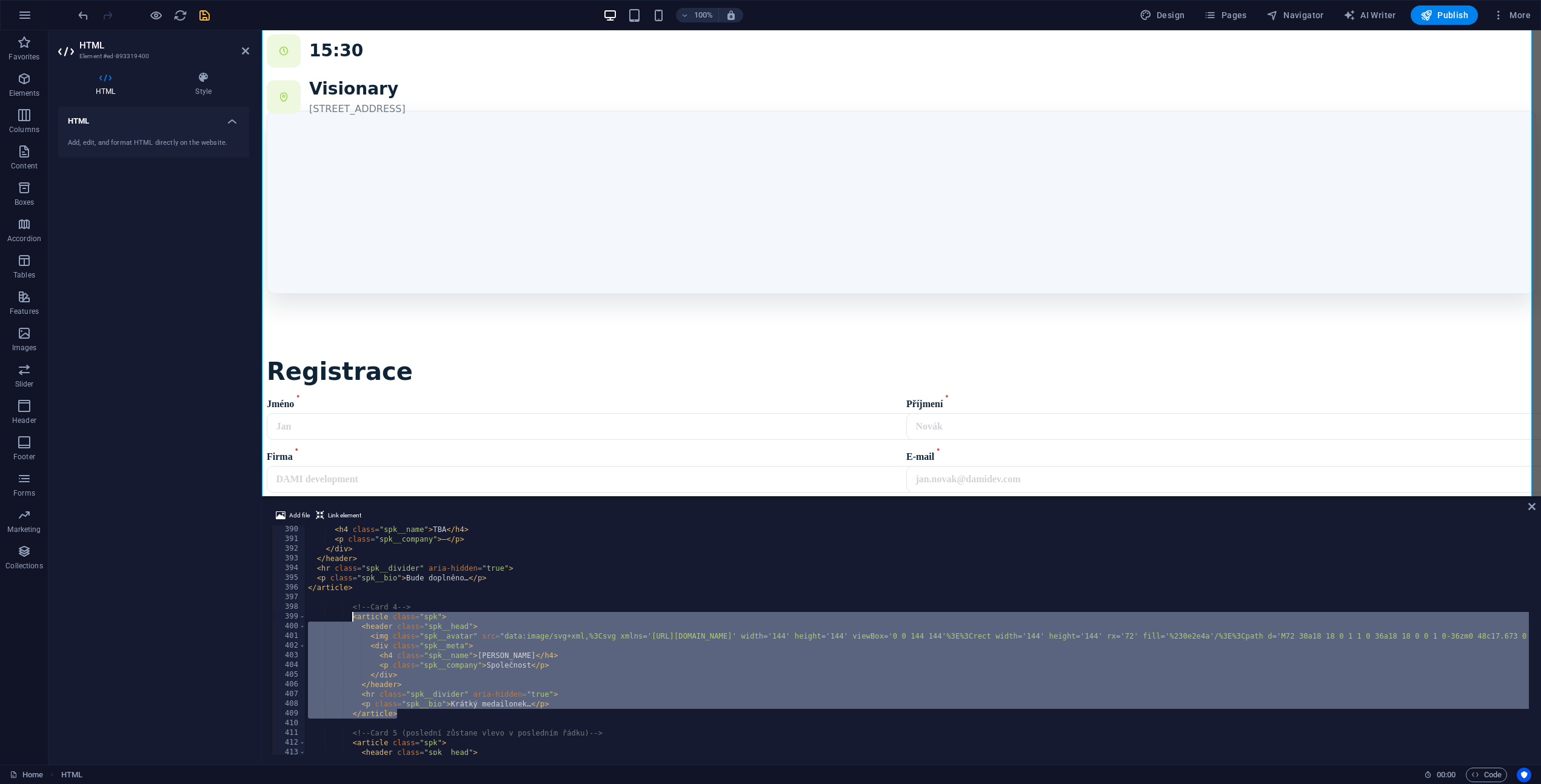
drag, startPoint x: 399, startPoint y: 713, endPoint x: 353, endPoint y: 619, distance: 104.7
click at [353, 619] on div "< h4 class = "spk__name" > TBA </ h4 > < p class = "spk__company" > — </ p > </…" at bounding box center [1371, 648] width 2132 height 247
paste textarea "</article"
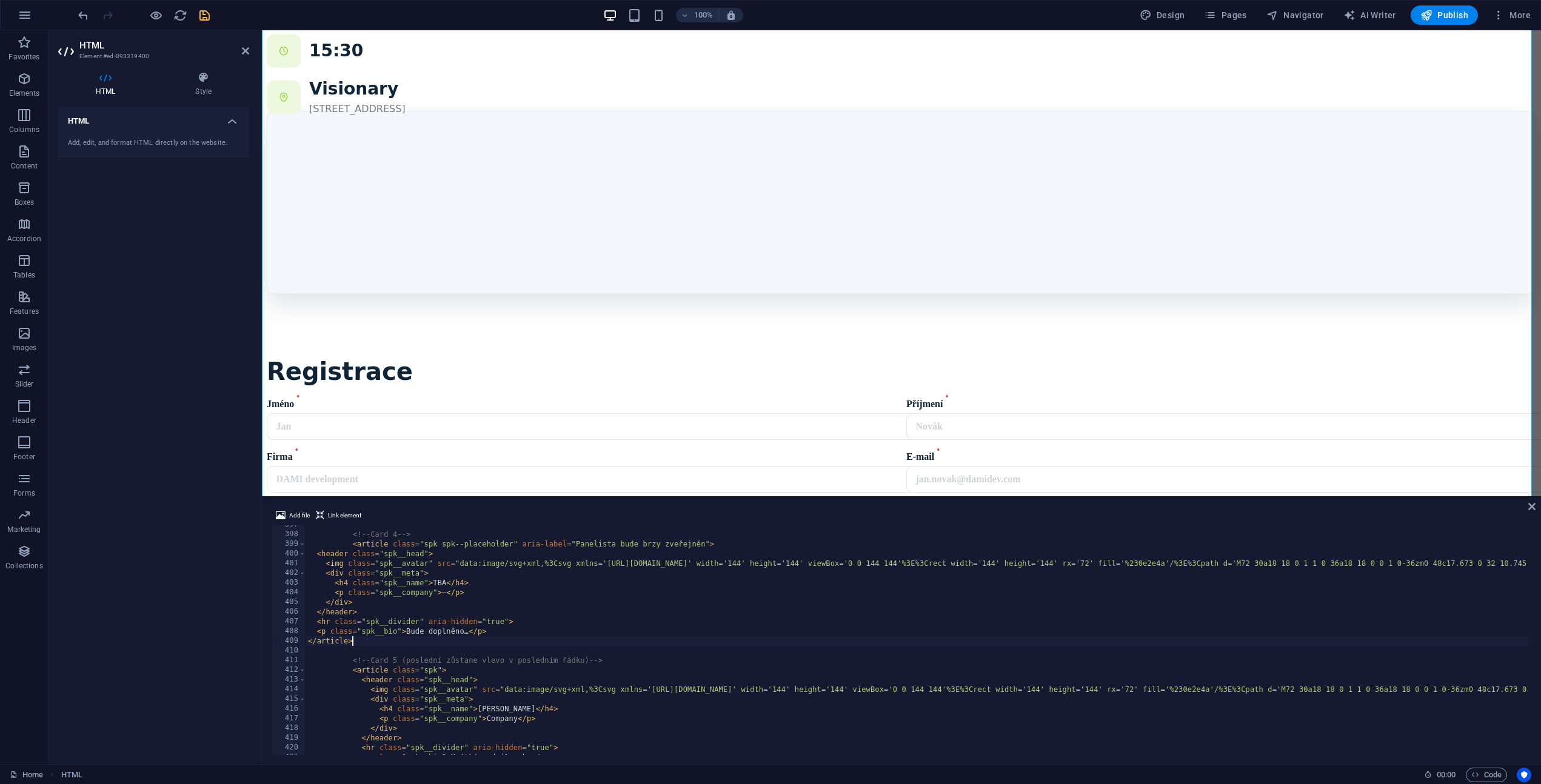
scroll to position [3954, 0]
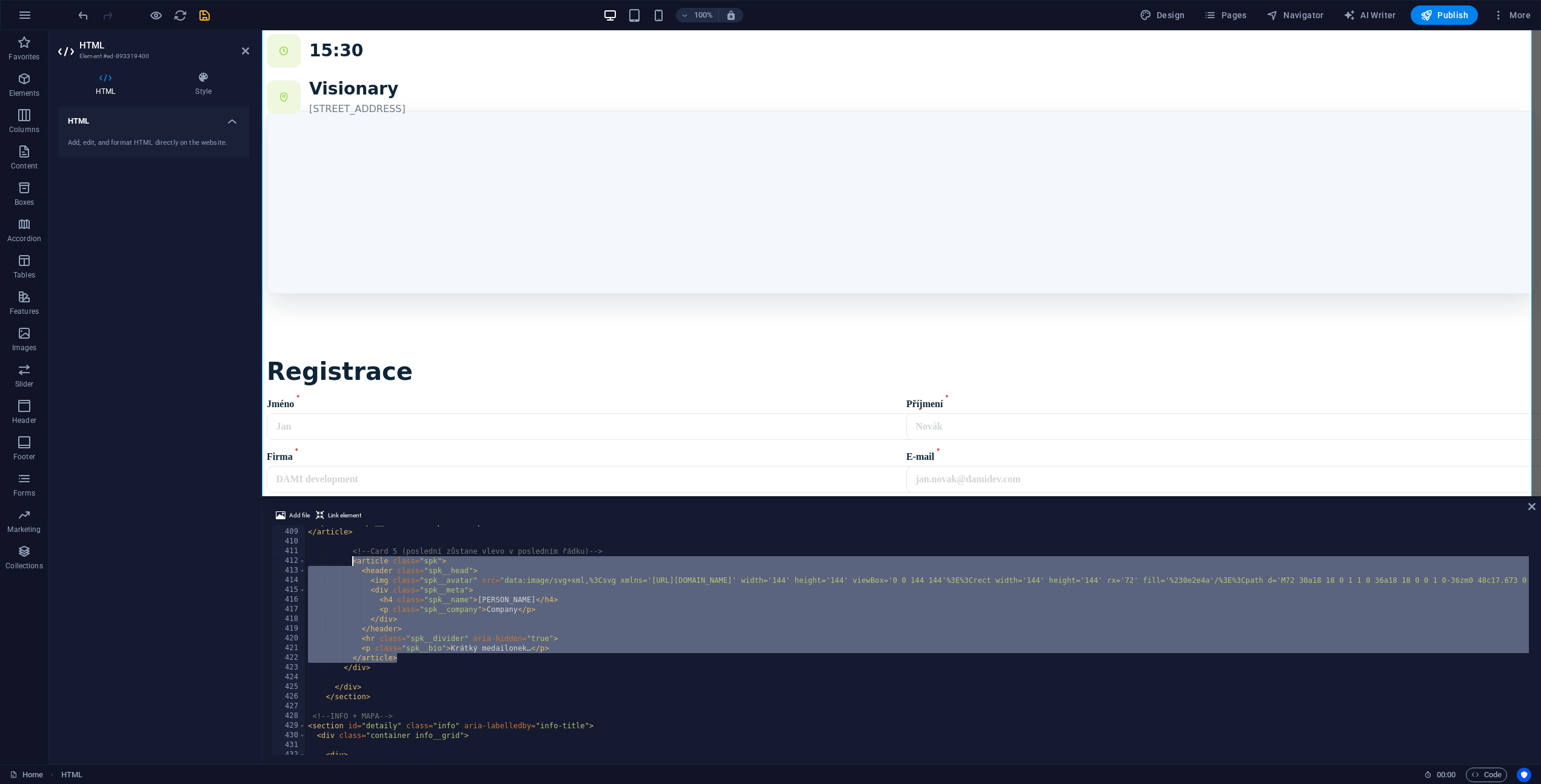
drag, startPoint x: 401, startPoint y: 657, endPoint x: 354, endPoint y: 564, distance: 104.2
click at [354, 564] on div "< p class = "spk__bio" > Bude doplněno… </ p > </ article > <!-- Card 5 (posled…" at bounding box center [1371, 640] width 2132 height 247
paste textarea "</article"
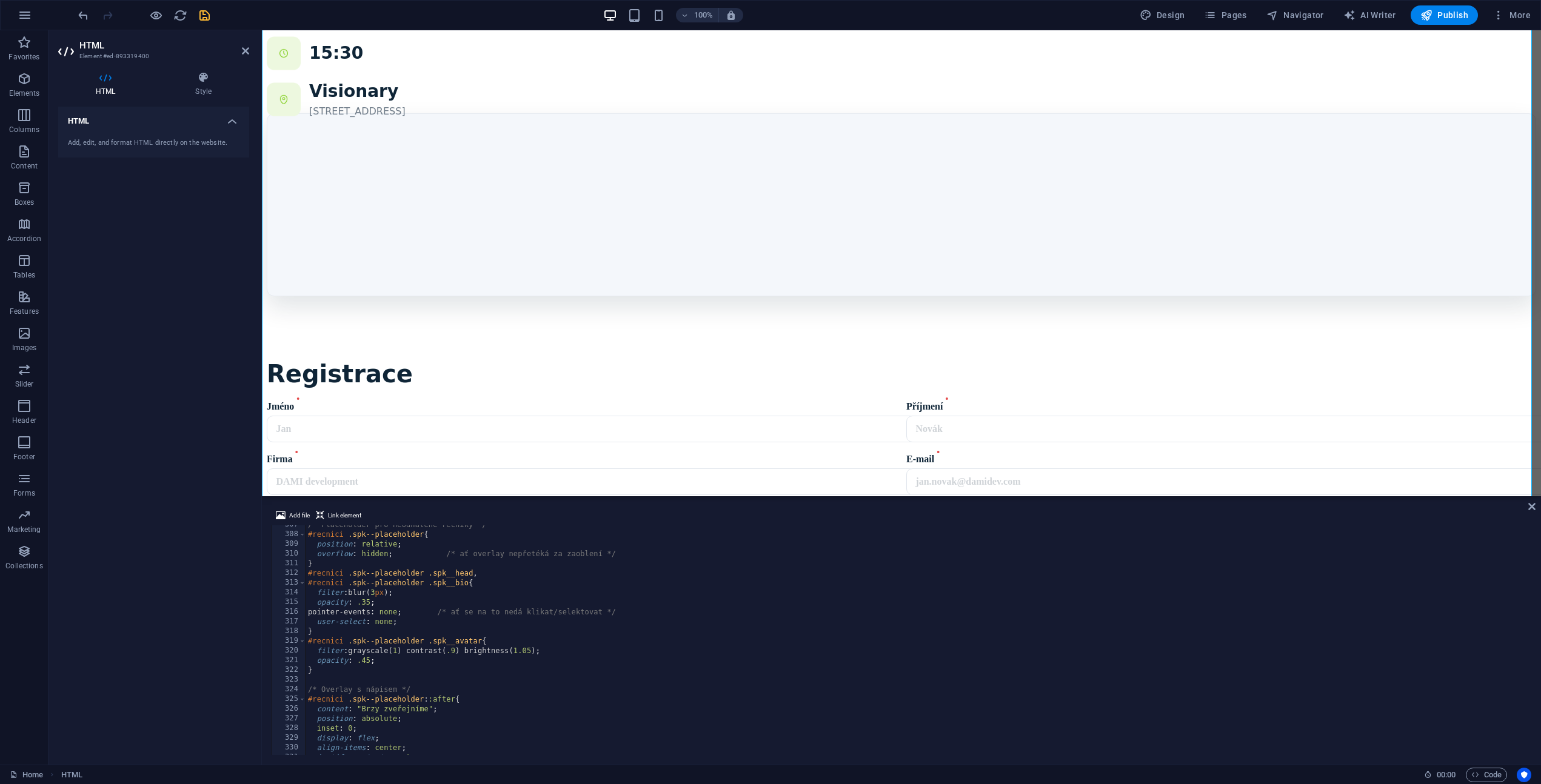
scroll to position [2973, 0]
drag, startPoint x: 379, startPoint y: 595, endPoint x: 380, endPoint y: 608, distance: 13.0
click at [379, 595] on div "/* Placeholder pro neodhalené řečníky */ #recnici .spk--placeholder { position …" at bounding box center [1371, 643] width 2132 height 247
click at [659, 646] on div "/* Placeholder pro neodhalené řečníky */ #recnici .spk--placeholder { position …" at bounding box center [1371, 643] width 2132 height 247
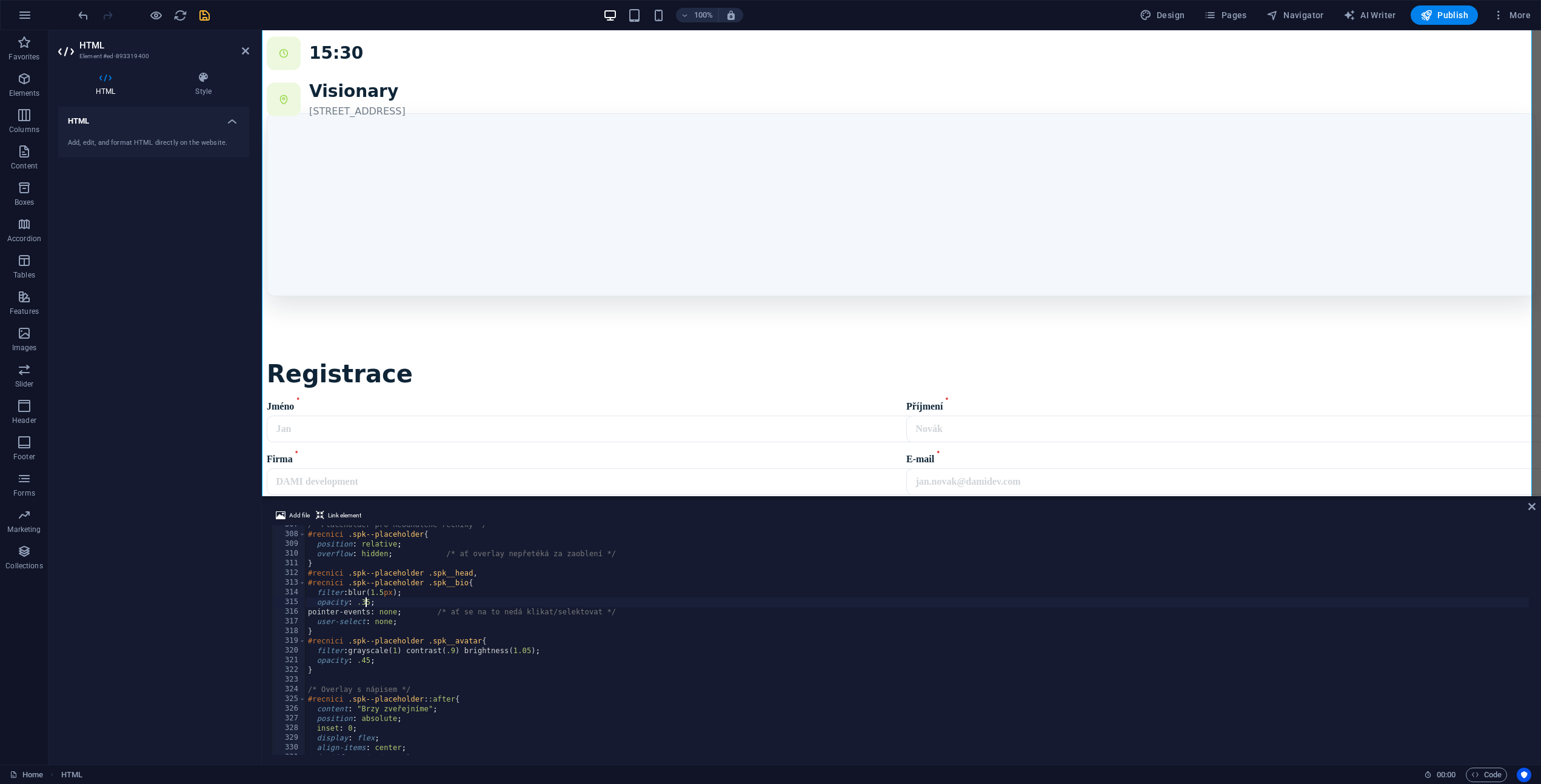
click at [366, 601] on div "/* Placeholder pro neodhalené řečníky */ #recnici .spk--placeholder { position …" at bounding box center [1371, 643] width 2132 height 247
click at [669, 646] on div "/* Placeholder pro neodhalené řečníky */ #recnici .spk--placeholder { position …" at bounding box center [1371, 643] width 2132 height 247
click at [387, 593] on div "/* Placeholder pro neodhalené řečníky */ #recnici .spk--placeholder { position …" at bounding box center [1371, 643] width 2132 height 247
drag, startPoint x: 387, startPoint y: 593, endPoint x: 375, endPoint y: 595, distance: 12.2
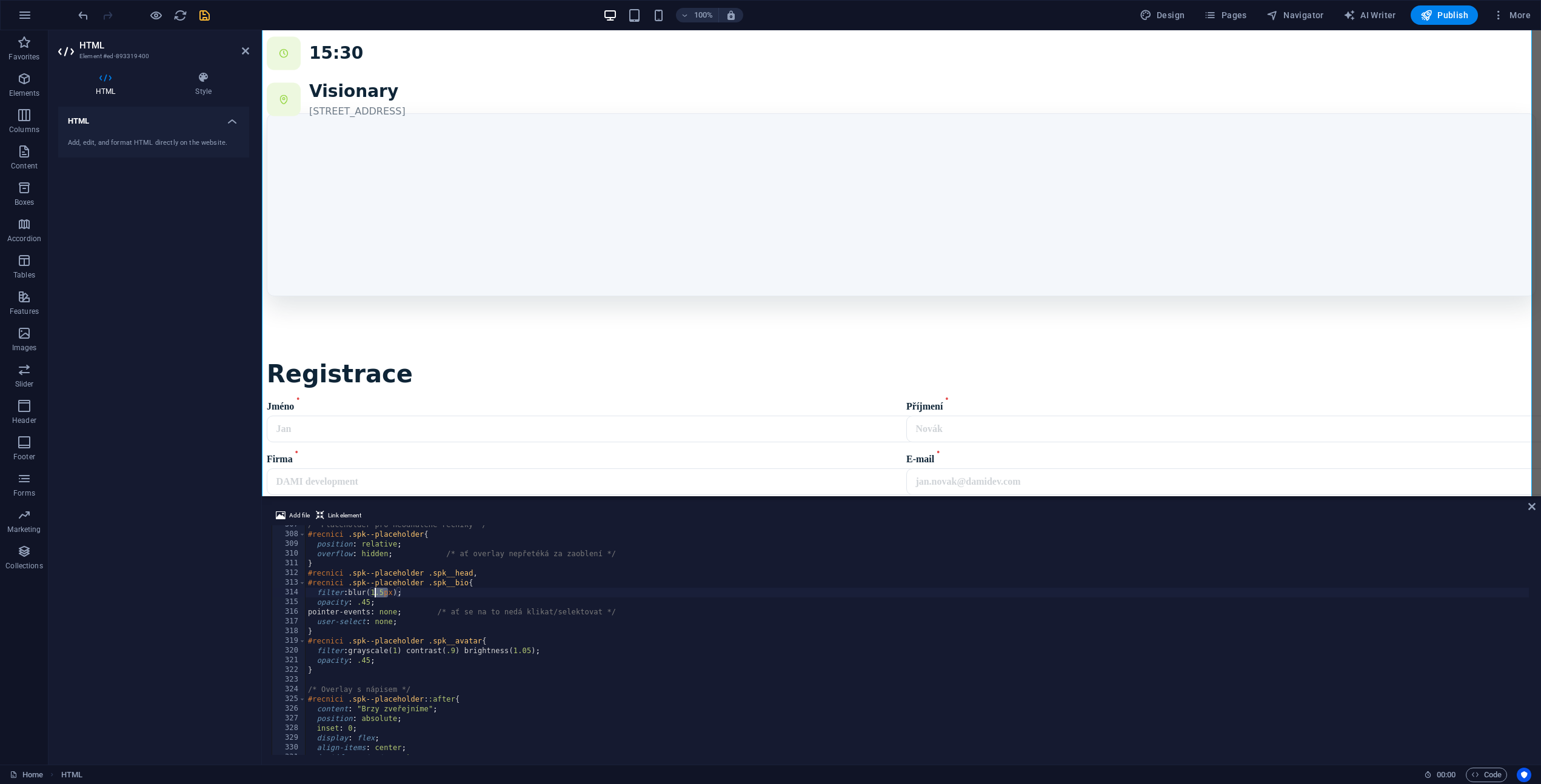
click at [376, 595] on div "/* Placeholder pro neodhalené řečníky */ #recnici .spk--placeholder { position …" at bounding box center [1371, 643] width 2132 height 247
click at [758, 623] on div "/* Placeholder pro neodhalené řečníky */ #recnici .spk--placeholder { position …" at bounding box center [1371, 643] width 2132 height 247
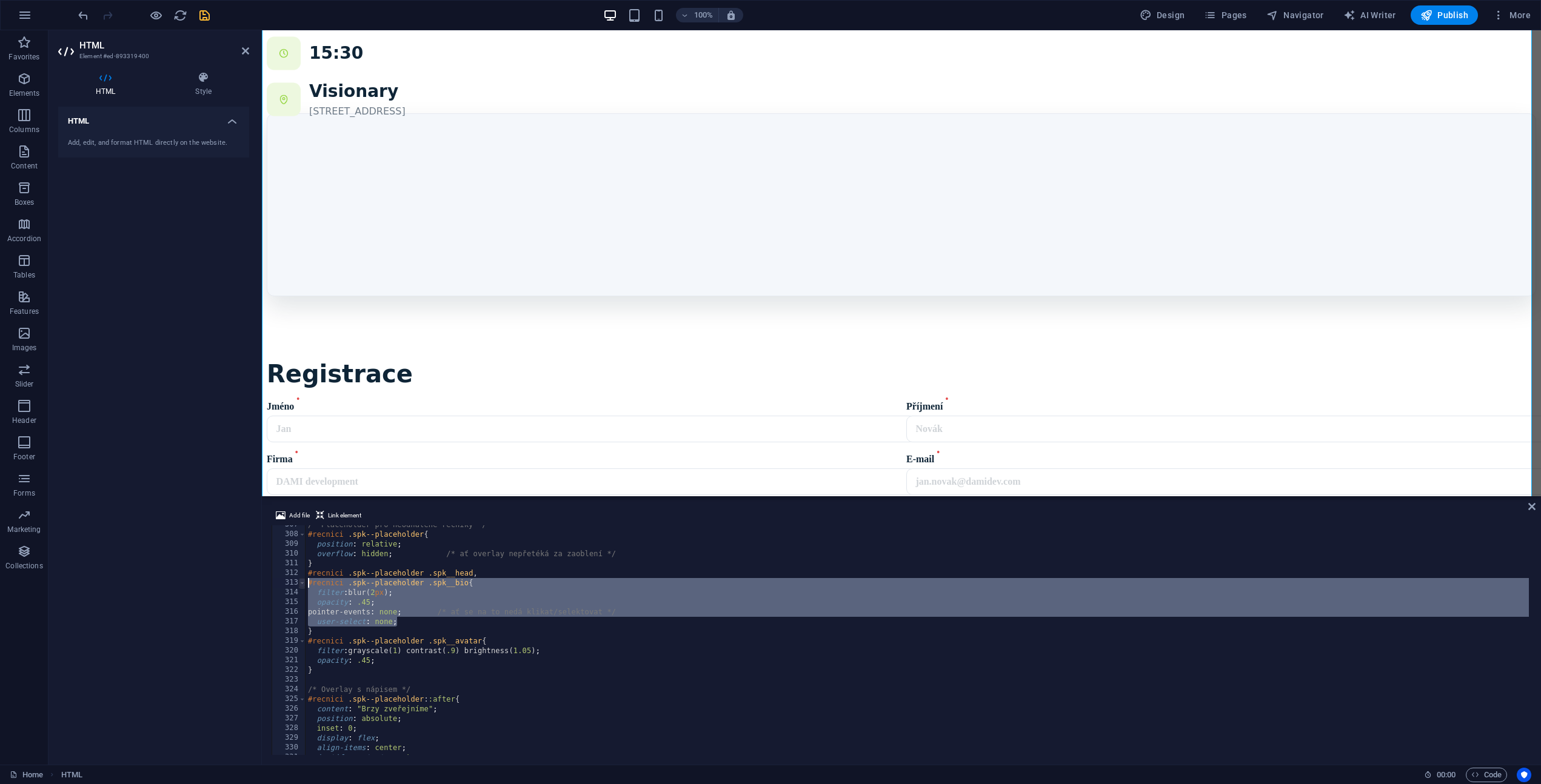
drag, startPoint x: 402, startPoint y: 622, endPoint x: 305, endPoint y: 583, distance: 104.5
click at [305, 583] on div "user-select: none; 307 308 309 310 311 312 313 314 315 316 317 318 319 320 321 …" at bounding box center [901, 639] width 1260 height 229
click at [442, 603] on div "/* Placeholder pro neodhalené řečníky */ #recnici .spk--placeholder { position …" at bounding box center [1371, 643] width 2132 height 247
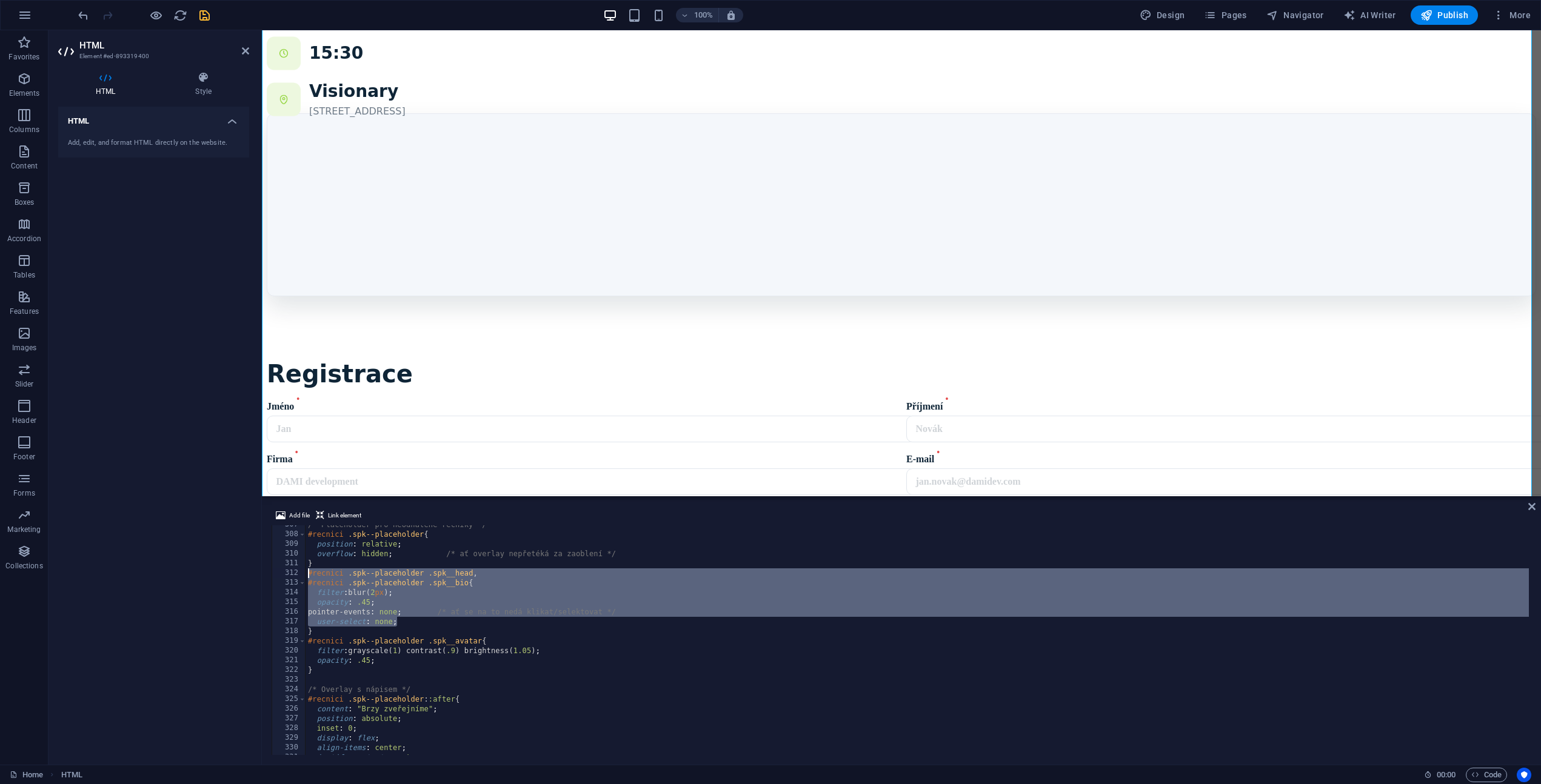
drag, startPoint x: 421, startPoint y: 623, endPoint x: 307, endPoint y: 575, distance: 123.7
click at [307, 575] on div "/* Placeholder pro neodhalené řečníky */ #recnici .spk--placeholder { position …" at bounding box center [1371, 643] width 2132 height 247
type textarea "#recnici .spk--placeholder .spk__head, #recnici .spk--placeholder .spk__bio{"
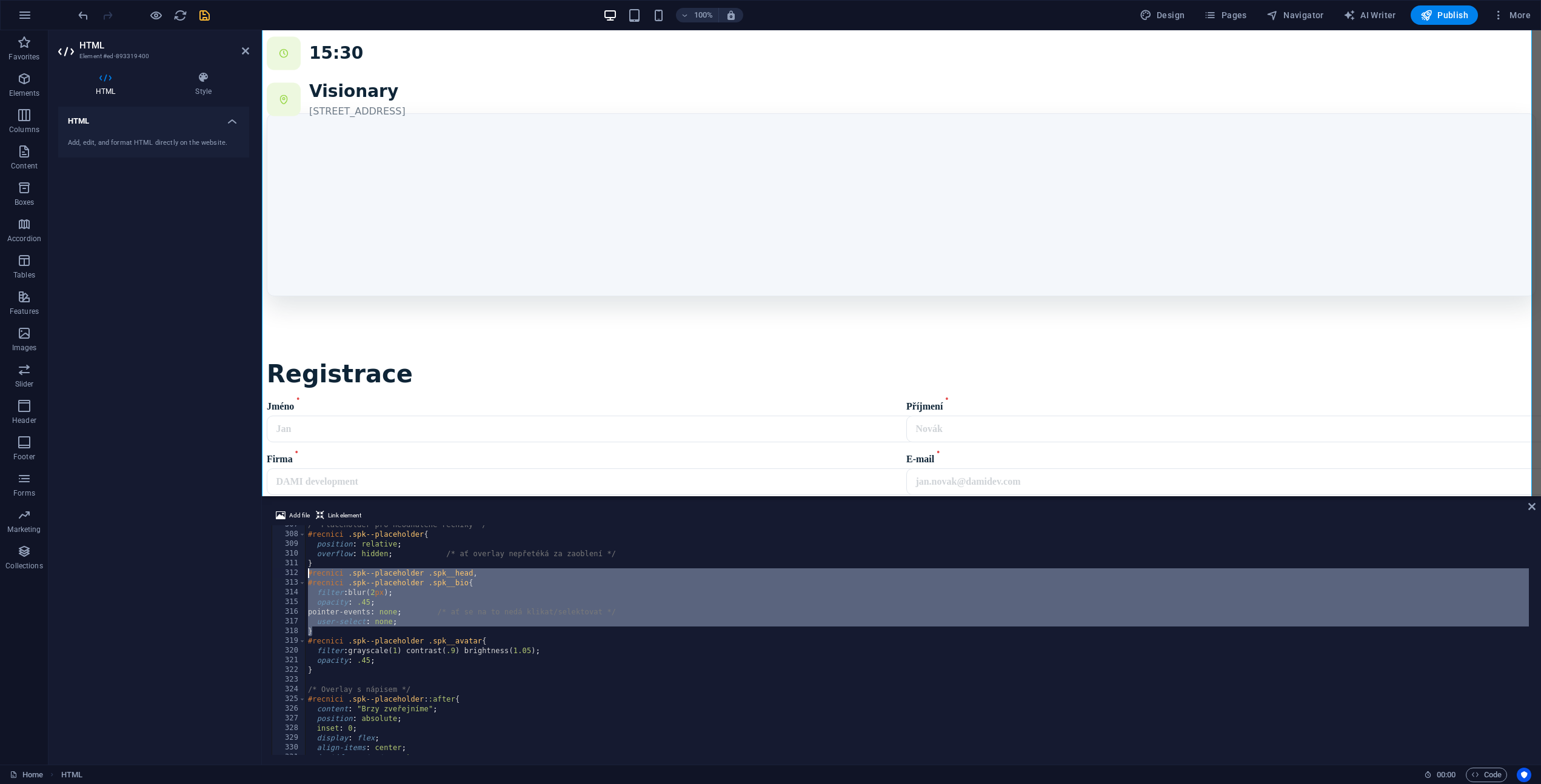
drag, startPoint x: 318, startPoint y: 629, endPoint x: 305, endPoint y: 577, distance: 53.6
click at [305, 577] on div "#recnici .spk--placeholder .spk__head, #recnici .spk--placeholder .spk__bio{ 30…" at bounding box center [901, 639] width 1260 height 229
click at [1531, 506] on icon at bounding box center [1532, 506] width 7 height 10
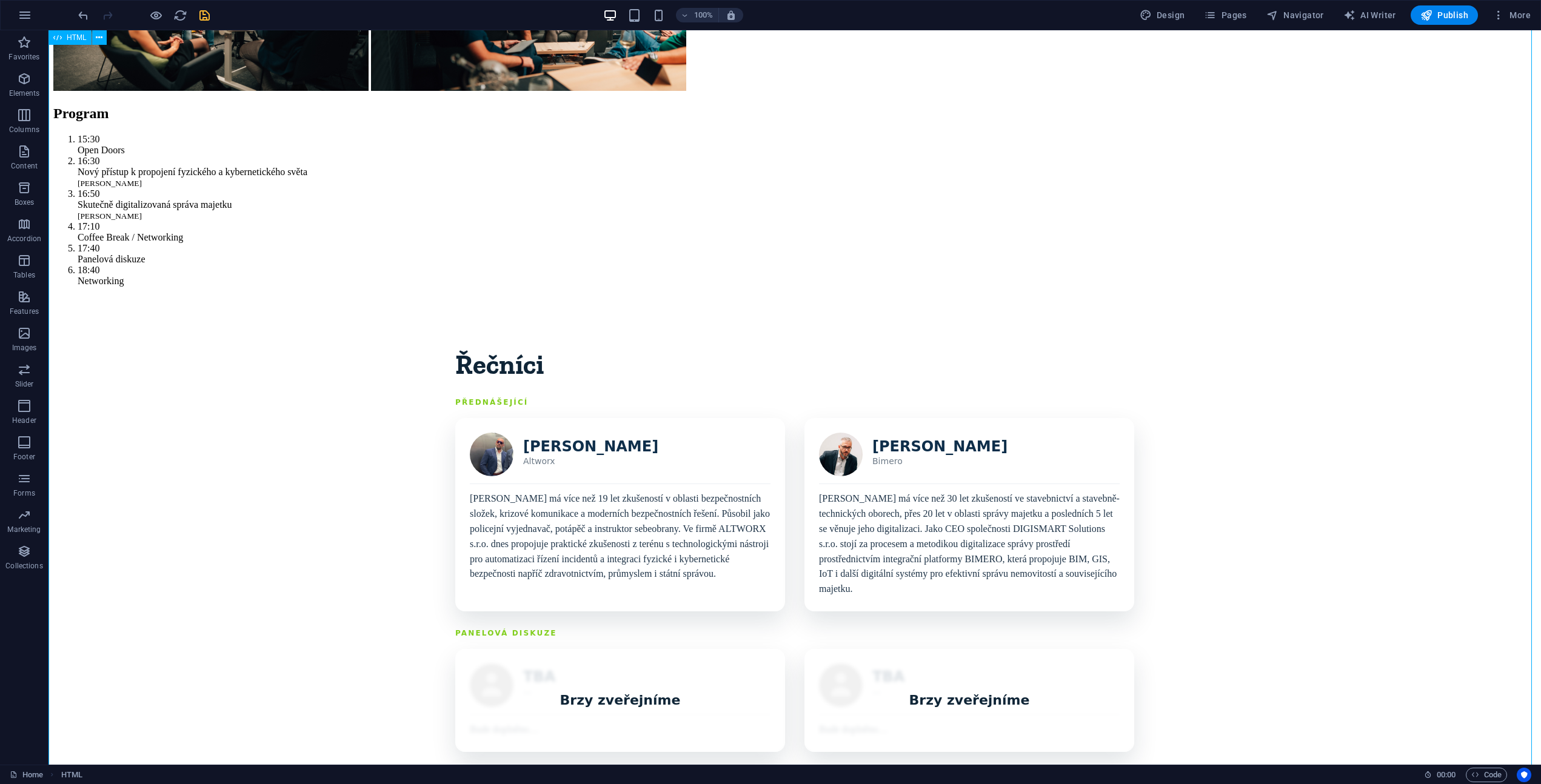
scroll to position [0, 0]
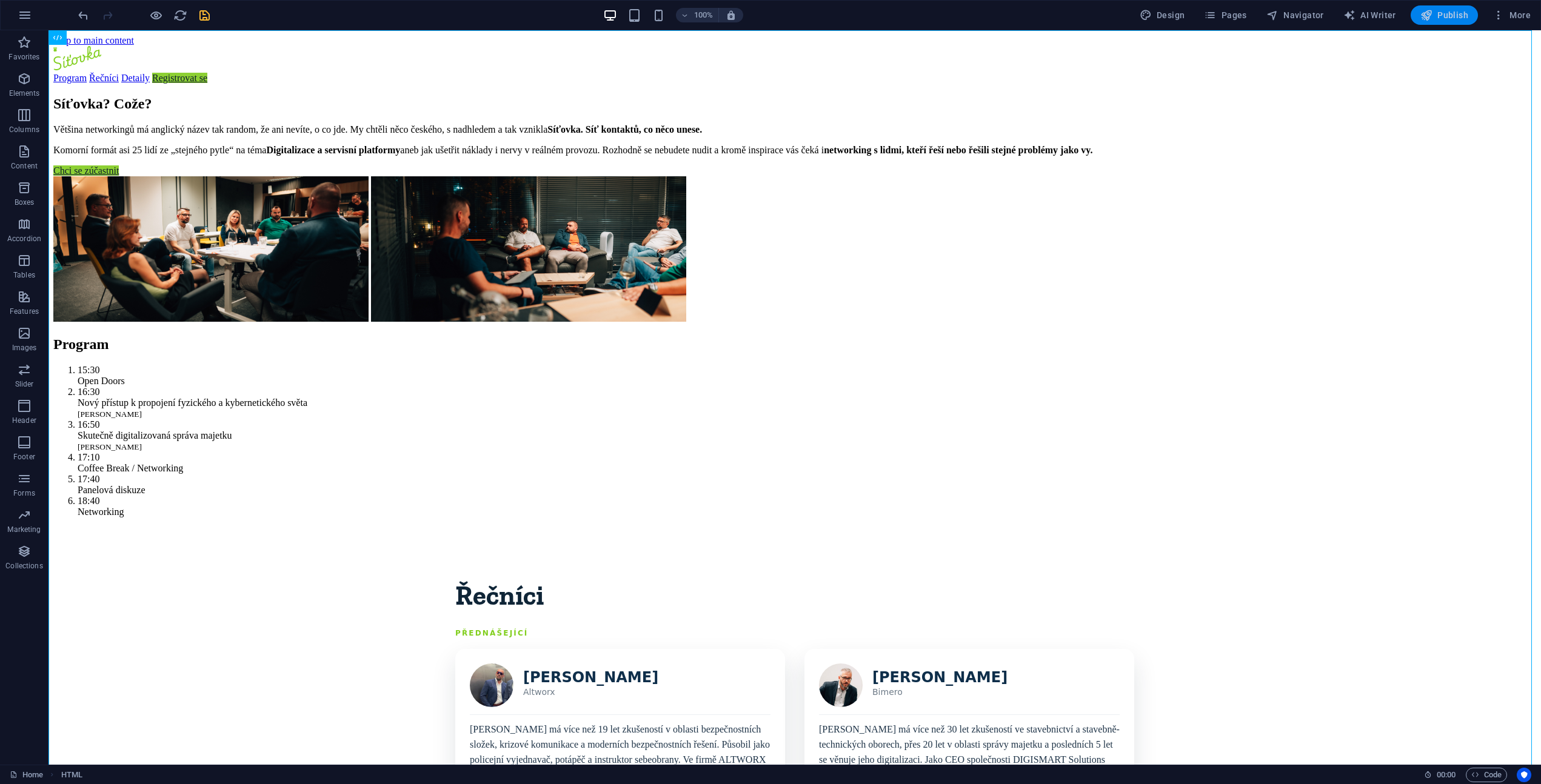
click at [1449, 17] on span "Publish" at bounding box center [1444, 15] width 48 height 12
click at [1452, 17] on span "Publish" at bounding box center [1444, 15] width 48 height 12
